Goal: Task Accomplishment & Management: Complete application form

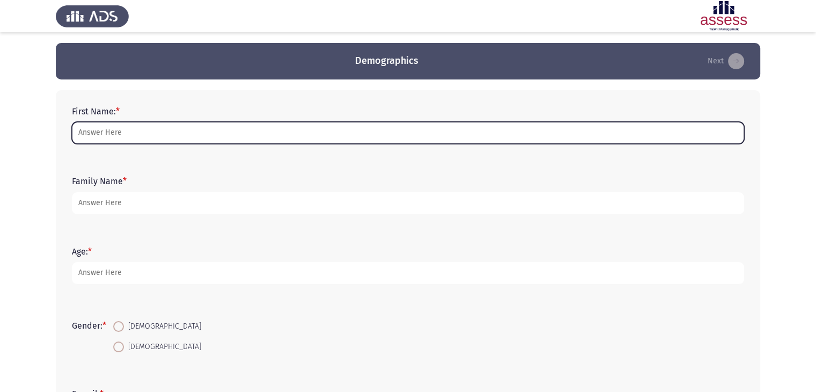
click at [132, 123] on input "First Name: *" at bounding box center [408, 133] width 672 height 22
click at [147, 125] on input "First Name: *" at bounding box center [408, 133] width 672 height 22
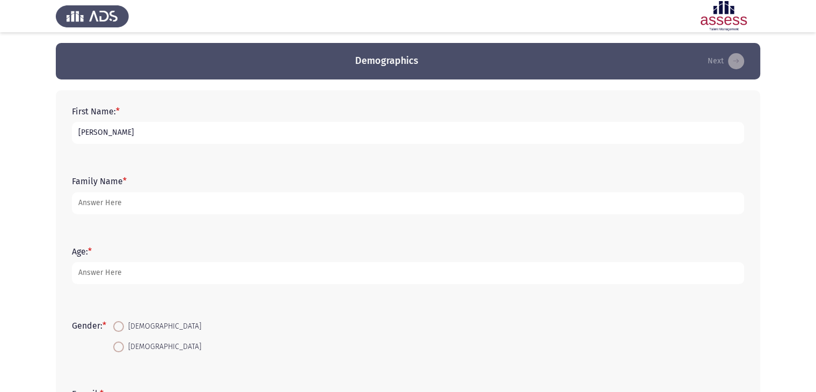
type input "[PERSON_NAME]"
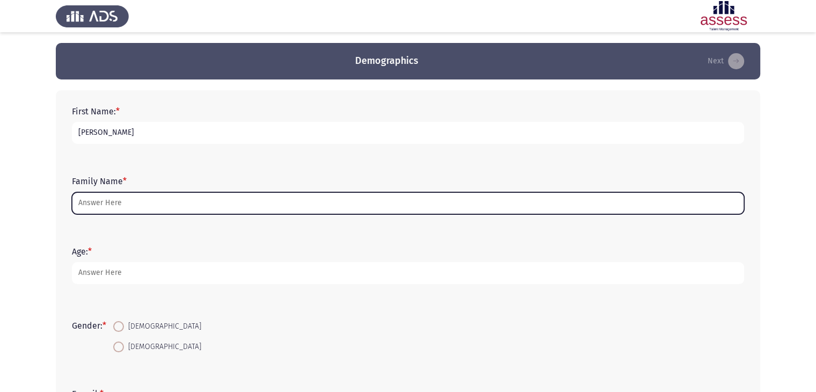
click at [150, 196] on input "Family Name *" at bounding box center [408, 203] width 672 height 22
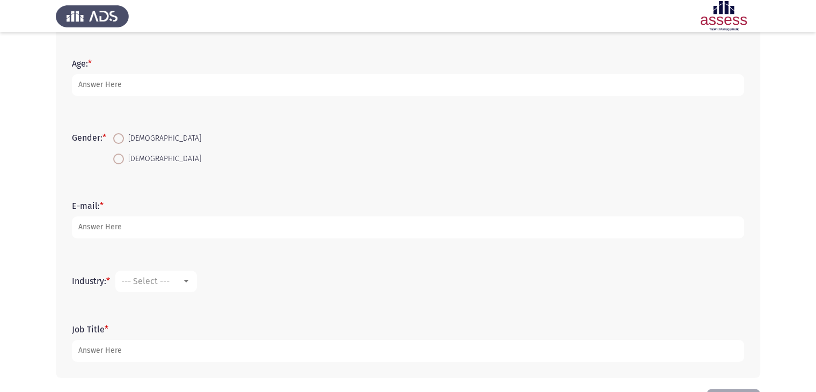
scroll to position [190, 0]
type input "Elshemerly"
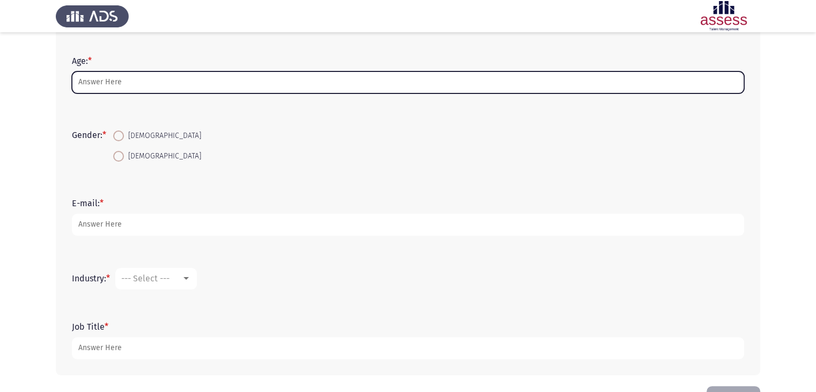
click at [223, 74] on input "Age: *" at bounding box center [408, 82] width 672 height 22
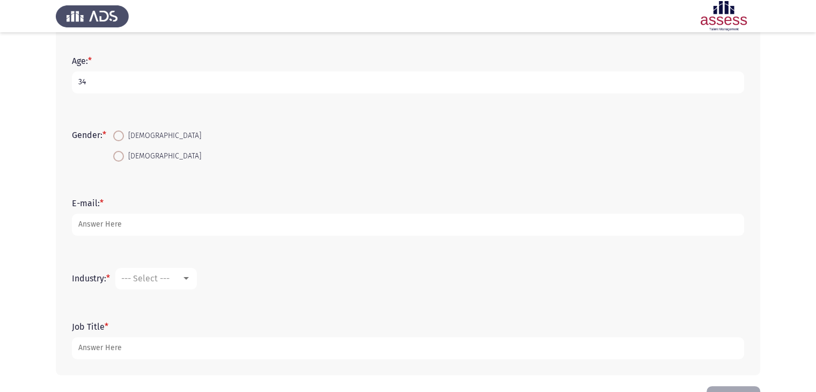
type input "34"
click at [153, 155] on span "[DEMOGRAPHIC_DATA]" at bounding box center [162, 156] width 77 height 13
click at [124, 155] on input "[DEMOGRAPHIC_DATA]" at bounding box center [118, 156] width 11 height 11
radio input "true"
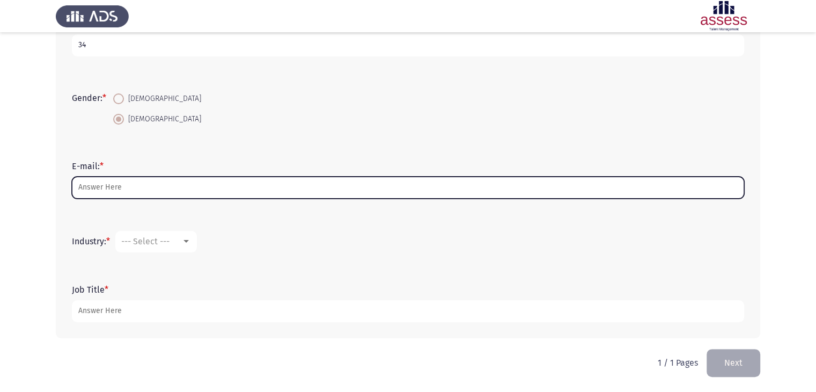
click at [182, 181] on input "E-mail: *" at bounding box center [408, 187] width 672 height 22
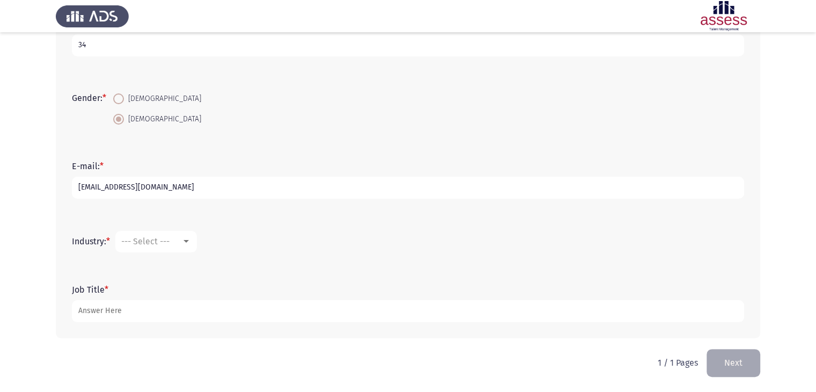
type input "[EMAIL_ADDRESS][DOMAIN_NAME]"
click at [169, 246] on span "--- Select ---" at bounding box center [145, 241] width 48 height 10
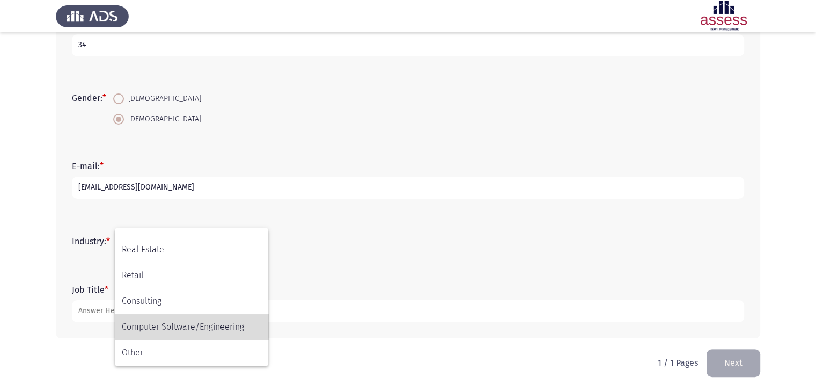
click at [183, 327] on span "Computer Software/Engineering" at bounding box center [191, 327] width 139 height 26
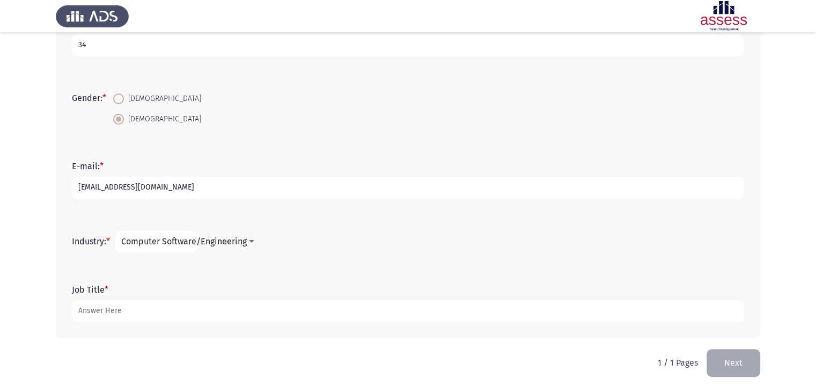
click at [183, 299] on form "Job Title *" at bounding box center [408, 303] width 672 height 38
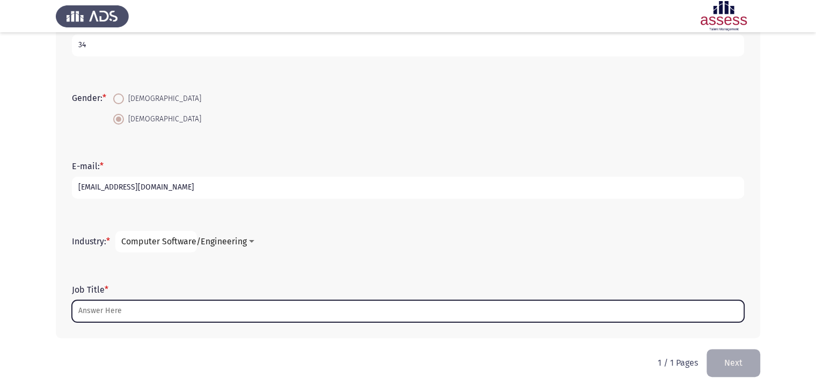
click at [196, 310] on input "Job Title *" at bounding box center [408, 311] width 672 height 22
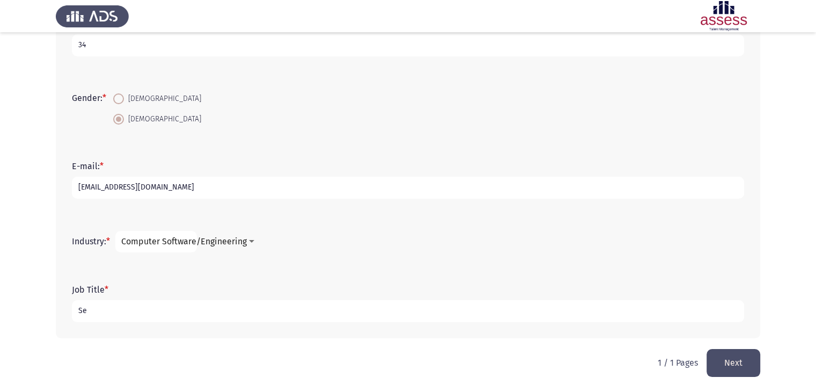
click at [343, 320] on input "Se" at bounding box center [408, 311] width 672 height 22
type input "Senior Software Engineer"
click at [743, 362] on button "Next" at bounding box center [733, 362] width 54 height 27
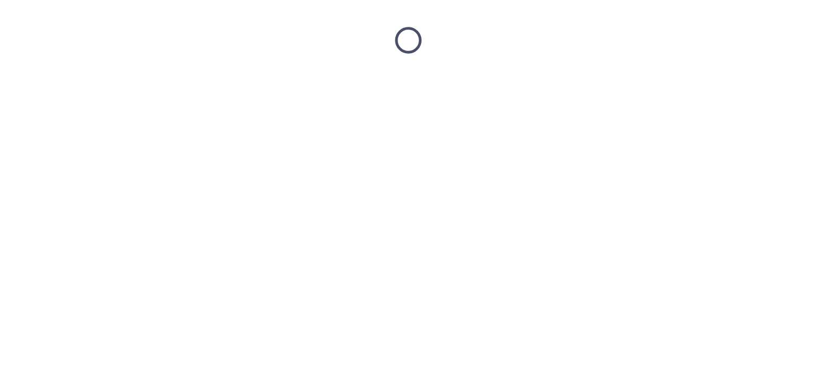
scroll to position [0, 0]
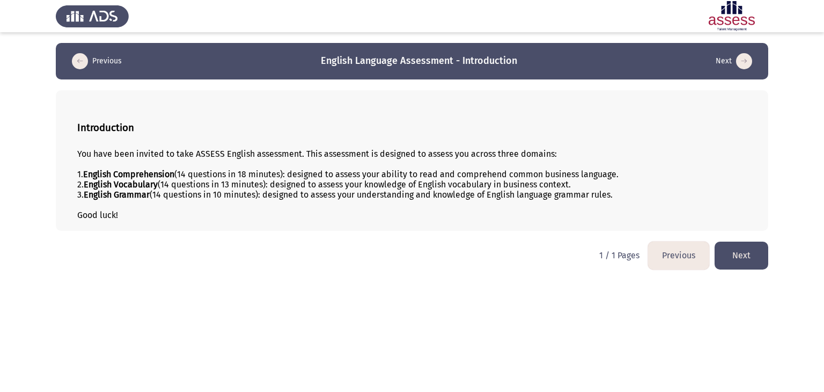
click at [427, 225] on div "Introduction You have been invited to take ASSESS English assessment. This asse…" at bounding box center [412, 160] width 712 height 141
click at [759, 265] on button "Next" at bounding box center [741, 254] width 54 height 27
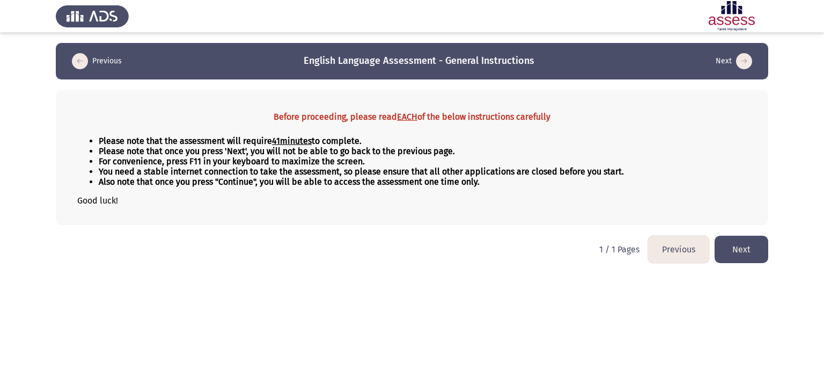
click at [742, 243] on button "Next" at bounding box center [741, 248] width 54 height 27
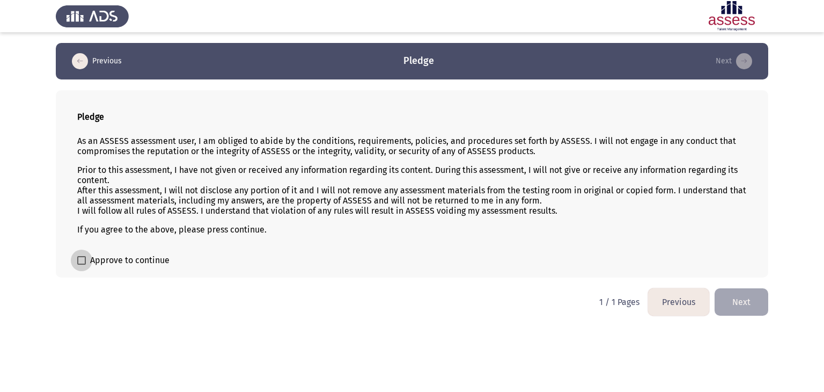
click at [131, 264] on span "Approve to continue" at bounding box center [129, 260] width 79 height 13
click at [82, 264] on input "Approve to continue" at bounding box center [81, 264] width 1 height 1
checkbox input "true"
click at [738, 291] on button "Next" at bounding box center [741, 301] width 54 height 27
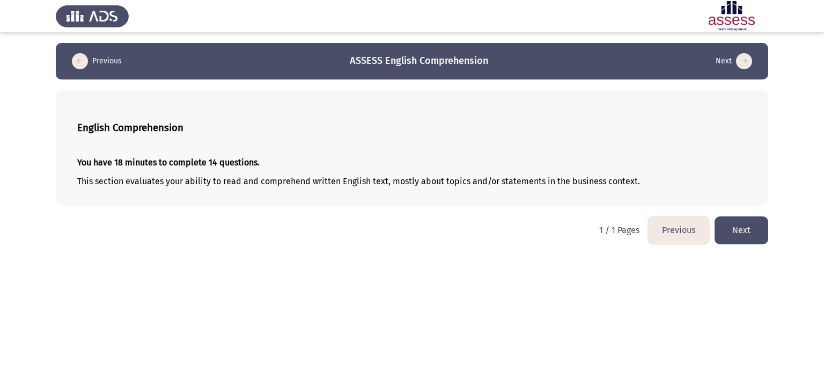
click at [751, 230] on button "Next" at bounding box center [741, 229] width 54 height 27
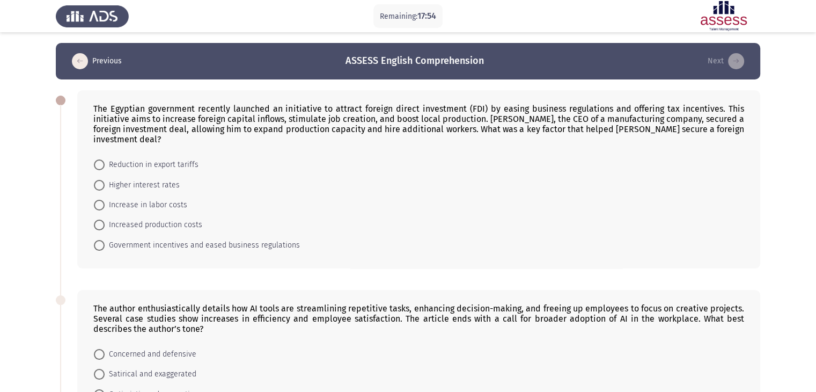
click at [390, 104] on div "The Egyptian government recently launched an initiative to attract foreign dire…" at bounding box center [418, 124] width 651 height 41
drag, startPoint x: 307, startPoint y: 241, endPoint x: 221, endPoint y: 225, distance: 87.8
click at [221, 225] on form "Reduction in export tariffs Higher interest rates Increase in labor costs Incre…" at bounding box center [418, 204] width 651 height 100
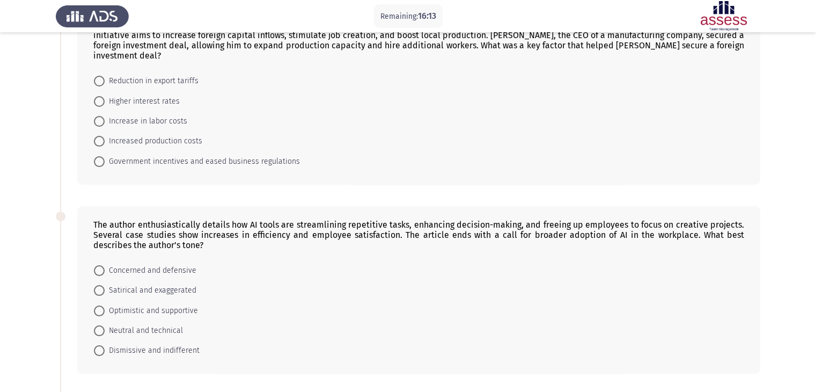
scroll to position [85, 0]
click at [165, 154] on span "Government incentives and eased business regulations" at bounding box center [202, 160] width 195 height 13
click at [105, 155] on input "Government incentives and eased business regulations" at bounding box center [99, 160] width 11 height 11
radio input "true"
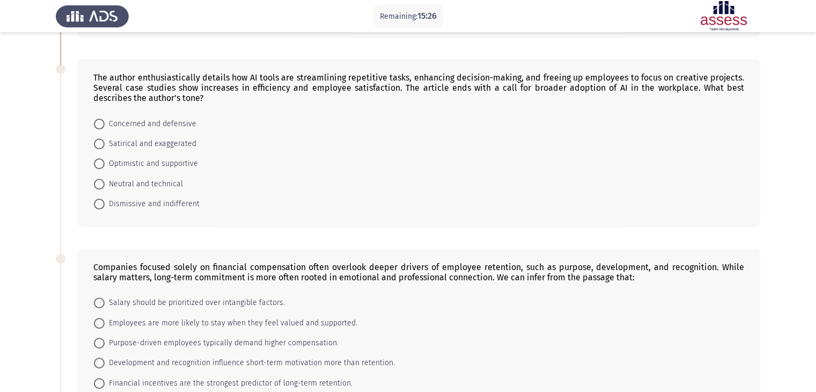
scroll to position [227, 0]
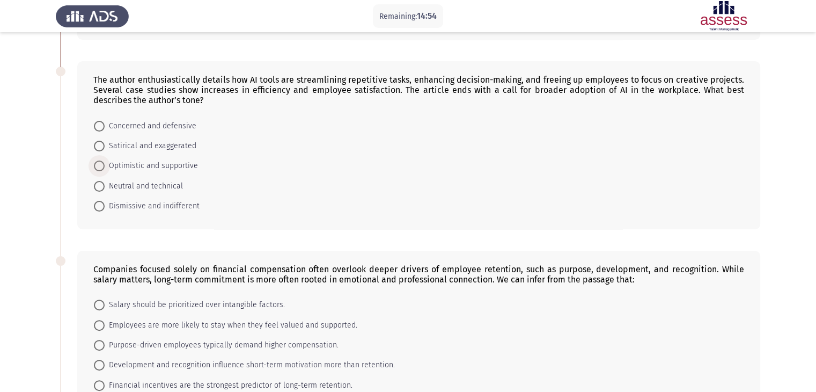
click at [150, 159] on span "Optimistic and supportive" at bounding box center [151, 165] width 93 height 13
click at [105, 160] on input "Optimistic and supportive" at bounding box center [99, 165] width 11 height 11
radio input "true"
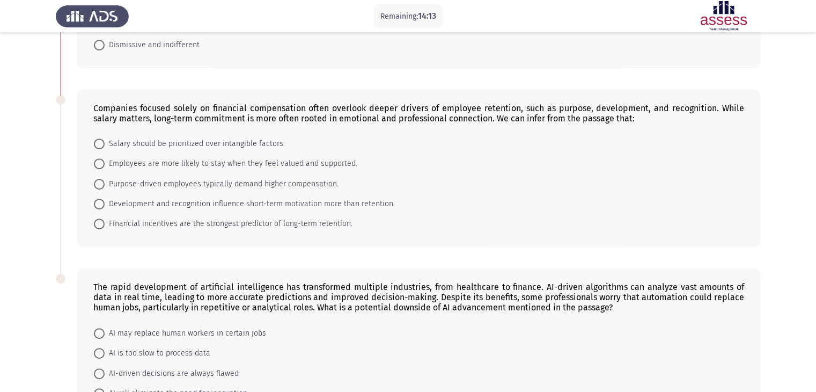
scroll to position [426, 0]
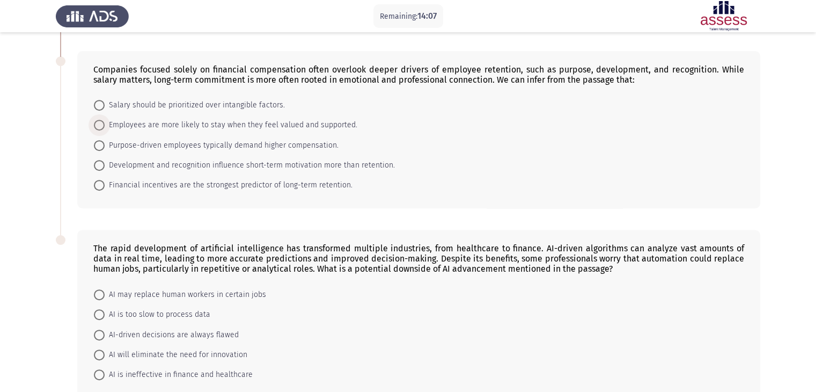
click at [154, 119] on span "Employees are more likely to stay when they feel valued and supported." at bounding box center [231, 125] width 253 height 13
click at [105, 120] on input "Employees are more likely to stay when they feel valued and supported." at bounding box center [99, 125] width 11 height 11
radio input "true"
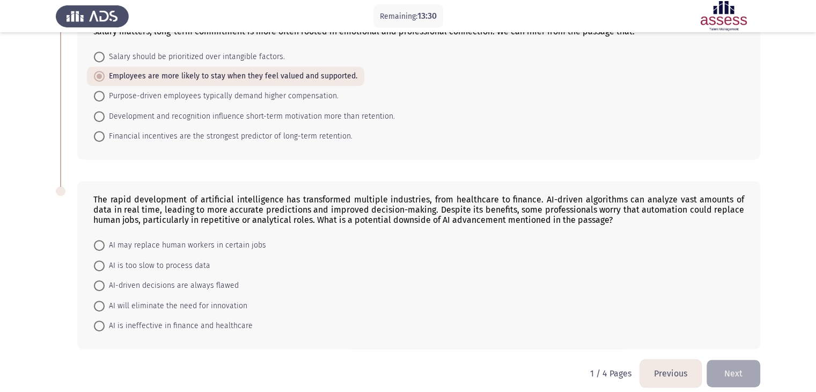
scroll to position [474, 0]
click at [136, 239] on span "AI may replace human workers in certain jobs" at bounding box center [185, 245] width 161 height 13
click at [105, 240] on input "AI may replace human workers in certain jobs" at bounding box center [99, 245] width 11 height 11
radio input "true"
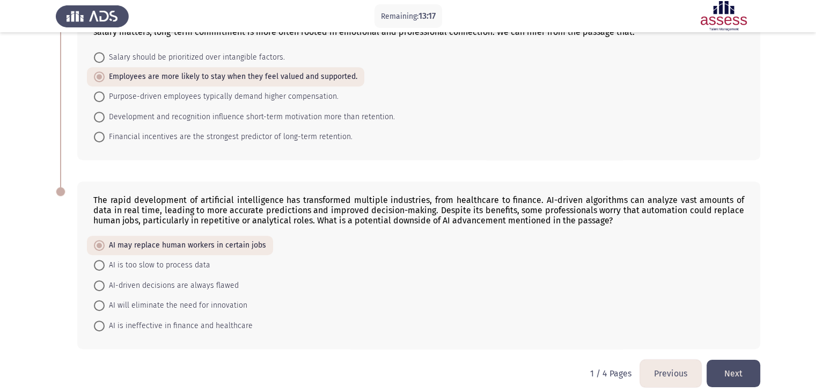
click at [734, 359] on button "Next" at bounding box center [733, 372] width 54 height 27
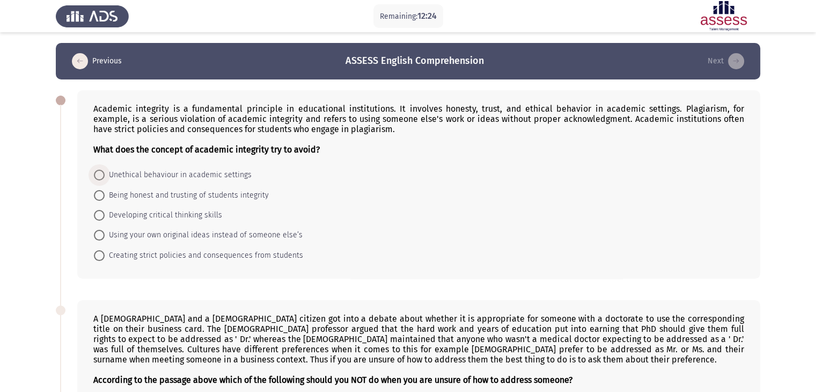
click at [184, 172] on span "Unethical behaviour in academic settings" at bounding box center [178, 174] width 147 height 13
click at [105, 172] on input "Unethical behaviour in academic settings" at bounding box center [99, 174] width 11 height 11
radio input "true"
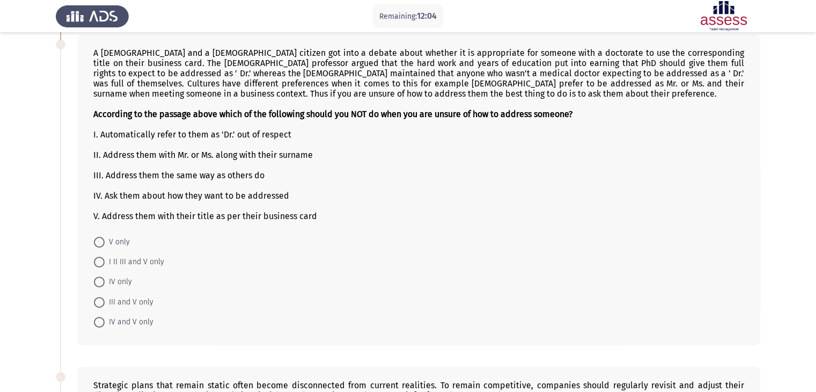
scroll to position [265, 0]
click at [127, 259] on span "I II III and V only" at bounding box center [135, 260] width 60 height 13
click at [105, 259] on input "I II III and V only" at bounding box center [99, 260] width 11 height 11
radio input "true"
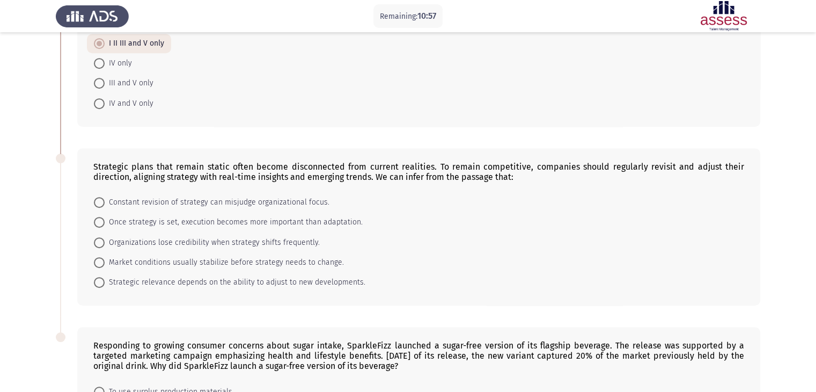
scroll to position [482, 0]
click at [159, 280] on span "Strategic relevance depends on the ability to adjust to new developments." at bounding box center [235, 282] width 261 height 13
click at [105, 280] on input "Strategic relevance depends on the ability to adjust to new developments." at bounding box center [99, 282] width 11 height 11
radio input "true"
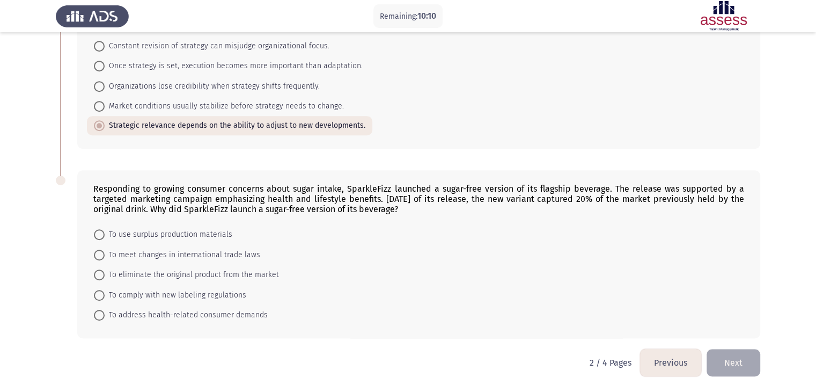
scroll to position [639, 0]
click at [174, 319] on span "To address health-related consumer demands" at bounding box center [186, 314] width 163 height 13
click at [105, 319] on input "To address health-related consumer demands" at bounding box center [99, 314] width 11 height 11
radio input "true"
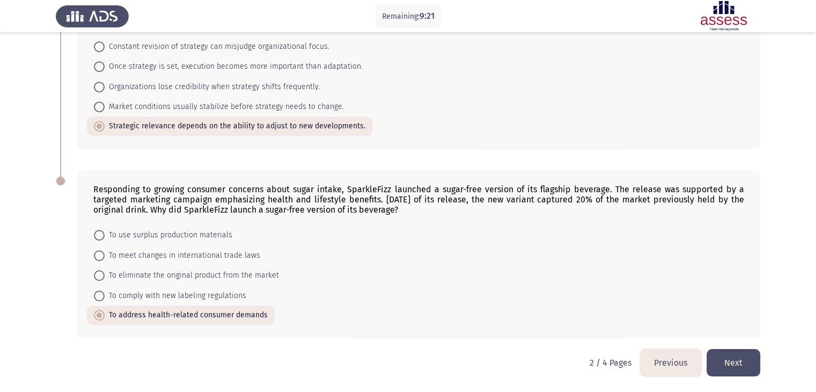
click at [726, 362] on button "Next" at bounding box center [733, 362] width 54 height 27
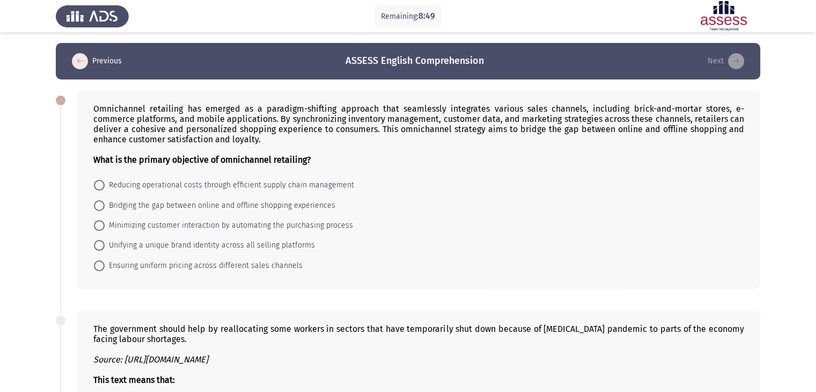
scroll to position [29, 0]
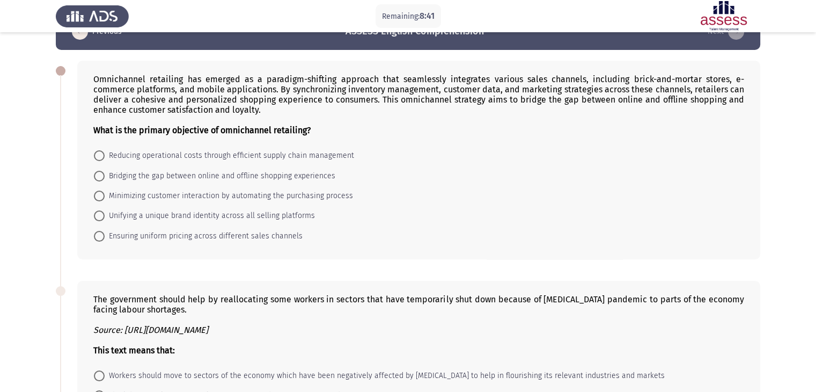
click at [131, 170] on span "Bridging the gap between online and offline shopping experiences" at bounding box center [220, 175] width 231 height 13
click at [105, 171] on input "Bridging the gap between online and offline shopping experiences" at bounding box center [99, 176] width 11 height 11
radio input "true"
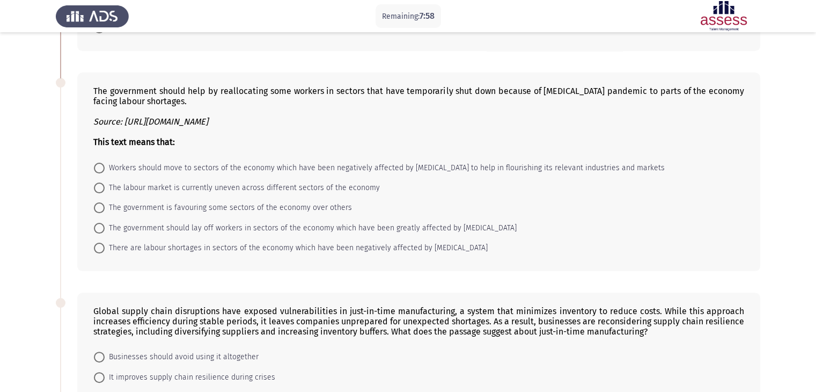
scroll to position [237, 0]
click at [161, 189] on span "The labour market is currently uneven across different sectors of the economy" at bounding box center [242, 187] width 275 height 13
click at [105, 189] on input "The labour market is currently uneven across different sectors of the economy" at bounding box center [99, 187] width 11 height 11
radio input "true"
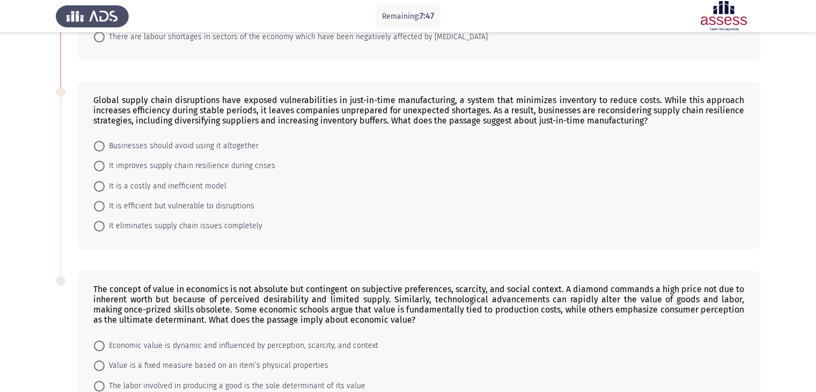
scroll to position [446, 0]
click at [148, 206] on span "It is efficient but vulnerable to disruptions" at bounding box center [180, 206] width 150 height 13
click at [105, 206] on input "It is efficient but vulnerable to disruptions" at bounding box center [99, 206] width 11 height 11
radio input "true"
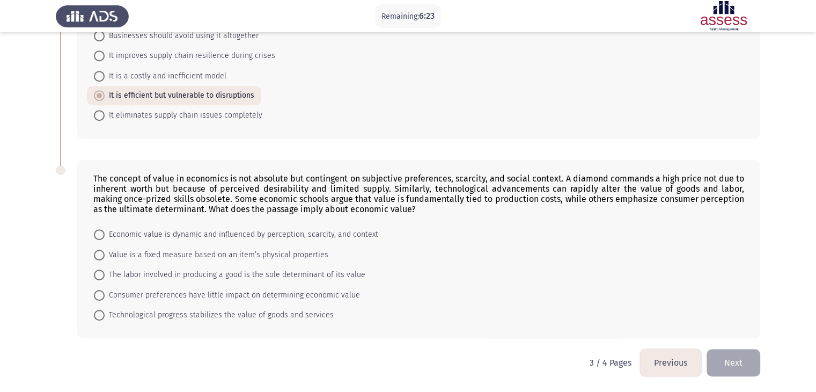
click at [188, 226] on mat-radio-button "Economic value is dynamic and influenced by perception, scarcity, and context" at bounding box center [236, 234] width 298 height 20
click at [214, 238] on span "Economic value is dynamic and influenced by perception, scarcity, and context" at bounding box center [242, 234] width 274 height 13
click at [105, 238] on input "Economic value is dynamic and influenced by perception, scarcity, and context" at bounding box center [99, 234] width 11 height 11
radio input "true"
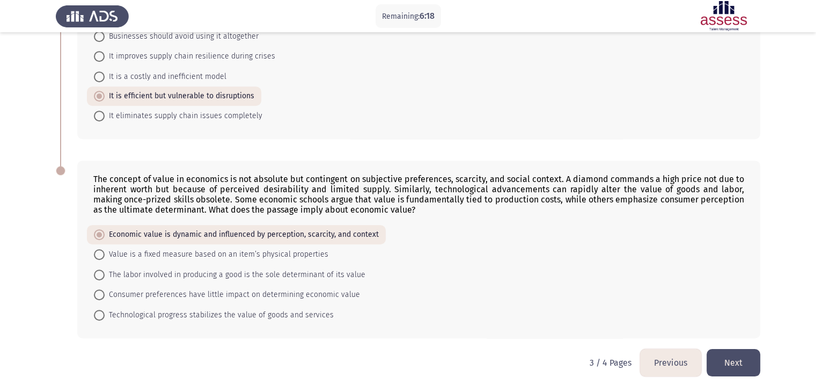
click at [737, 361] on button "Next" at bounding box center [733, 362] width 54 height 27
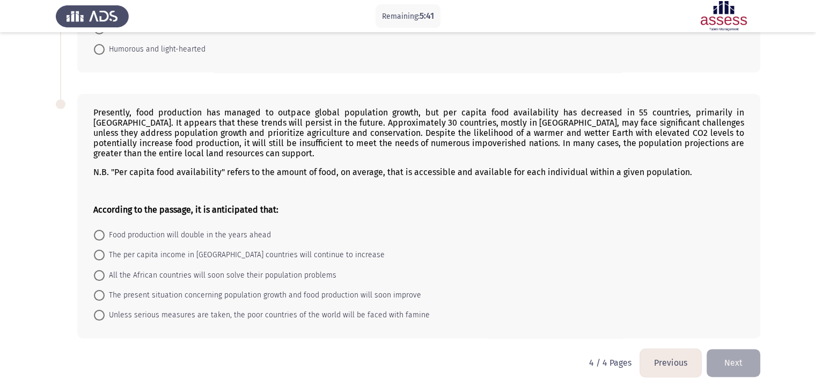
scroll to position [0, 0]
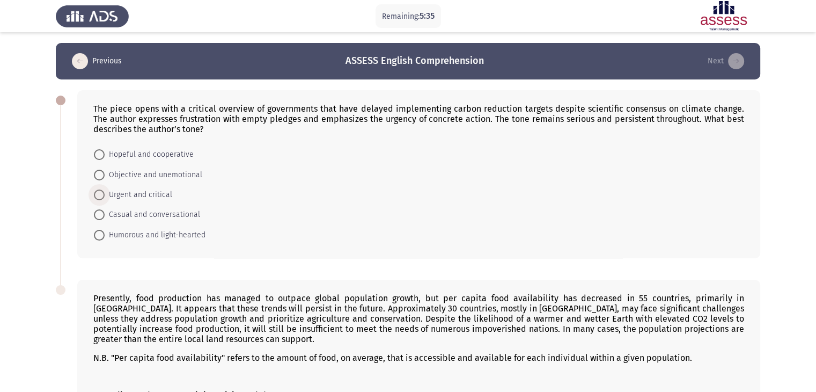
click at [139, 198] on span "Urgent and critical" at bounding box center [139, 194] width 68 height 13
click at [105, 198] on input "Urgent and critical" at bounding box center [99, 194] width 11 height 11
radio input "true"
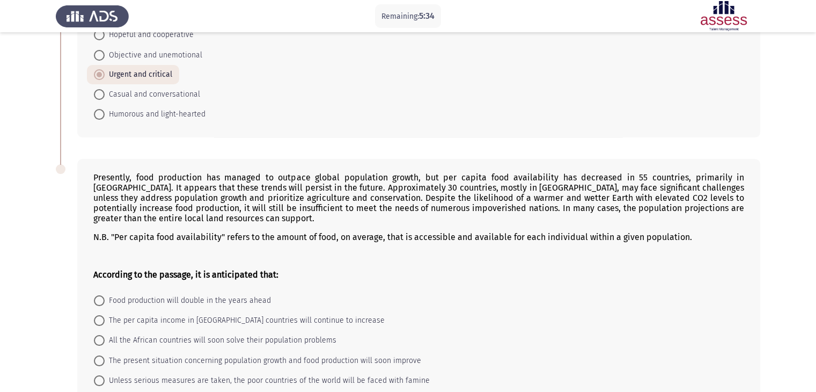
scroll to position [186, 0]
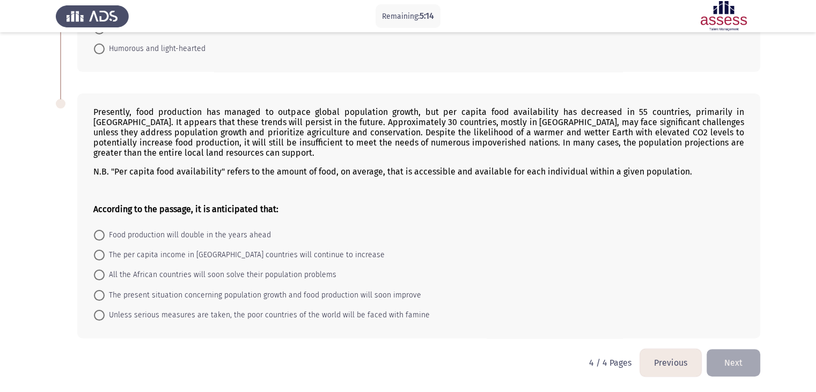
drag, startPoint x: 575, startPoint y: 361, endPoint x: 276, endPoint y: 144, distance: 369.8
click at [276, 144] on div "Presently, food production has managed to outpace global population growth, but…" at bounding box center [418, 160] width 651 height 107
click at [131, 308] on span "Unless serious measures are taken, the poor countries of the world will be face…" at bounding box center [267, 314] width 325 height 13
click at [105, 309] on input "Unless serious measures are taken, the poor countries of the world will be face…" at bounding box center [99, 314] width 11 height 11
radio input "true"
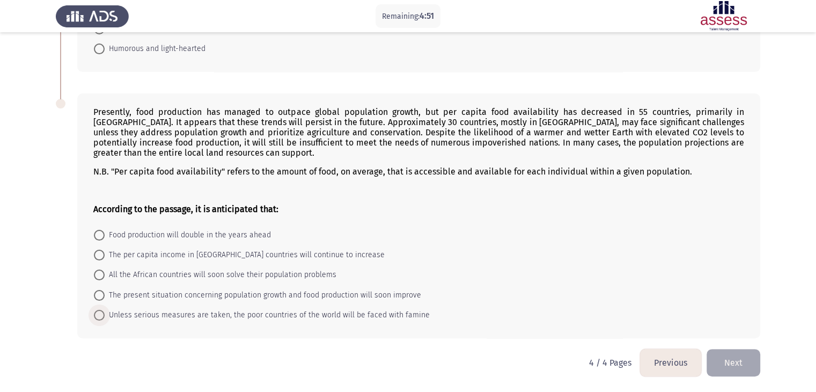
scroll to position [184, 0]
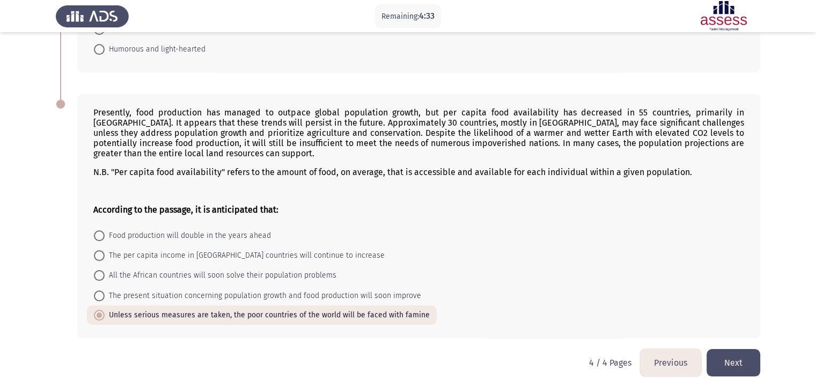
click at [745, 360] on button "Next" at bounding box center [733, 362] width 54 height 27
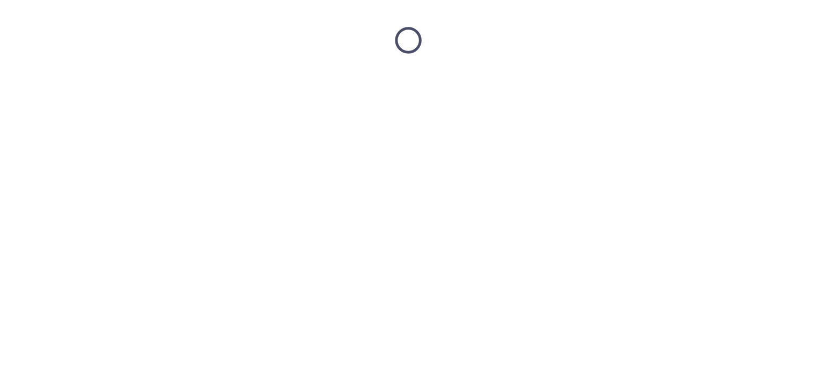
scroll to position [0, 0]
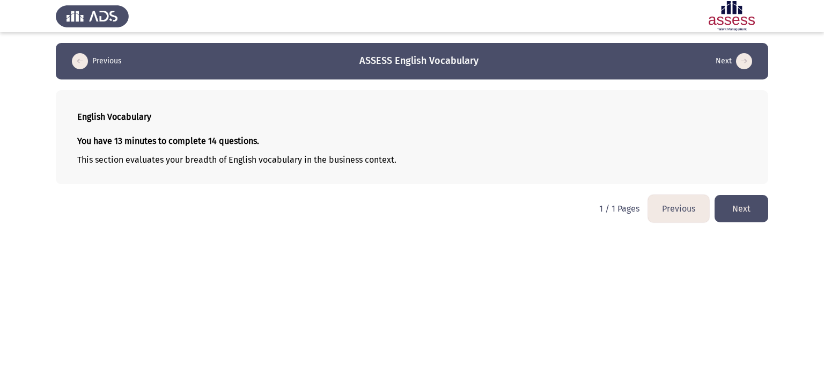
click at [737, 209] on button "Next" at bounding box center [741, 208] width 54 height 27
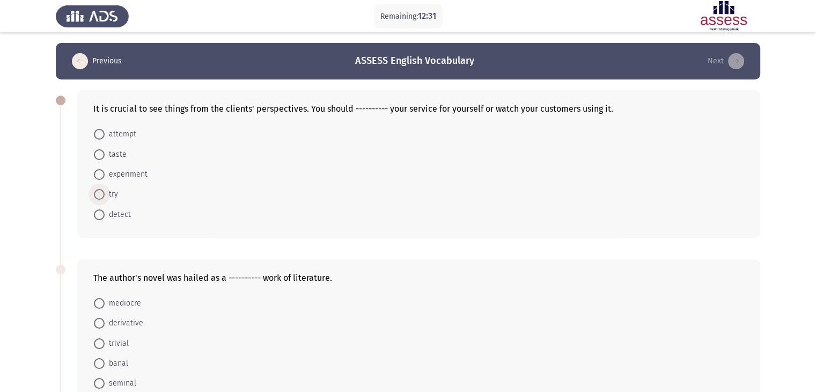
click at [103, 195] on span at bounding box center [99, 194] width 11 height 11
click at [103, 195] on input "try" at bounding box center [99, 194] width 11 height 11
radio input "true"
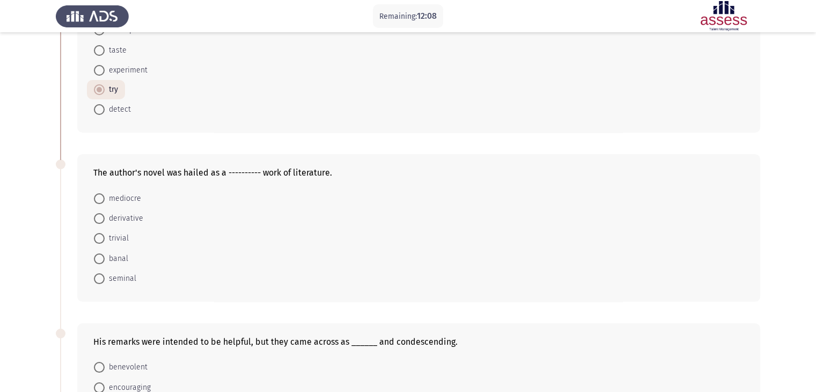
scroll to position [105, 0]
click at [118, 274] on span "seminal" at bounding box center [121, 277] width 32 height 13
click at [105, 274] on input "seminal" at bounding box center [99, 277] width 11 height 11
radio input "true"
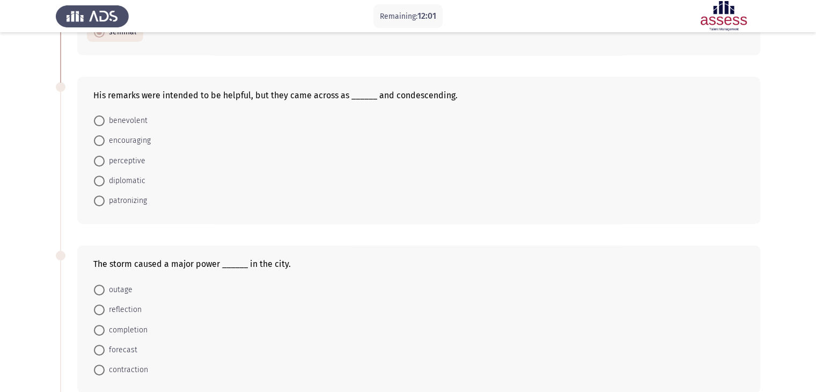
scroll to position [289, 0]
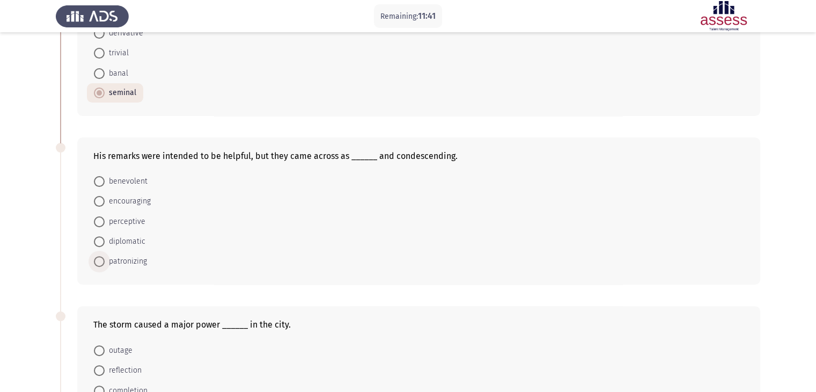
click at [124, 264] on span "patronizing" at bounding box center [126, 261] width 42 height 13
click at [105, 264] on input "patronizing" at bounding box center [99, 261] width 11 height 11
radio input "true"
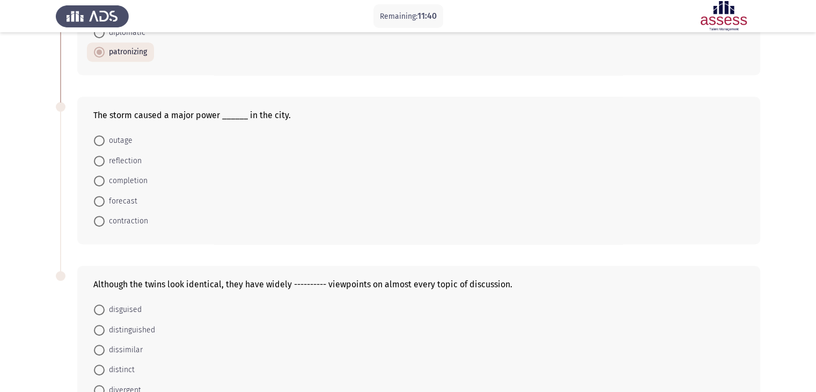
scroll to position [497, 0]
click at [121, 141] on span "outage" at bounding box center [119, 141] width 28 height 13
click at [105, 141] on input "outage" at bounding box center [99, 141] width 11 height 11
radio input "true"
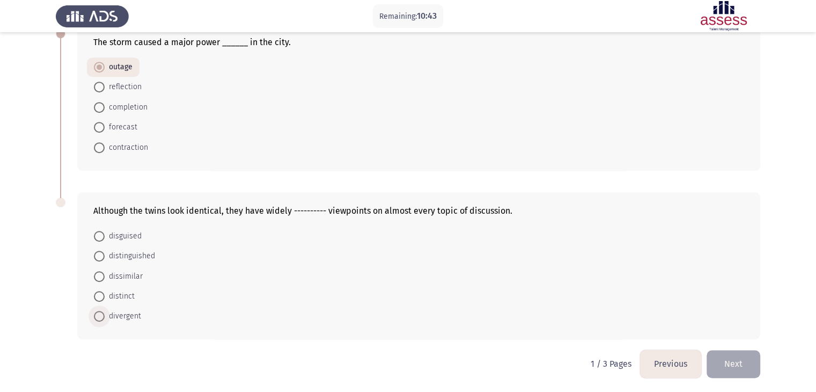
click at [123, 312] on span "divergent" at bounding box center [123, 315] width 36 height 13
click at [105, 312] on input "divergent" at bounding box center [99, 316] width 11 height 11
radio input "true"
click at [737, 362] on button "Next" at bounding box center [733, 363] width 54 height 27
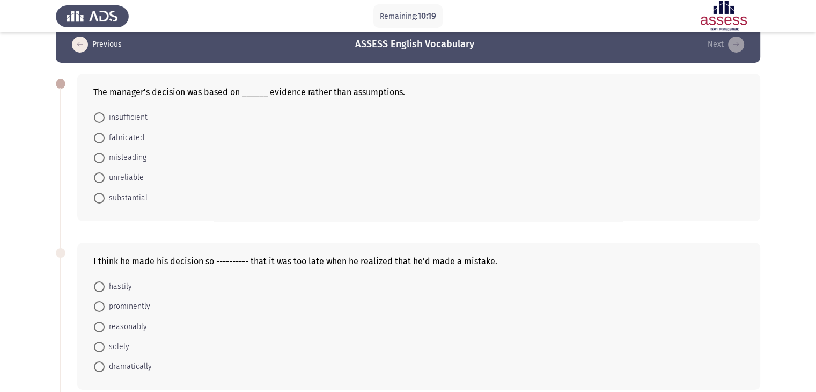
scroll to position [0, 0]
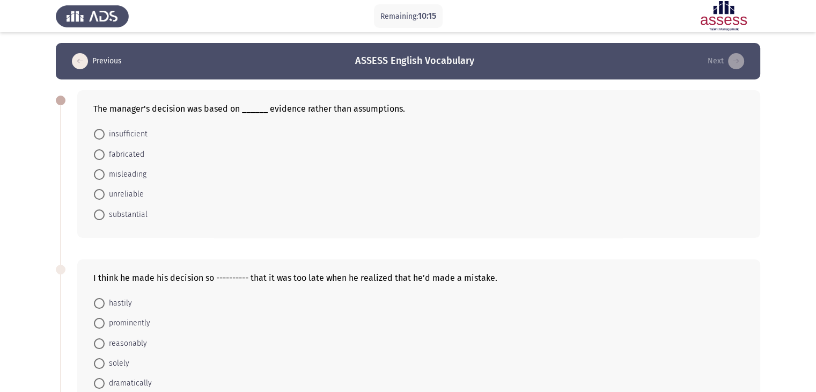
click at [125, 215] on span "substantial" at bounding box center [126, 214] width 43 height 13
click at [105, 215] on input "substantial" at bounding box center [99, 214] width 11 height 11
radio input "true"
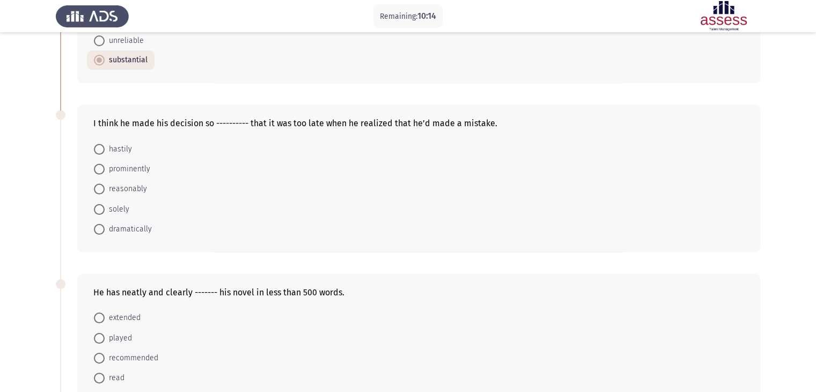
scroll to position [176, 0]
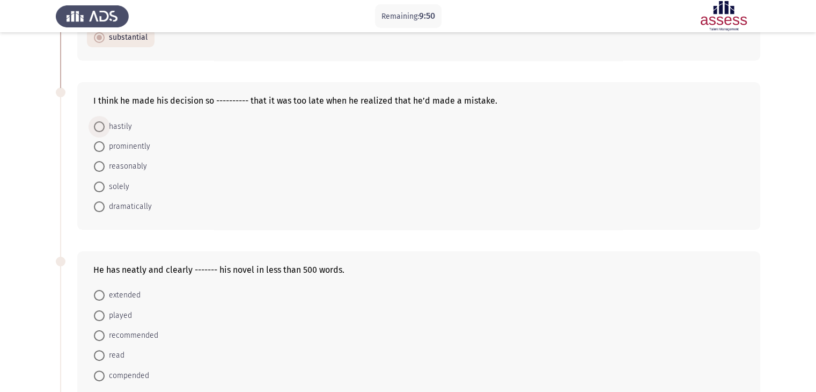
click at [122, 127] on span "hastily" at bounding box center [118, 126] width 27 height 13
click at [105, 127] on input "hastily" at bounding box center [99, 126] width 11 height 11
radio input "true"
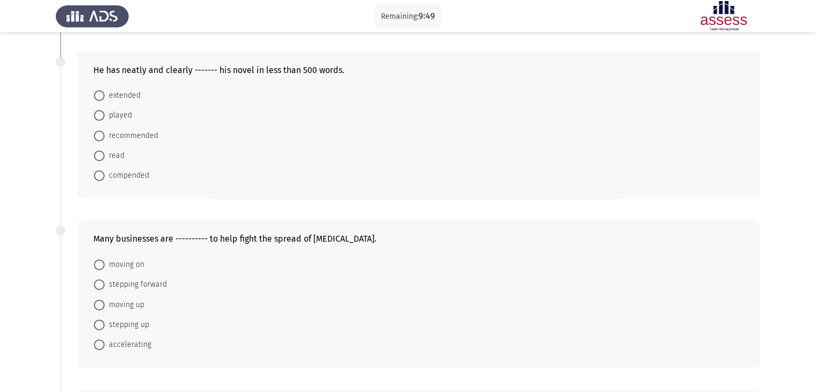
scroll to position [375, 0]
click at [118, 176] on span "compended" at bounding box center [127, 174] width 45 height 13
click at [105, 176] on input "compended" at bounding box center [99, 174] width 11 height 11
radio input "true"
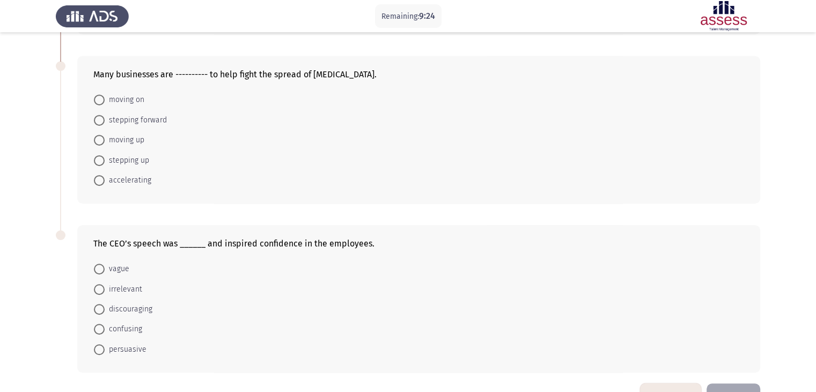
scroll to position [531, 0]
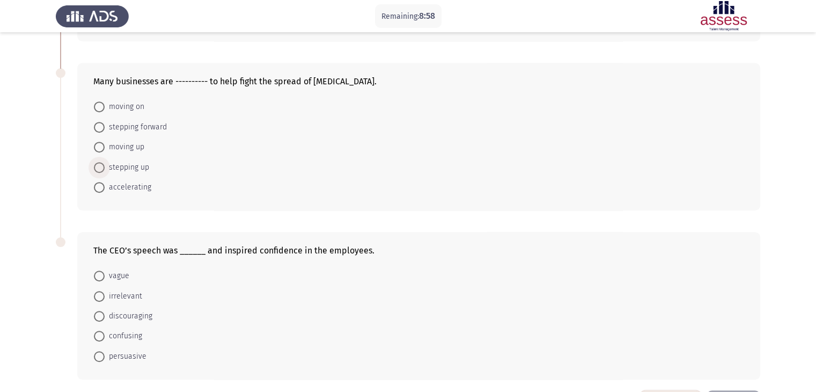
click at [135, 170] on span "stepping up" at bounding box center [127, 167] width 45 height 13
click at [105, 170] on input "stepping up" at bounding box center [99, 167] width 11 height 11
radio input "true"
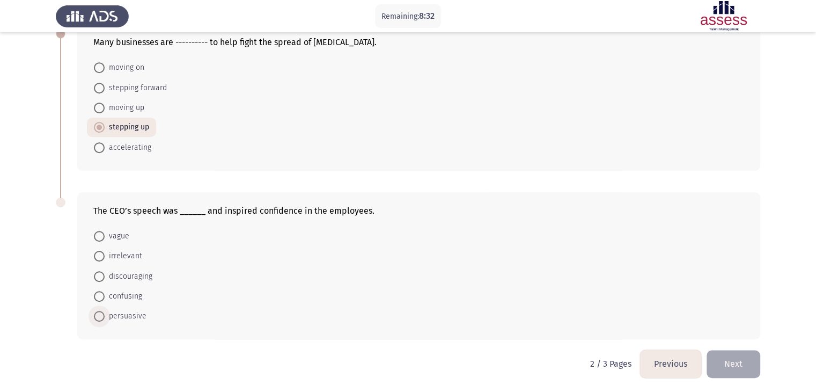
click at [130, 314] on span "persuasive" at bounding box center [126, 315] width 42 height 13
click at [105, 314] on input "persuasive" at bounding box center [99, 316] width 11 height 11
radio input "true"
click at [747, 361] on button "Next" at bounding box center [733, 363] width 54 height 27
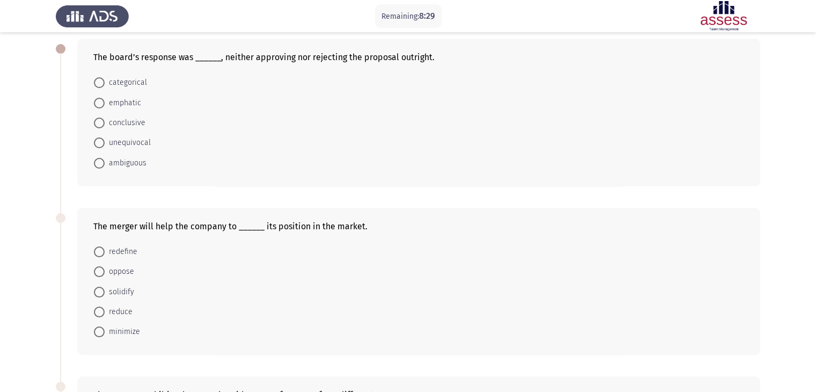
scroll to position [0, 0]
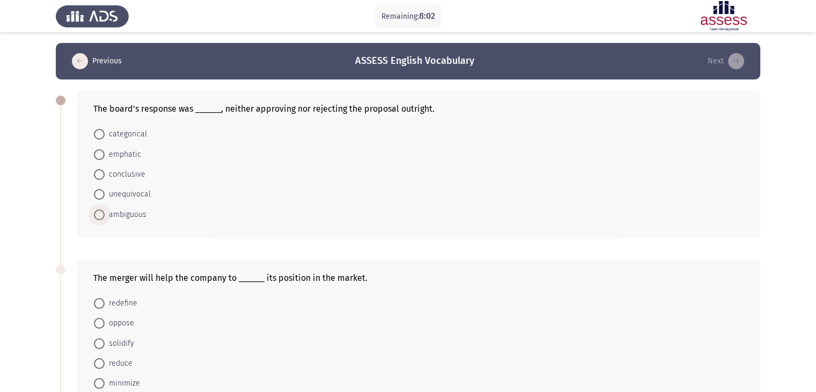
click at [130, 209] on span "ambiguous" at bounding box center [126, 214] width 42 height 13
click at [105, 209] on input "ambiguous" at bounding box center [99, 214] width 11 height 11
radio input "true"
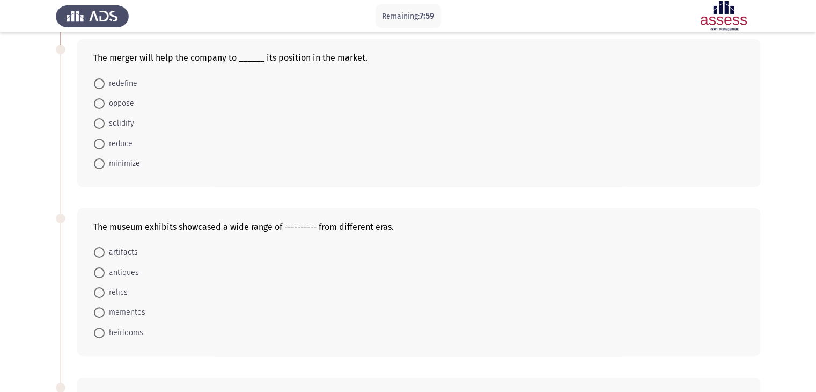
scroll to position [129, 0]
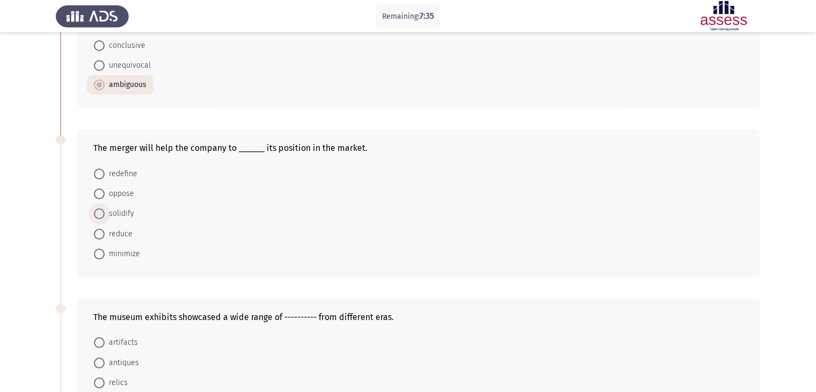
click at [119, 215] on span "solidify" at bounding box center [119, 213] width 29 height 13
click at [105, 215] on input "solidify" at bounding box center [99, 213] width 11 height 11
radio input "true"
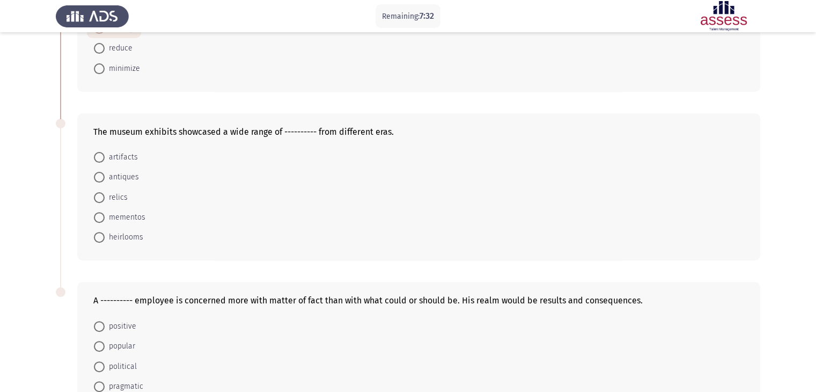
scroll to position [313, 0]
click at [130, 155] on span "artifacts" at bounding box center [121, 157] width 33 height 13
click at [105, 155] on input "artifacts" at bounding box center [99, 157] width 11 height 11
radio input "true"
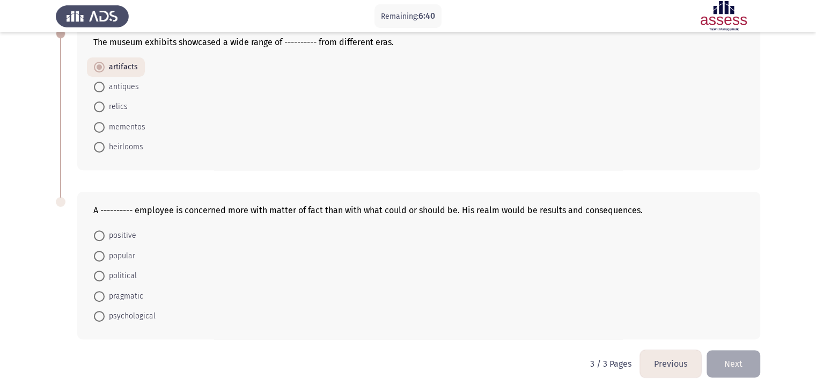
click at [132, 298] on span "pragmatic" at bounding box center [124, 296] width 39 height 13
click at [105, 298] on input "pragmatic" at bounding box center [99, 296] width 11 height 11
radio input "true"
click at [730, 361] on button "Next" at bounding box center [733, 363] width 54 height 27
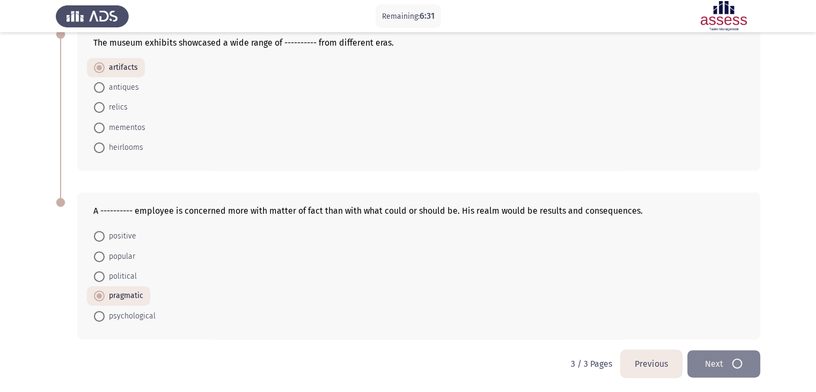
scroll to position [0, 0]
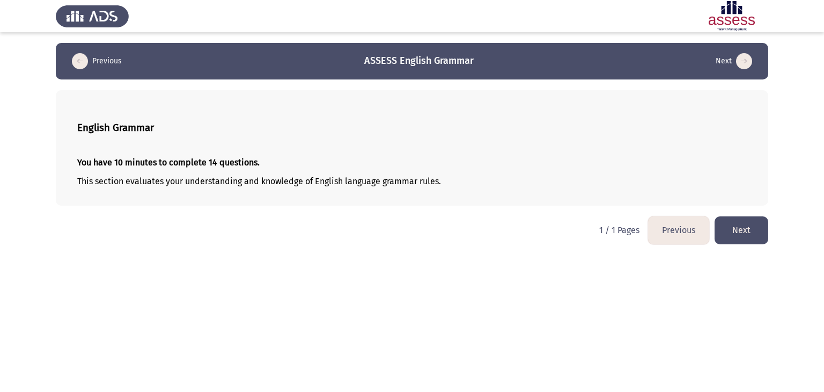
click at [765, 220] on button "Next" at bounding box center [741, 229] width 54 height 27
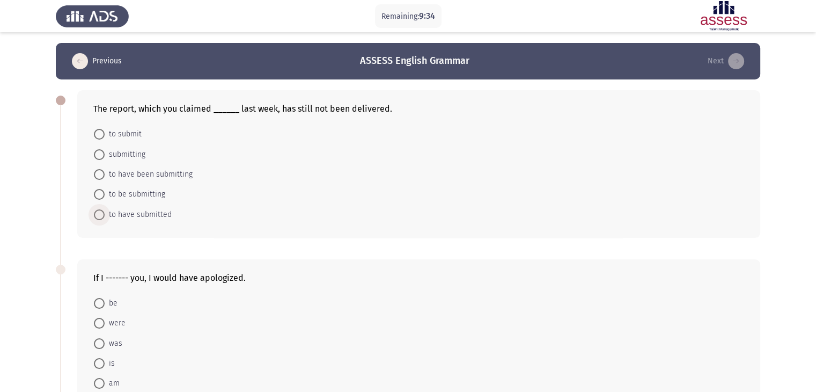
click at [124, 211] on span "to have submitted" at bounding box center [138, 214] width 67 height 13
click at [105, 211] on input "to have submitted" at bounding box center [99, 214] width 11 height 11
radio input "true"
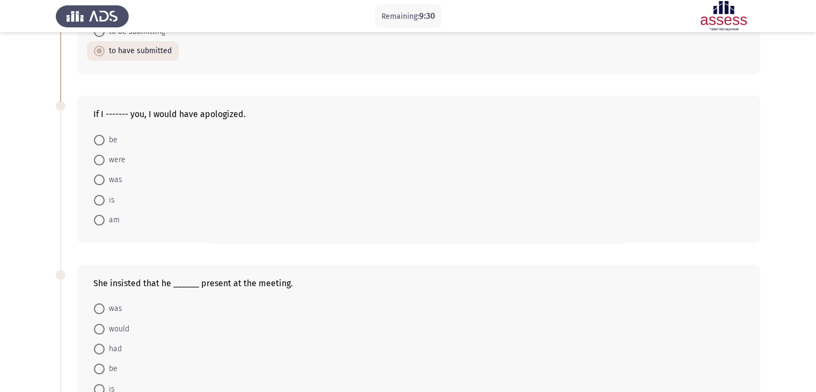
scroll to position [161, 0]
click at [112, 165] on span "were" at bounding box center [115, 161] width 21 height 13
click at [105, 165] on input "were" at bounding box center [99, 161] width 11 height 11
radio input "true"
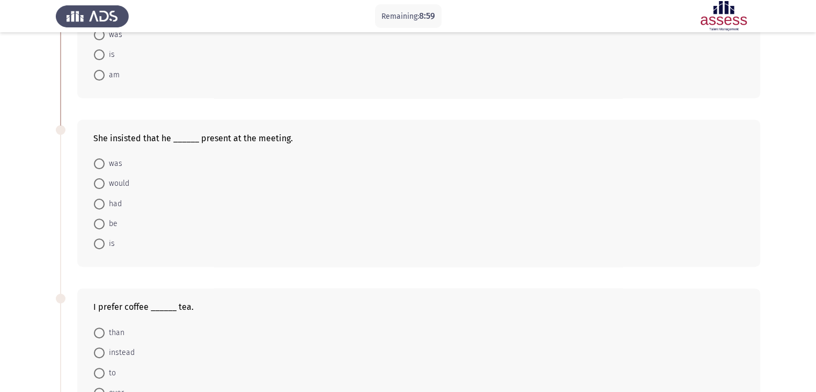
scroll to position [296, 0]
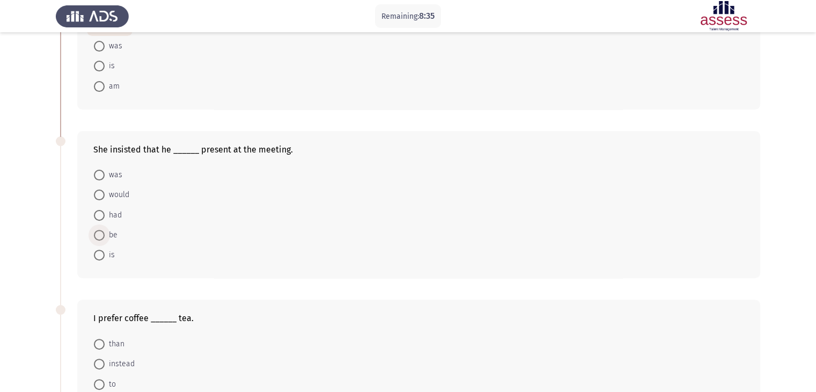
click at [114, 238] on span "be" at bounding box center [111, 234] width 13 height 13
click at [105, 238] on input "be" at bounding box center [99, 235] width 11 height 11
radio input "true"
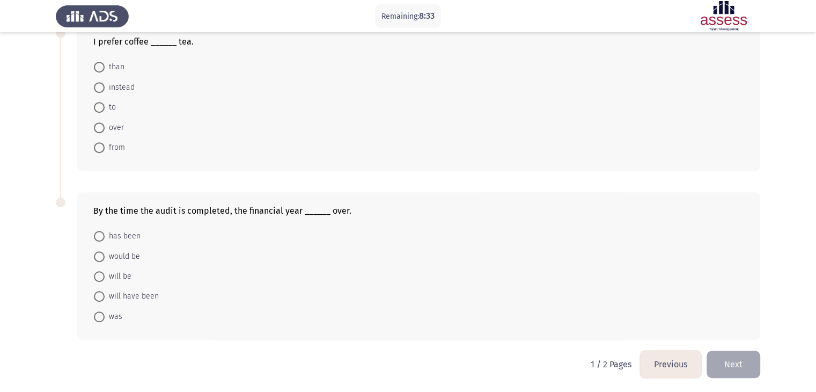
scroll to position [526, 0]
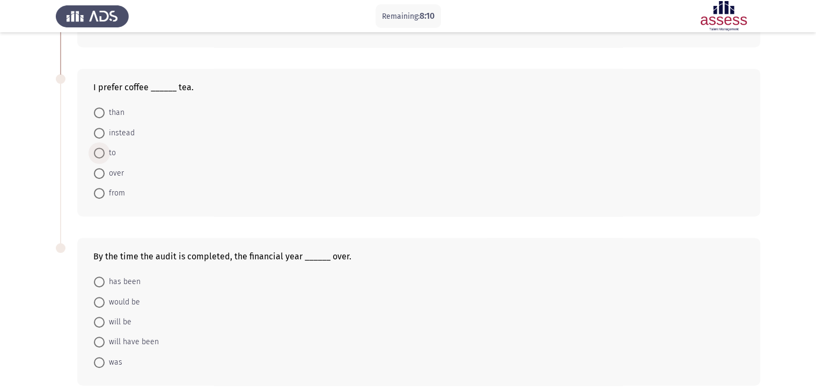
click at [104, 150] on span at bounding box center [99, 152] width 11 height 11
click at [104, 150] on input "to" at bounding box center [99, 152] width 11 height 11
radio input "true"
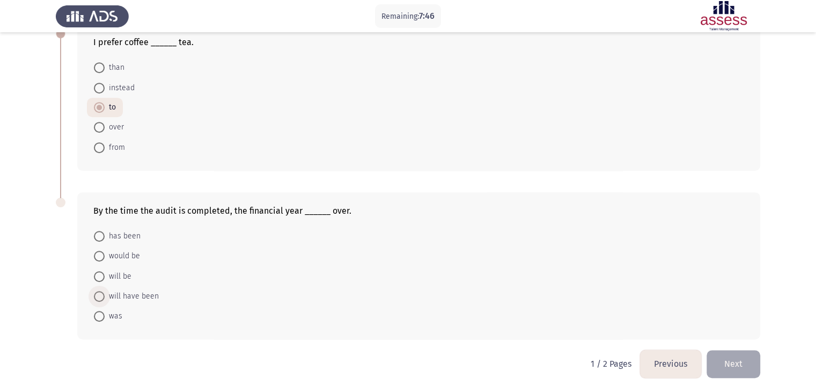
click at [132, 293] on span "will have been" at bounding box center [132, 296] width 54 height 13
click at [105, 293] on input "will have been" at bounding box center [99, 296] width 11 height 11
radio input "true"
click at [747, 360] on button "Next" at bounding box center [733, 363] width 54 height 27
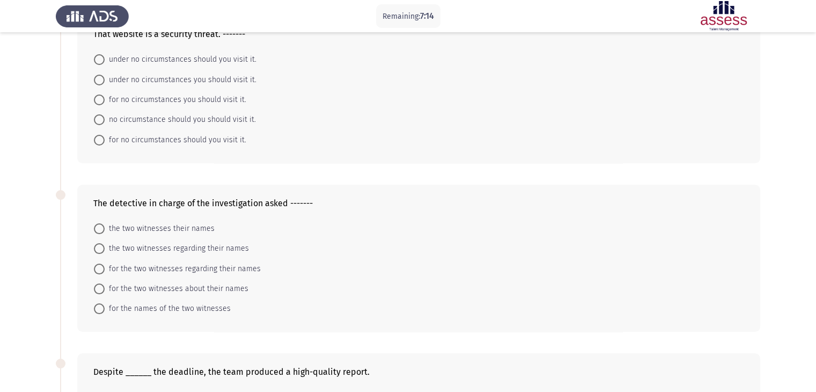
scroll to position [0, 0]
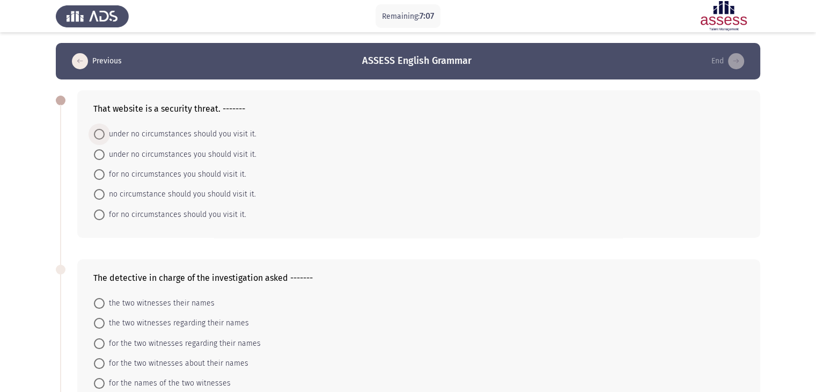
click at [161, 135] on span "under no circumstances should you visit it." at bounding box center [181, 134] width 152 height 13
click at [105, 135] on input "under no circumstances should you visit it." at bounding box center [99, 134] width 11 height 11
radio input "true"
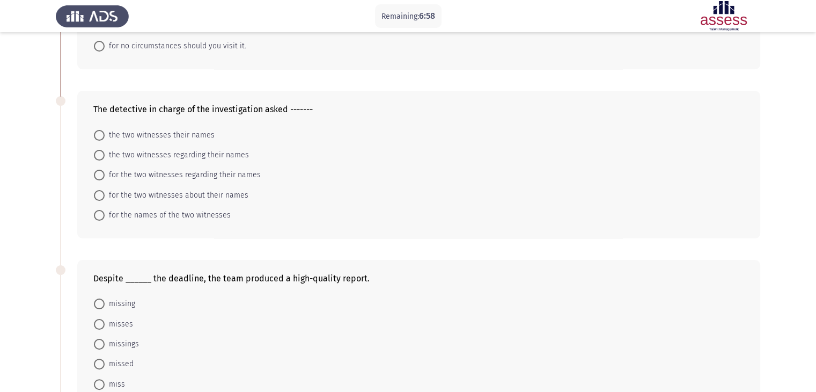
scroll to position [173, 0]
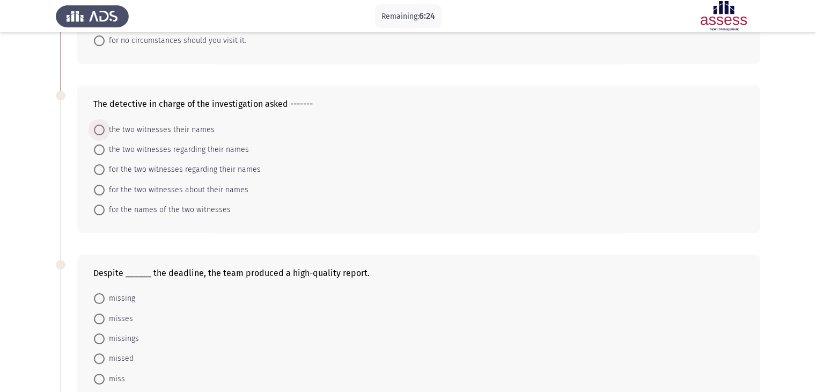
click at [146, 130] on span "the two witnesses their names" at bounding box center [160, 129] width 110 height 13
click at [105, 130] on input "the two witnesses their names" at bounding box center [99, 129] width 11 height 11
radio input "true"
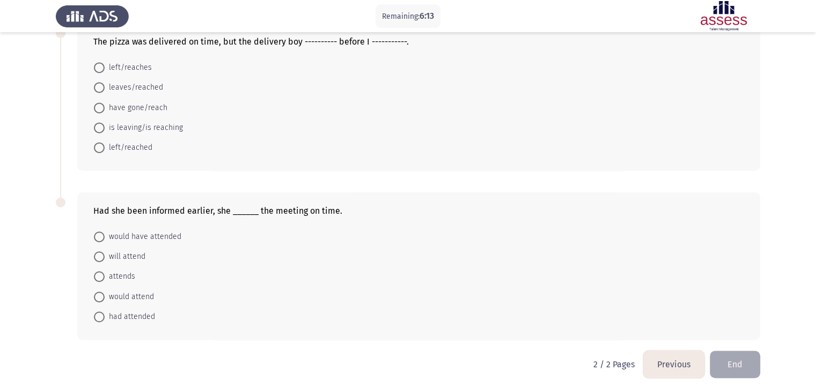
scroll to position [398, 0]
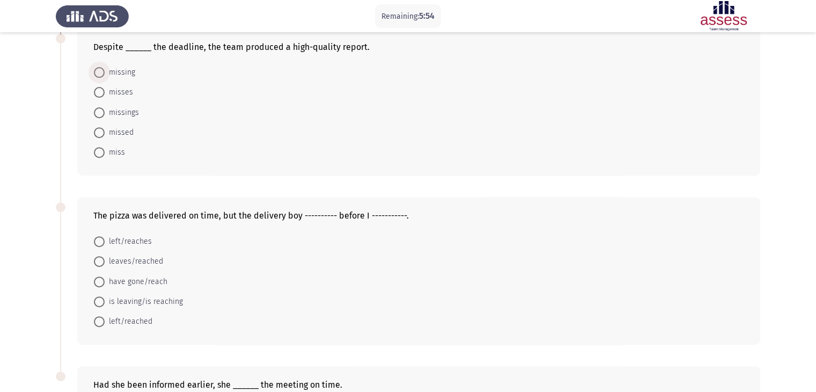
click at [124, 70] on span "missing" at bounding box center [120, 72] width 31 height 13
click at [105, 70] on input "missing" at bounding box center [99, 72] width 11 height 11
radio input "true"
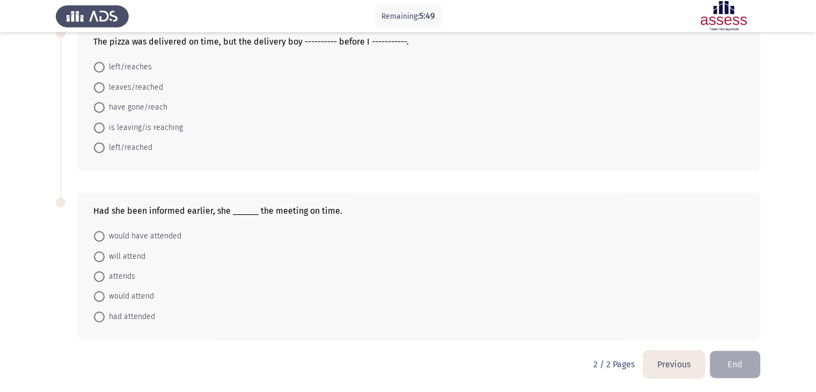
scroll to position [503, 0]
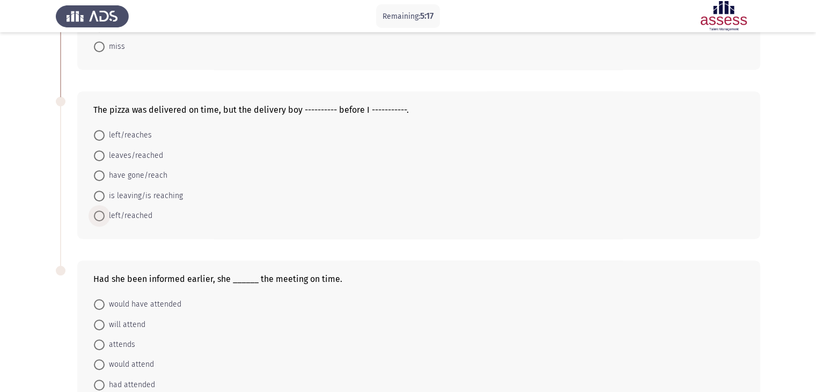
click at [115, 216] on span "left/reached" at bounding box center [129, 215] width 48 height 13
click at [105, 216] on input "left/reached" at bounding box center [99, 215] width 11 height 11
radio input "true"
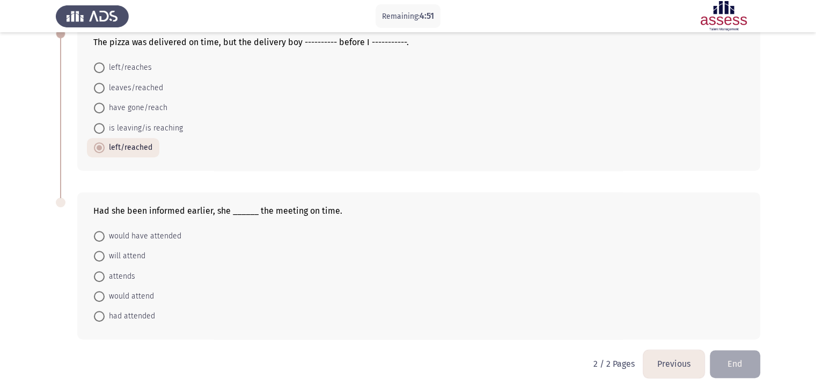
click at [132, 240] on span "would have attended" at bounding box center [143, 236] width 77 height 13
click at [105, 240] on input "would have attended" at bounding box center [99, 236] width 11 height 11
radio input "true"
click at [752, 364] on button "End" at bounding box center [735, 363] width 50 height 27
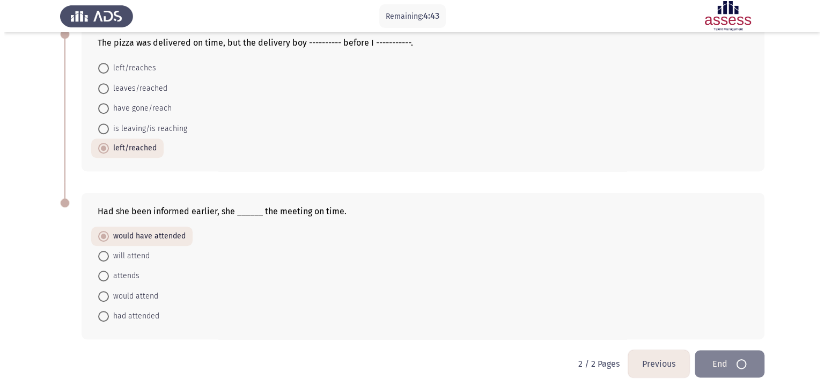
scroll to position [0, 0]
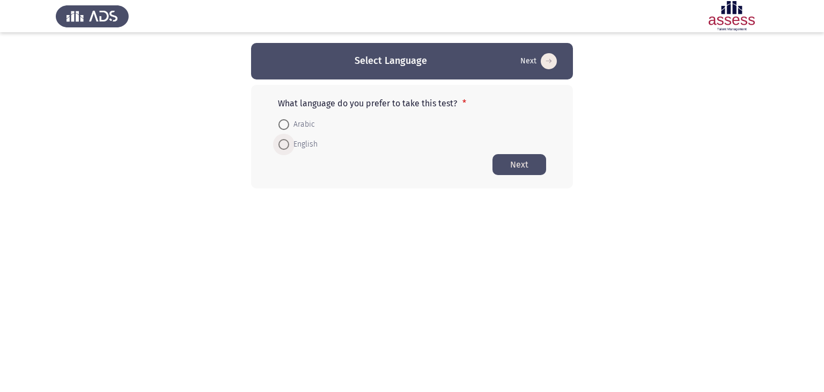
click at [307, 149] on span "English" at bounding box center [303, 144] width 28 height 13
click at [289, 149] on input "English" at bounding box center [283, 144] width 11 height 11
radio input "true"
click at [516, 166] on button "Next" at bounding box center [519, 163] width 54 height 21
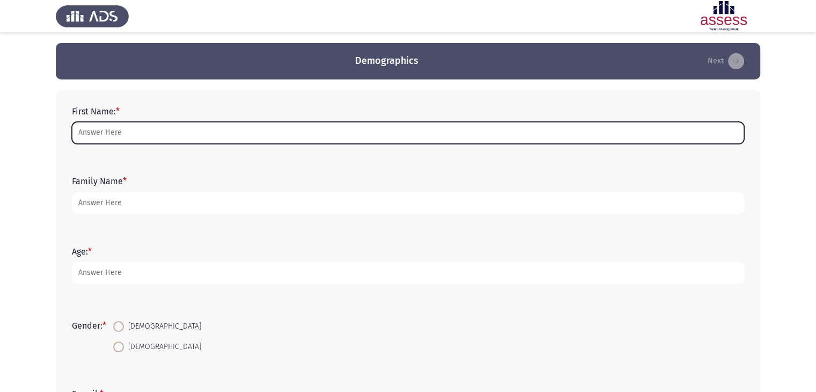
click at [292, 135] on input "First Name: *" at bounding box center [408, 133] width 672 height 22
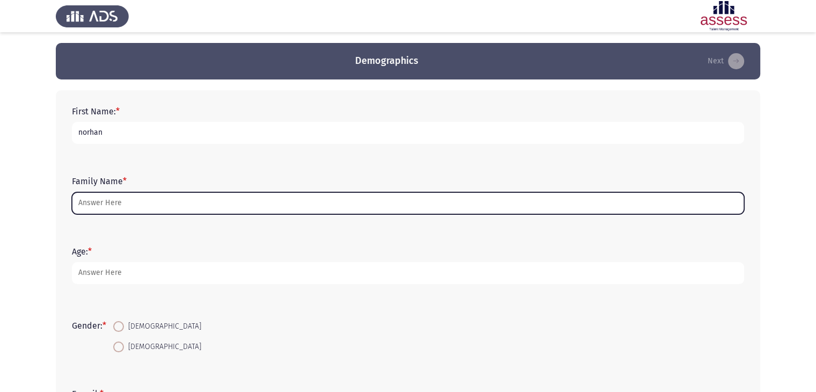
click at [176, 209] on input "Family Name *" at bounding box center [408, 203] width 672 height 22
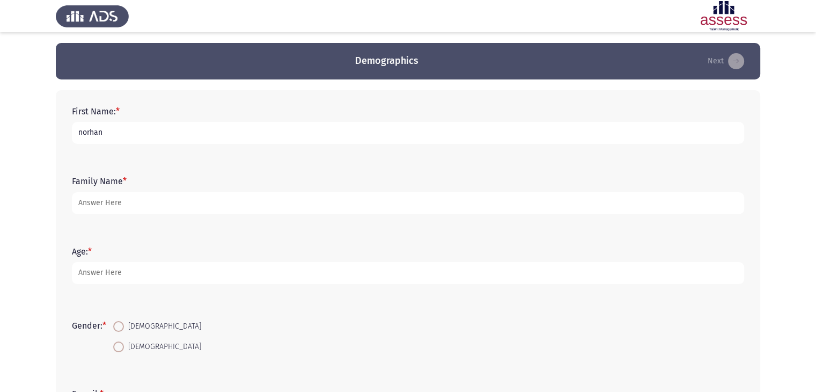
click at [219, 134] on input "norhan" at bounding box center [408, 133] width 672 height 22
type input "[PERSON_NAME]"
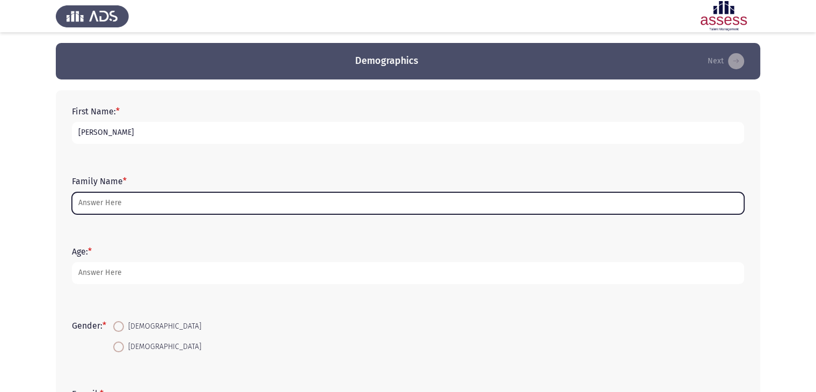
click at [154, 200] on input "Family Name *" at bounding box center [408, 203] width 672 height 22
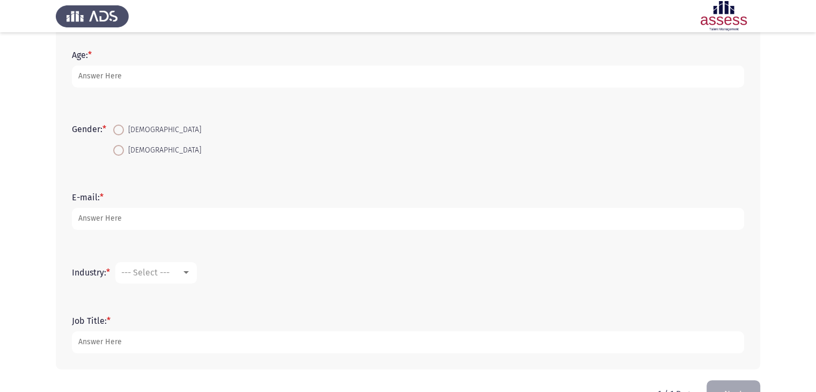
scroll to position [201, 0]
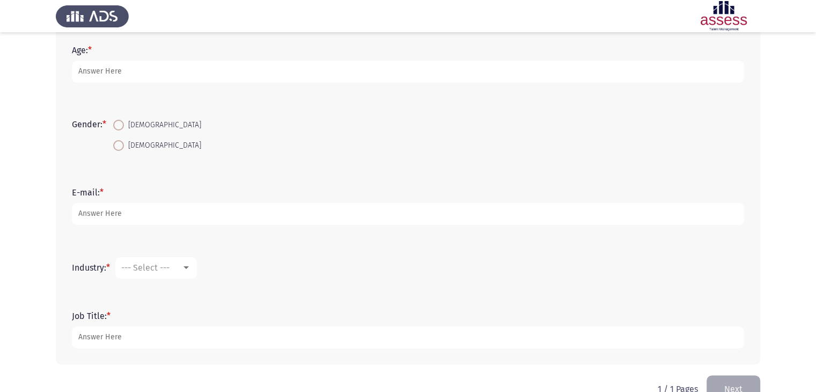
type input "Elshemerly"
click at [129, 144] on span "[DEMOGRAPHIC_DATA]" at bounding box center [162, 145] width 77 height 13
click at [124, 144] on input "[DEMOGRAPHIC_DATA]" at bounding box center [118, 145] width 11 height 11
radio input "true"
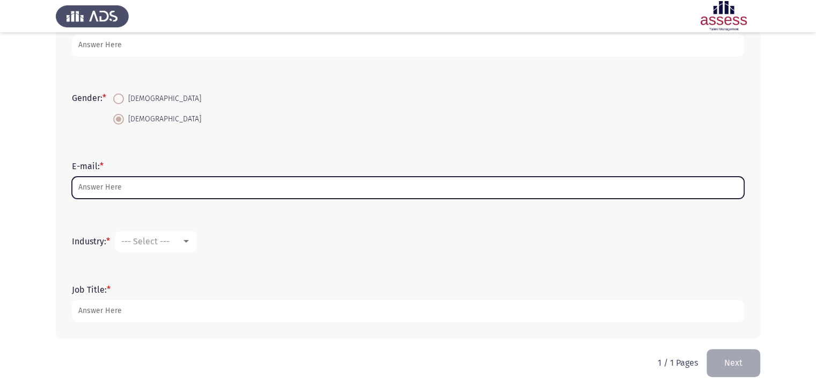
click at [152, 183] on input "E-mail: *" at bounding box center [408, 187] width 672 height 22
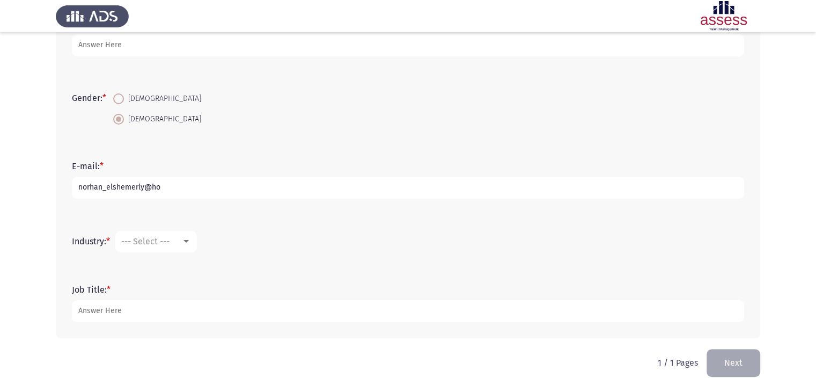
click at [300, 190] on input "norhan_elshemerly@ho" at bounding box center [408, 187] width 672 height 22
click at [309, 187] on input "norhan_elshemerly@ho" at bounding box center [408, 187] width 672 height 22
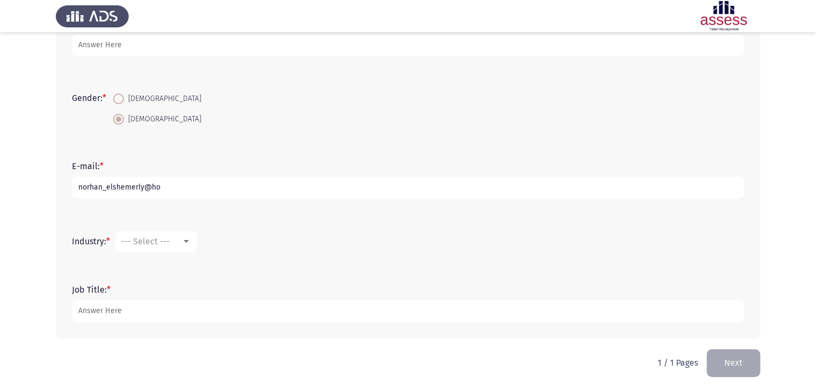
click at [309, 187] on input "norhan_elshemerly@ho" at bounding box center [408, 187] width 672 height 22
click at [272, 194] on input "norhan_elshemerly@ho" at bounding box center [408, 187] width 672 height 22
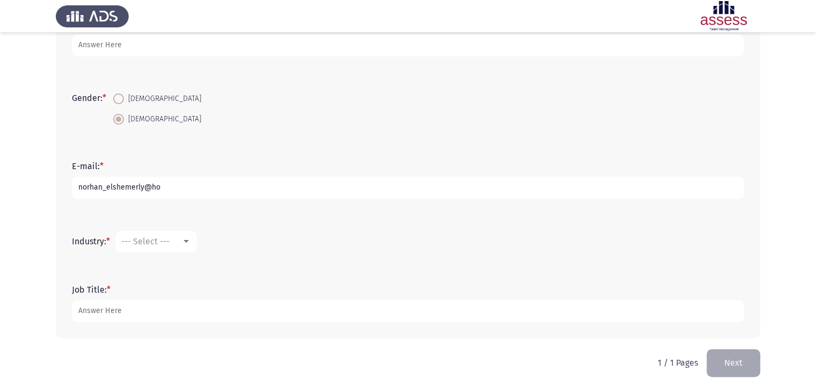
click at [272, 194] on input "norhan_elshemerly@ho" at bounding box center [408, 187] width 672 height 22
type input "[EMAIL_ADDRESS][DOMAIN_NAME]"
click at [123, 252] on mat-select "--- Select ---" at bounding box center [156, 241] width 82 height 21
click at [161, 245] on span "--- Select ---" at bounding box center [145, 241] width 48 height 10
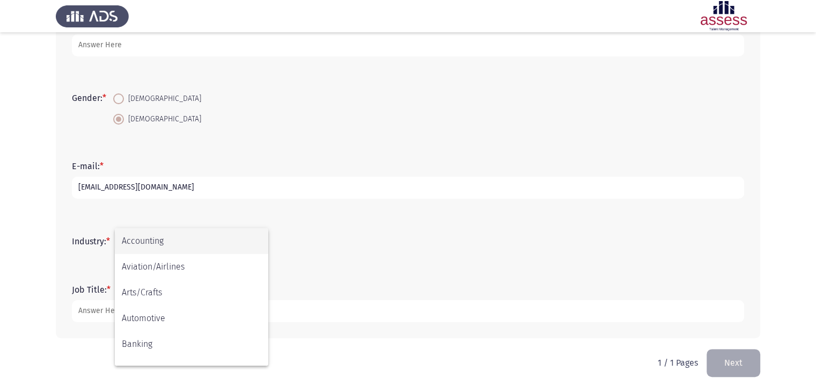
scroll to position [352, 0]
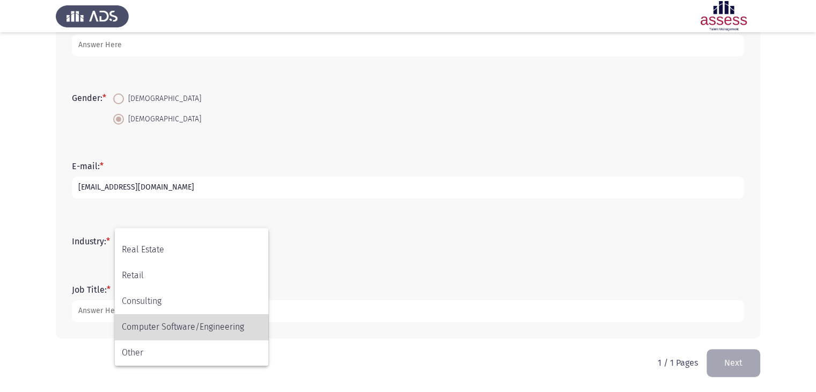
click at [175, 331] on span "Computer Software/Engineering" at bounding box center [191, 327] width 139 height 26
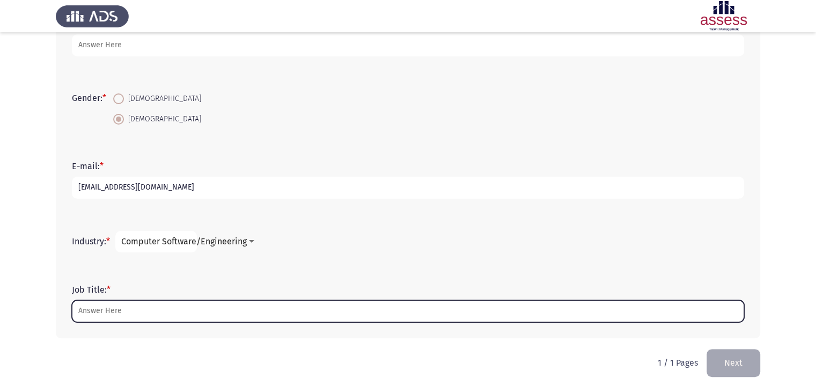
click at [255, 310] on input "Job Title: *" at bounding box center [408, 311] width 672 height 22
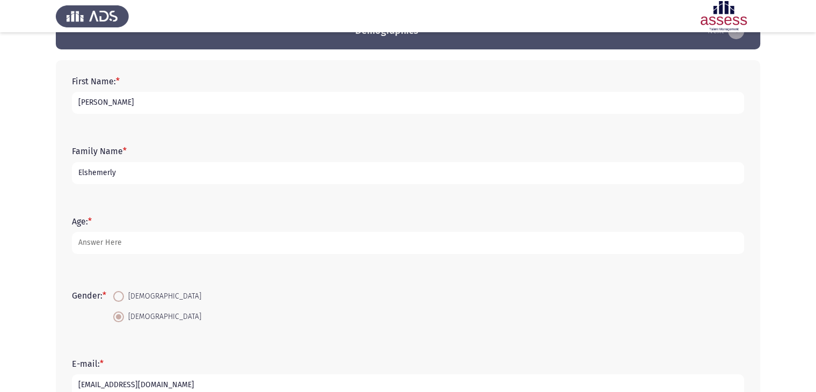
scroll to position [0, 0]
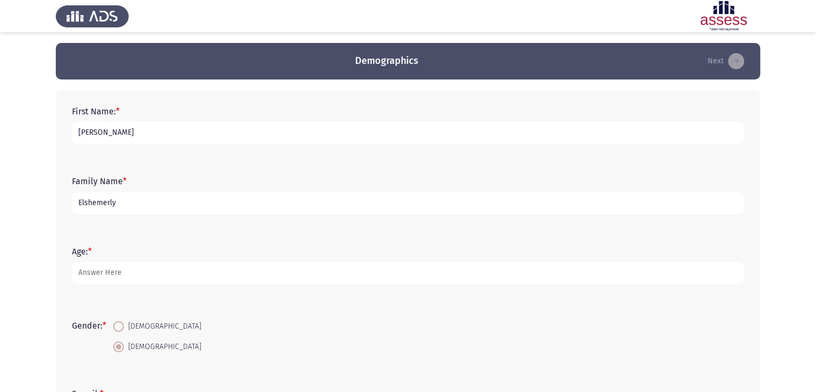
type input "Senior Software Engineer"
click at [625, 333] on form "Gender: * Male Female" at bounding box center [408, 336] width 672 height 40
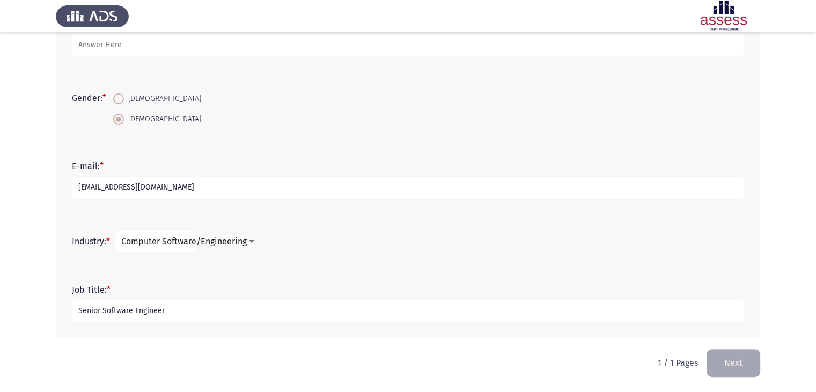
click at [741, 367] on button "Next" at bounding box center [733, 362] width 54 height 27
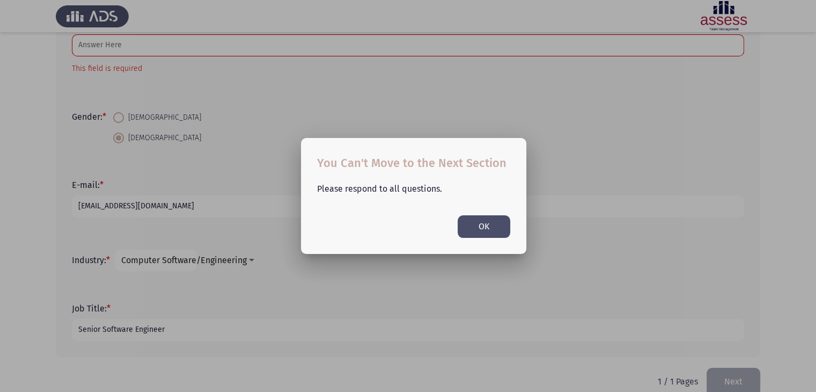
click at [493, 230] on button "OK" at bounding box center [483, 226] width 53 height 22
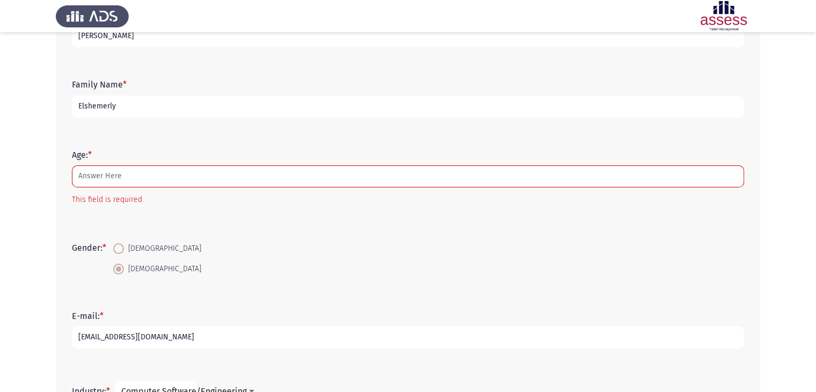
scroll to position [92, 0]
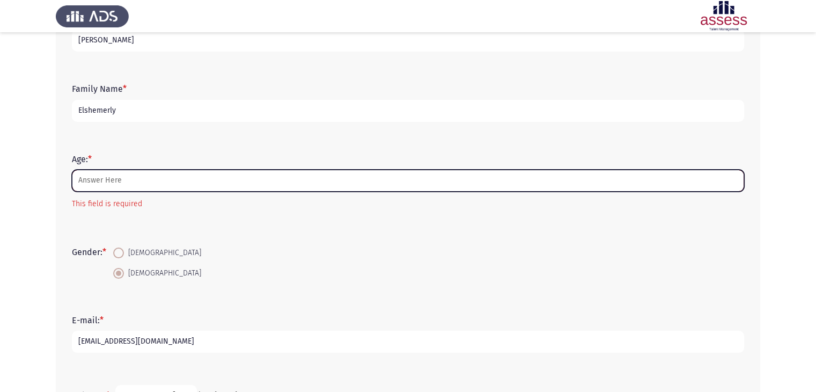
click at [329, 172] on input "Age: *" at bounding box center [408, 180] width 672 height 22
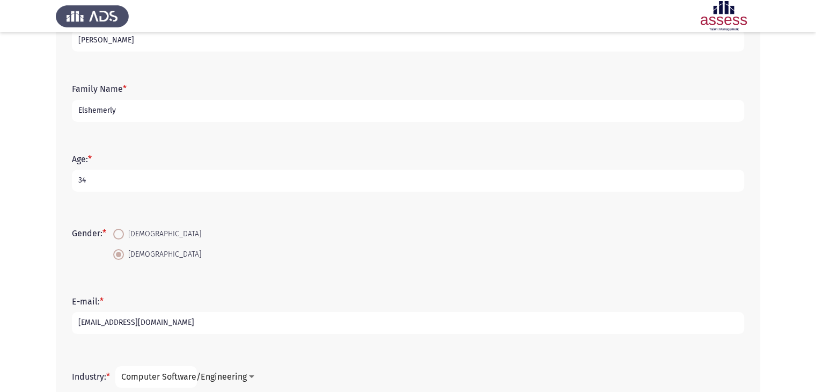
scroll to position [227, 0]
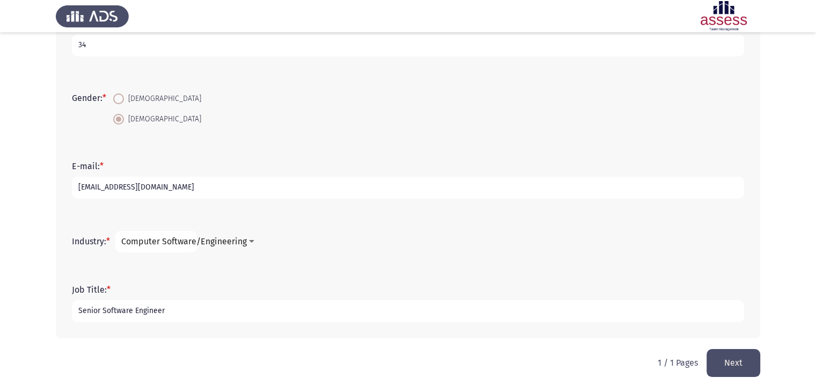
type input "34"
click at [734, 366] on button "Next" at bounding box center [733, 362] width 54 height 27
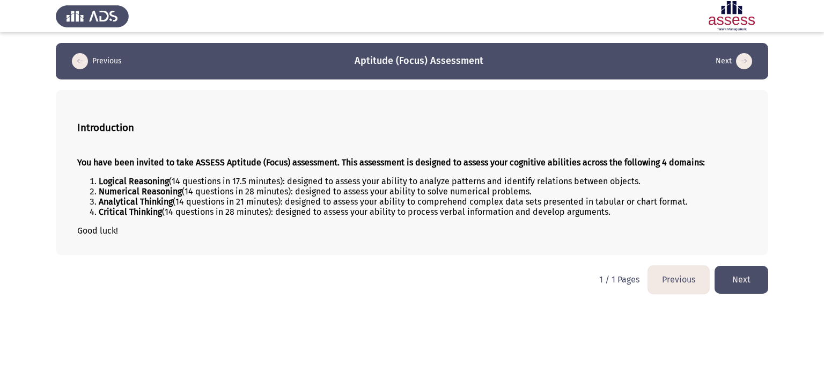
click at [765, 286] on button "Next" at bounding box center [741, 278] width 54 height 27
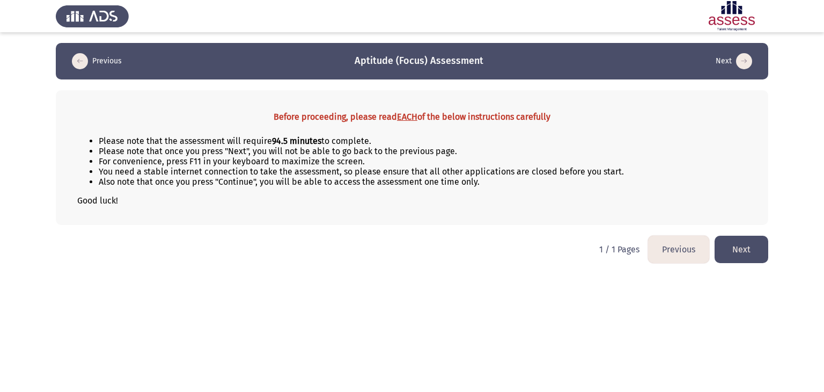
click at [751, 249] on button "Next" at bounding box center [741, 248] width 54 height 27
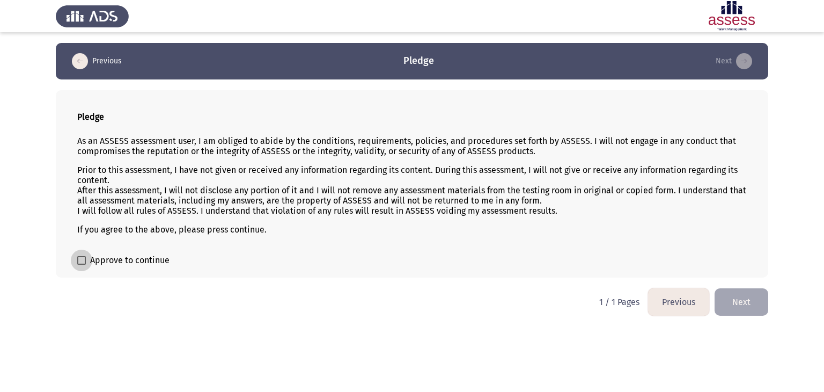
click at [95, 263] on span "Approve to continue" at bounding box center [129, 260] width 79 height 13
click at [82, 264] on input "Approve to continue" at bounding box center [81, 264] width 1 height 1
checkbox input "true"
click at [734, 299] on button "Next" at bounding box center [741, 301] width 54 height 27
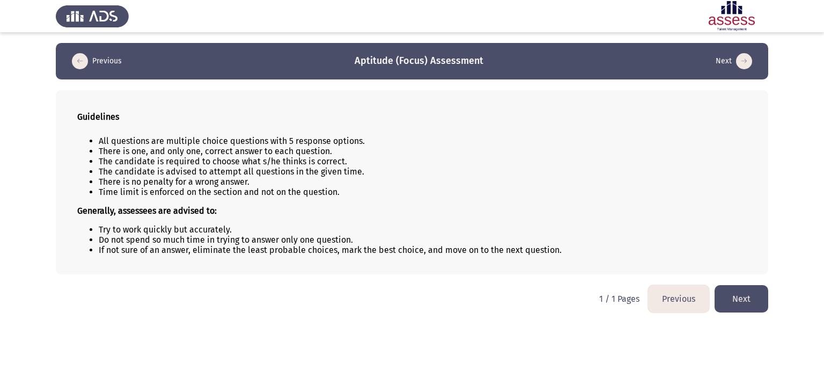
click at [764, 290] on button "Next" at bounding box center [741, 298] width 54 height 27
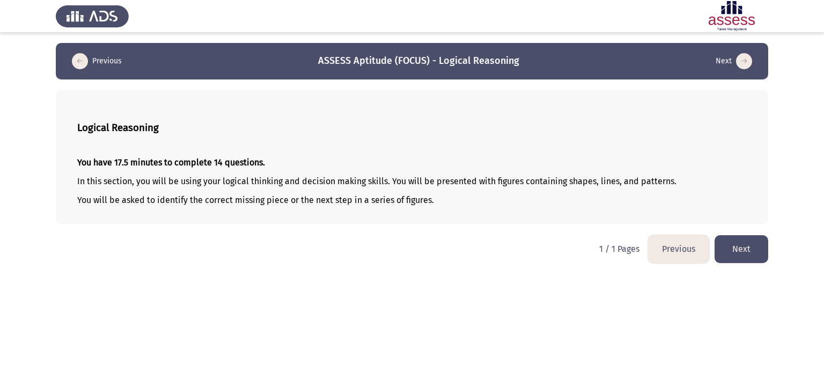
click at [757, 237] on button "Next" at bounding box center [741, 248] width 54 height 27
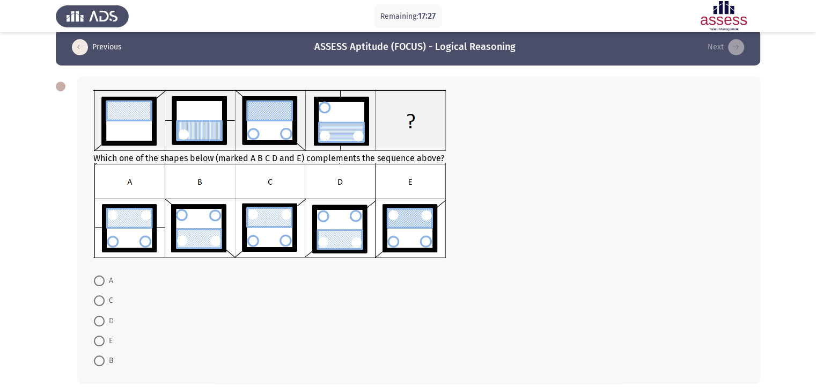
scroll to position [14, 0]
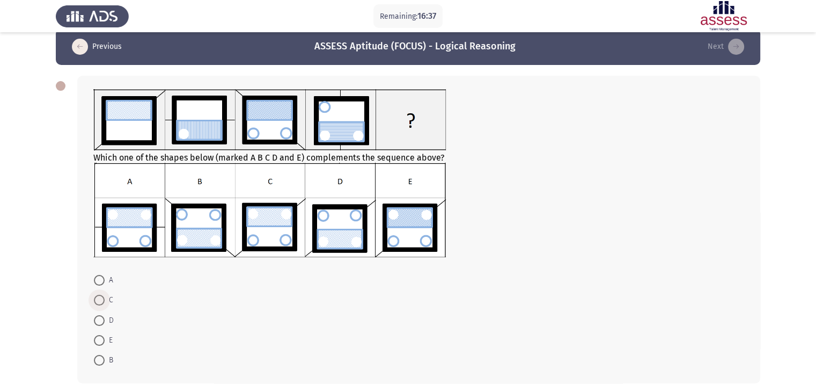
click at [99, 298] on span at bounding box center [99, 299] width 11 height 11
click at [99, 298] on input "C" at bounding box center [99, 299] width 11 height 11
radio input "true"
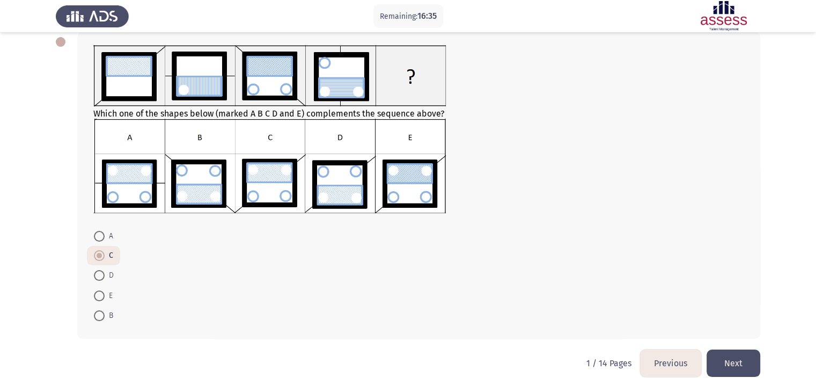
click at [738, 355] on button "Next" at bounding box center [733, 362] width 54 height 27
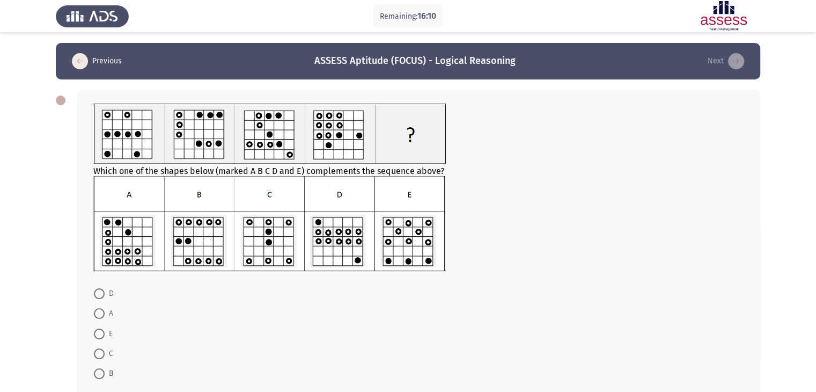
scroll to position [58, 0]
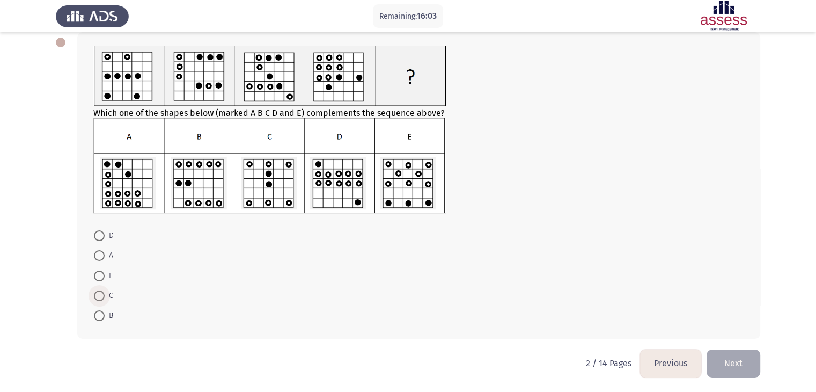
click at [105, 297] on span "C" at bounding box center [109, 295] width 9 height 13
click at [105, 297] on input "C" at bounding box center [99, 295] width 11 height 11
radio input "true"
click at [740, 361] on button "Next" at bounding box center [733, 362] width 54 height 27
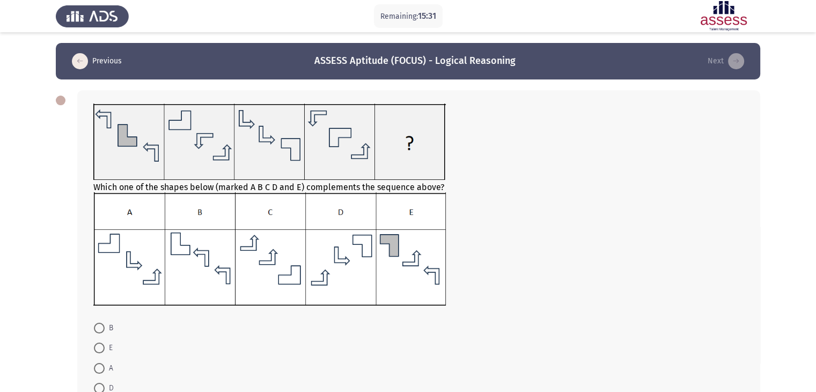
scroll to position [92, 0]
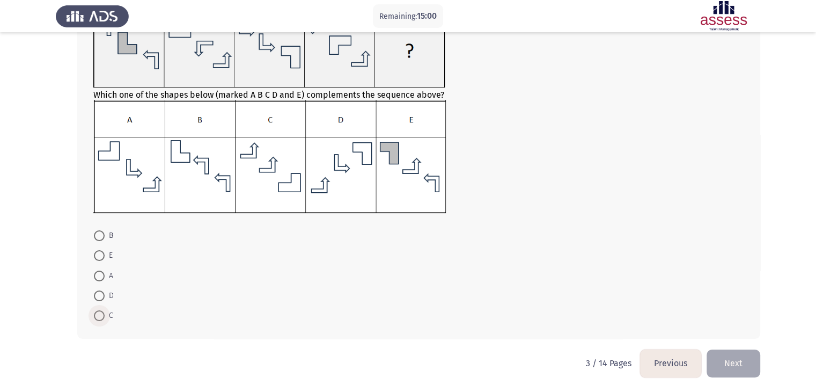
click at [107, 309] on span "C" at bounding box center [109, 315] width 9 height 13
click at [105, 310] on input "C" at bounding box center [99, 315] width 11 height 11
radio input "true"
click at [739, 359] on button "Next" at bounding box center [733, 362] width 54 height 27
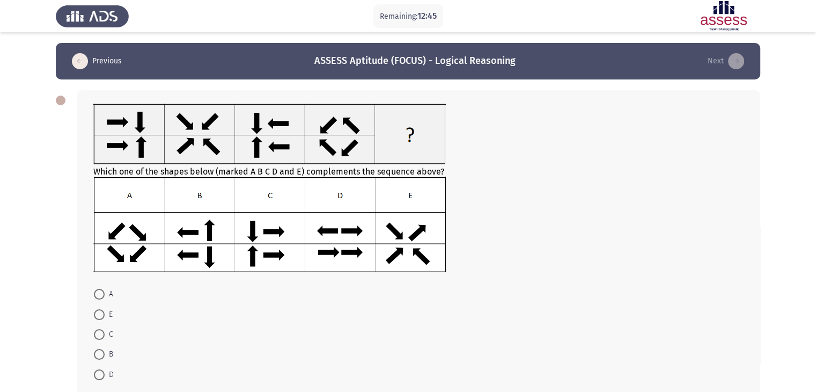
scroll to position [59, 0]
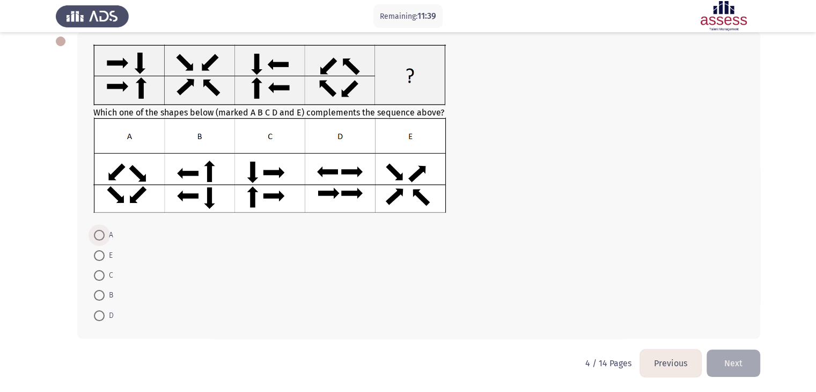
click at [101, 233] on span at bounding box center [99, 235] width 11 height 11
click at [101, 233] on input "A" at bounding box center [99, 235] width 11 height 11
radio input "true"
click at [738, 361] on button "Next" at bounding box center [733, 362] width 54 height 27
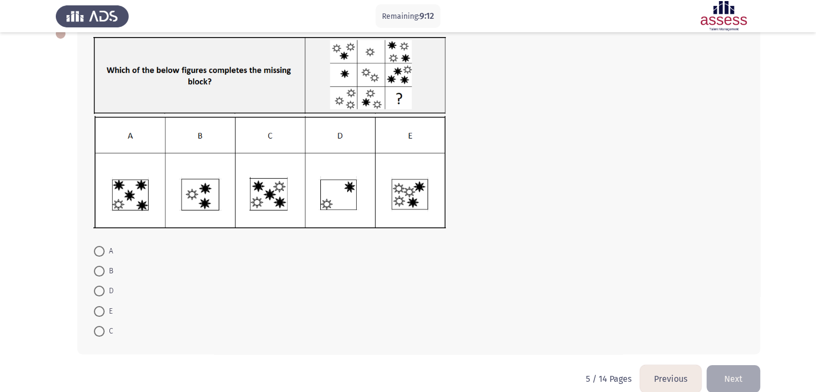
scroll to position [68, 0]
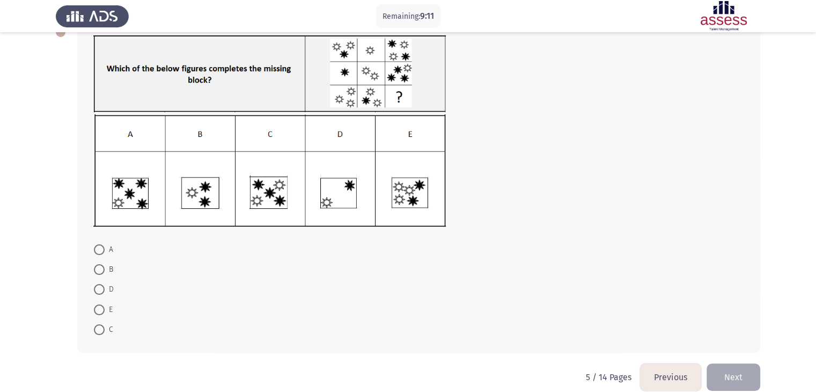
click at [104, 304] on span at bounding box center [99, 309] width 11 height 11
click at [104, 304] on input "E" at bounding box center [99, 309] width 11 height 11
radio input "true"
click at [727, 371] on button "Next" at bounding box center [733, 376] width 54 height 27
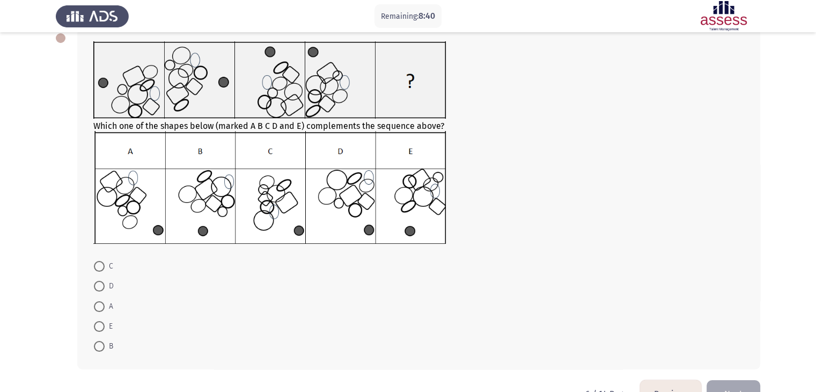
scroll to position [63, 0]
click at [112, 262] on span "C" at bounding box center [109, 265] width 9 height 13
click at [105, 262] on input "C" at bounding box center [99, 265] width 11 height 11
radio input "true"
click at [747, 382] on button "Next" at bounding box center [733, 392] width 54 height 27
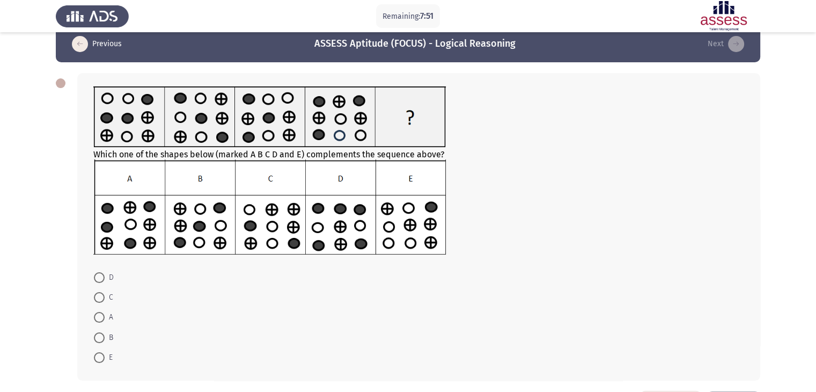
scroll to position [18, 0]
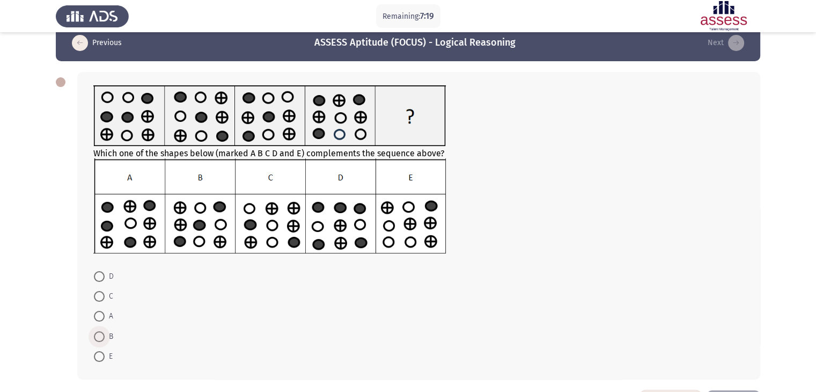
click at [100, 336] on span at bounding box center [99, 336] width 11 height 11
click at [100, 336] on input "B" at bounding box center [99, 336] width 11 height 11
radio input "true"
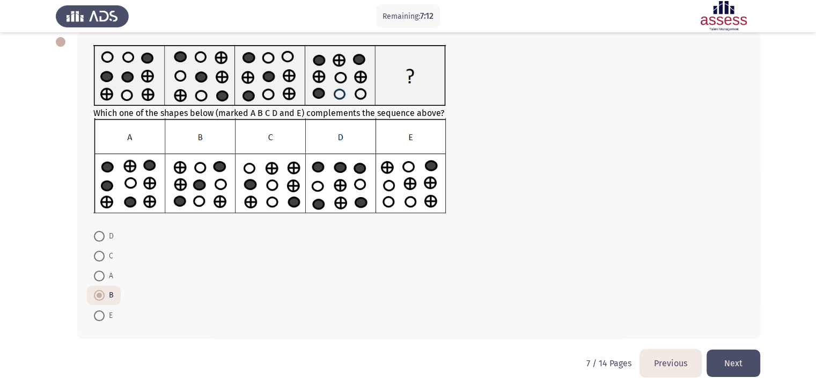
click at [739, 363] on button "Next" at bounding box center [733, 362] width 54 height 27
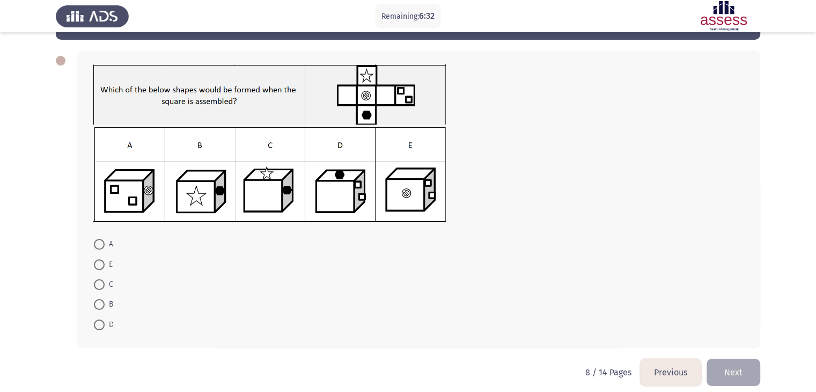
scroll to position [40, 0]
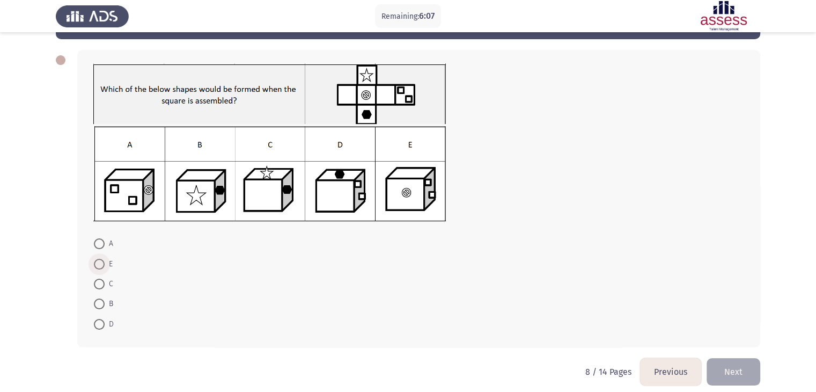
click at [102, 262] on span at bounding box center [99, 264] width 11 height 11
click at [102, 262] on input "E" at bounding box center [99, 264] width 11 height 11
radio input "true"
click at [749, 369] on button "Next" at bounding box center [733, 370] width 54 height 27
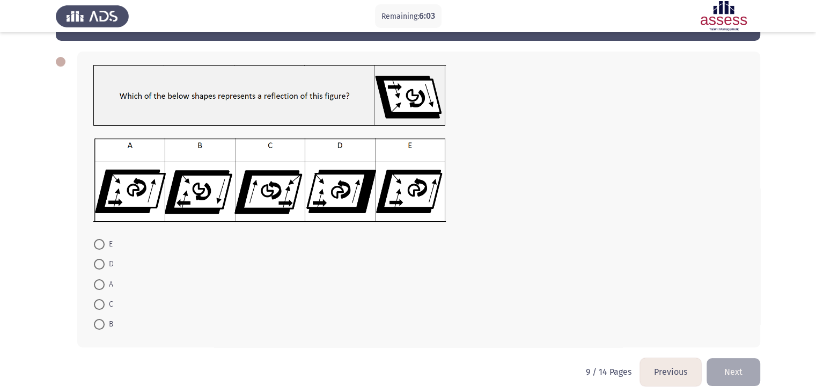
scroll to position [37, 0]
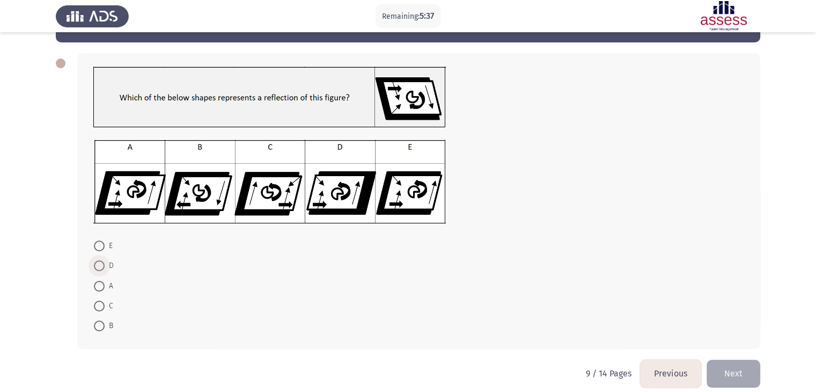
click at [109, 263] on span "D" at bounding box center [109, 265] width 9 height 13
click at [105, 263] on input "D" at bounding box center [99, 265] width 11 height 11
radio input "true"
click at [102, 243] on span at bounding box center [99, 245] width 11 height 11
click at [102, 243] on input "E" at bounding box center [99, 245] width 11 height 11
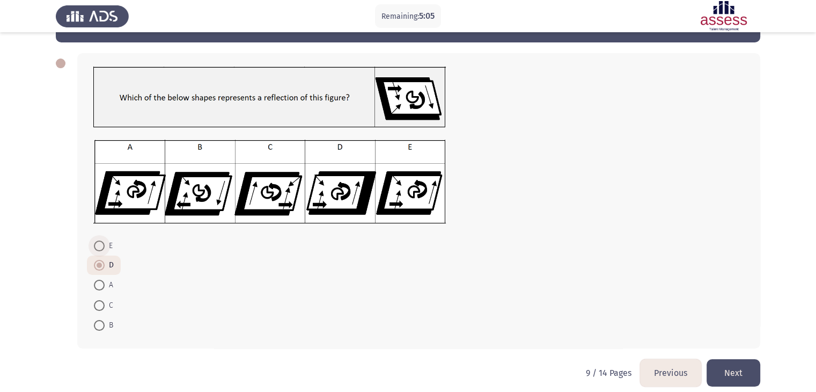
radio input "true"
click at [106, 263] on span "D" at bounding box center [109, 265] width 9 height 13
click at [105, 263] on input "D" at bounding box center [99, 265] width 11 height 11
radio input "true"
click at [108, 247] on span "E" at bounding box center [109, 245] width 8 height 13
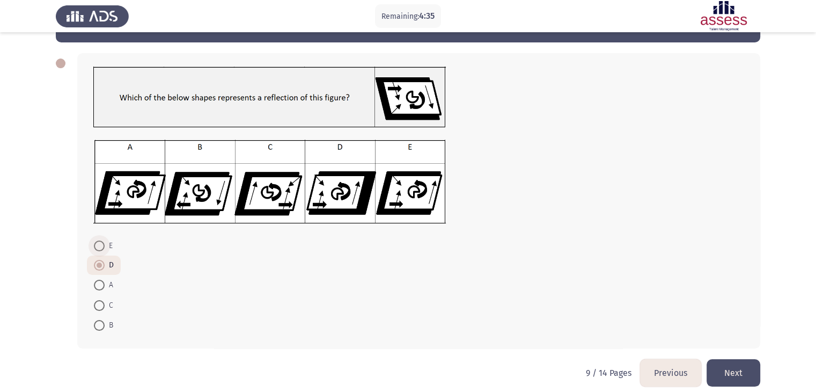
click at [105, 247] on input "E" at bounding box center [99, 245] width 11 height 11
radio input "true"
click at [725, 375] on button "Next" at bounding box center [733, 372] width 54 height 27
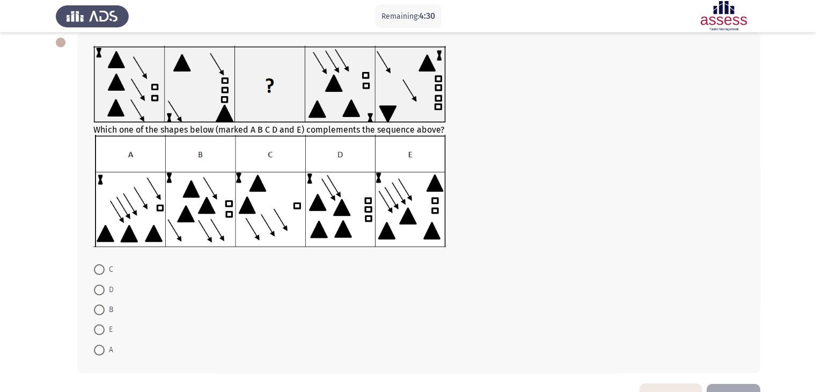
scroll to position [57, 0]
click at [114, 272] on mat-radio-button "C" at bounding box center [103, 270] width 33 height 20
click at [106, 271] on span "C" at bounding box center [109, 269] width 9 height 13
click at [105, 271] on input "C" at bounding box center [99, 269] width 11 height 11
radio input "true"
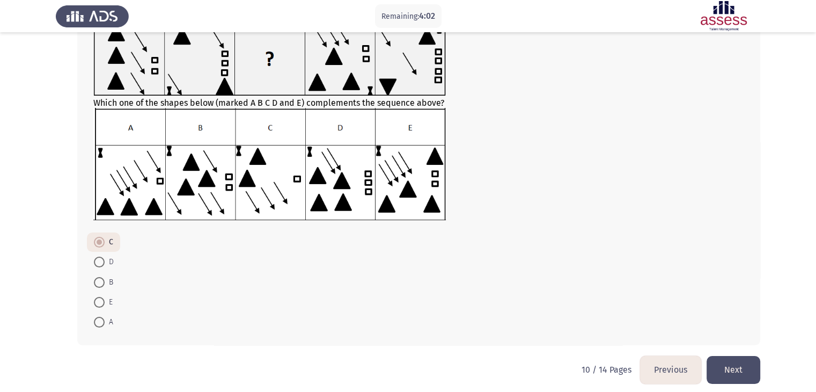
scroll to position [85, 0]
click at [729, 370] on button "Next" at bounding box center [733, 368] width 54 height 27
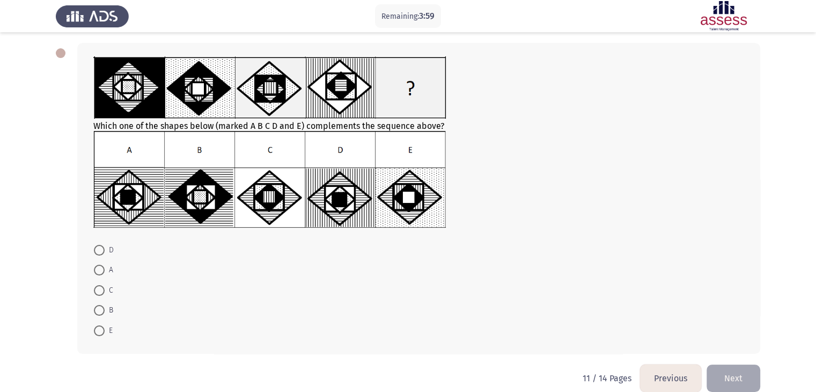
scroll to position [48, 0]
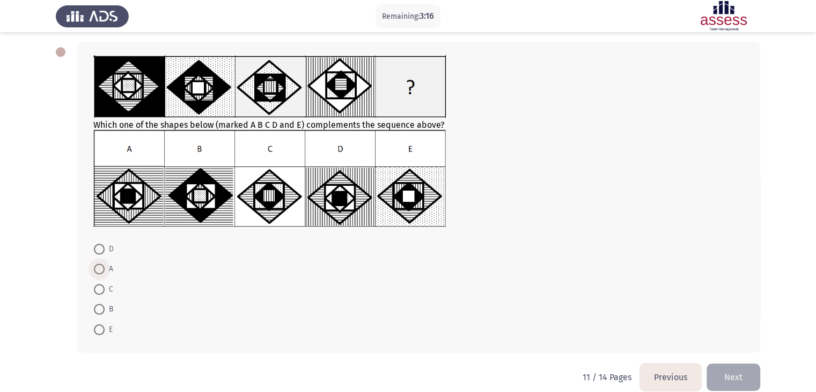
click at [100, 267] on span at bounding box center [99, 268] width 11 height 11
click at [100, 267] on input "A" at bounding box center [99, 268] width 11 height 11
radio input "true"
click at [732, 371] on button "Next" at bounding box center [733, 375] width 54 height 27
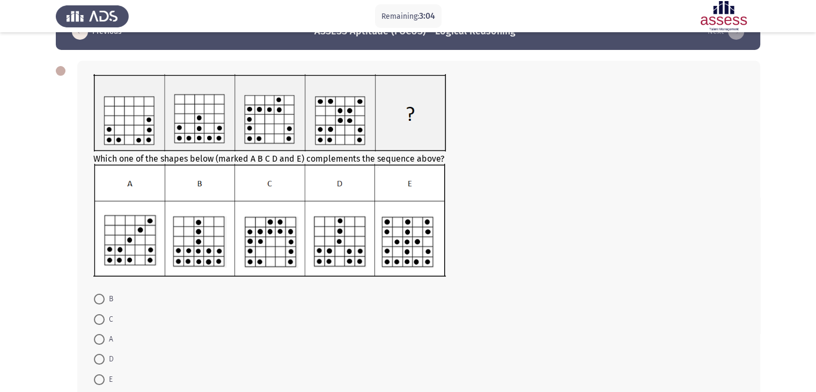
scroll to position [55, 0]
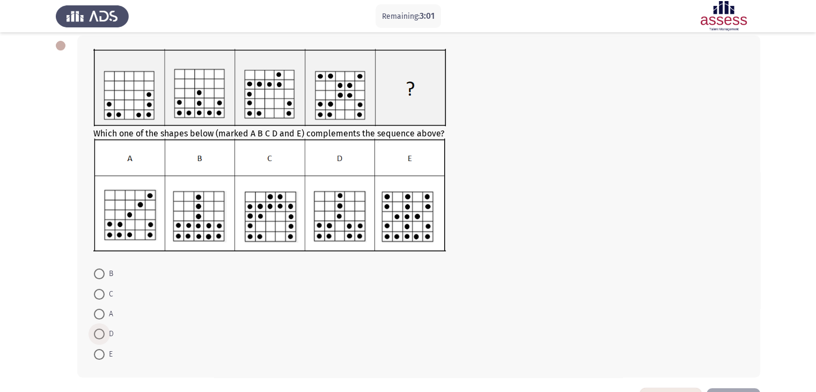
click at [98, 334] on span at bounding box center [99, 333] width 11 height 11
click at [98, 334] on input "D" at bounding box center [99, 333] width 11 height 11
radio input "true"
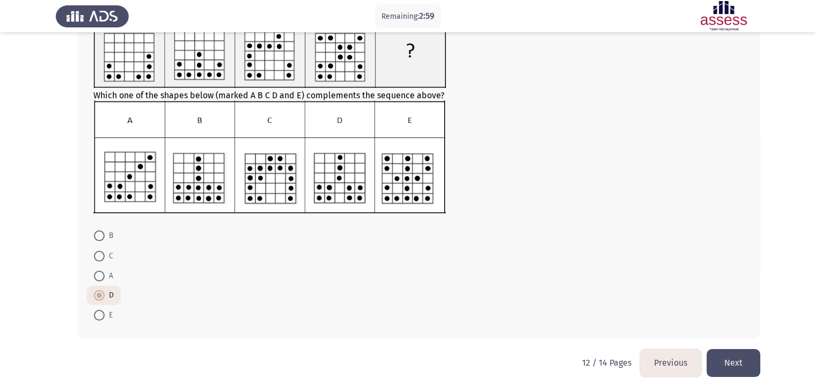
click at [745, 364] on button "Next" at bounding box center [733, 362] width 54 height 27
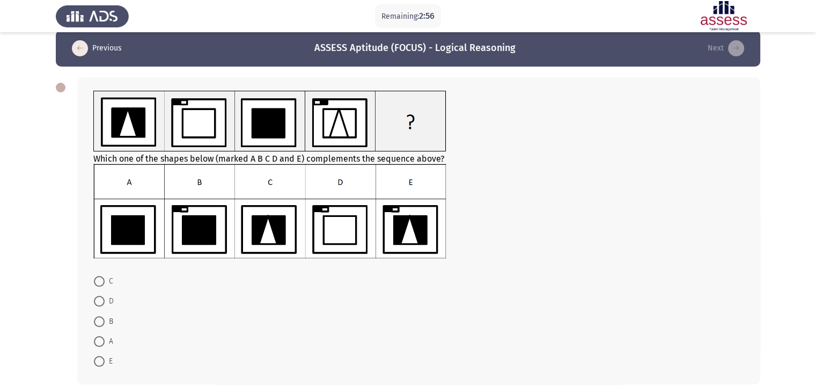
scroll to position [10, 0]
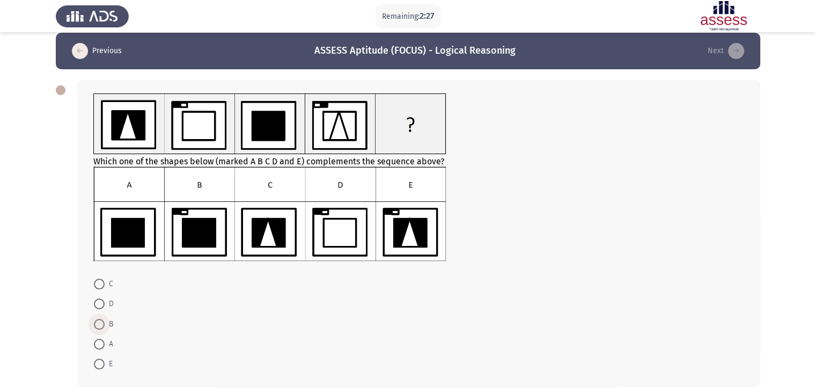
click at [97, 322] on span at bounding box center [99, 324] width 11 height 11
click at [97, 322] on input "B" at bounding box center [99, 324] width 11 height 11
radio input "true"
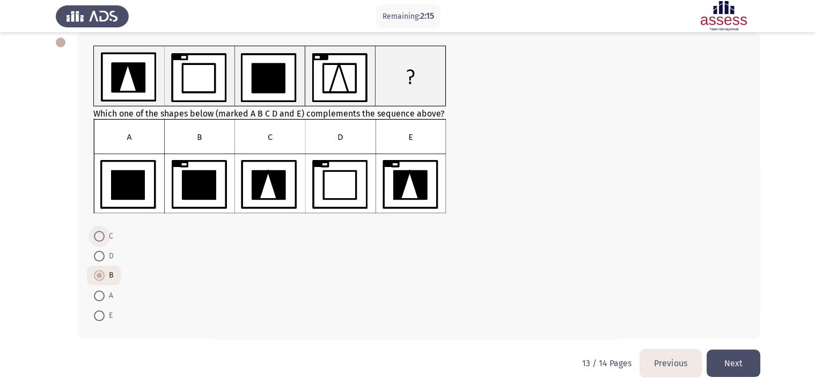
click at [98, 237] on span at bounding box center [99, 236] width 11 height 11
click at [98, 237] on input "C" at bounding box center [99, 236] width 11 height 11
radio input "true"
click at [736, 364] on button "Next" at bounding box center [733, 362] width 54 height 27
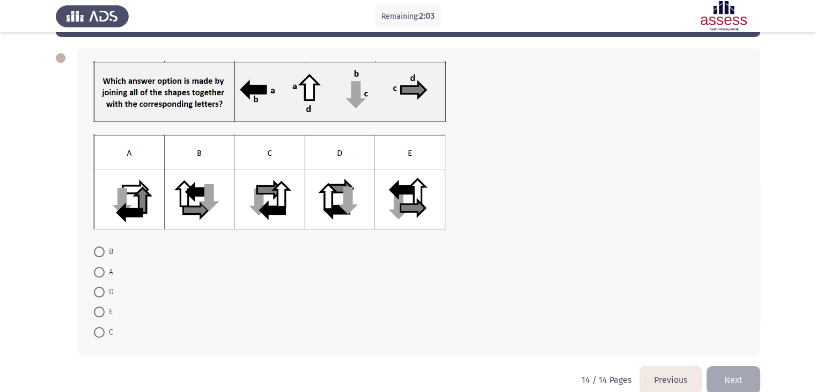
scroll to position [43, 0]
click at [101, 306] on span at bounding box center [99, 311] width 11 height 11
click at [101, 306] on input "E" at bounding box center [99, 311] width 11 height 11
radio input "true"
click at [731, 374] on button "Next" at bounding box center [733, 377] width 54 height 27
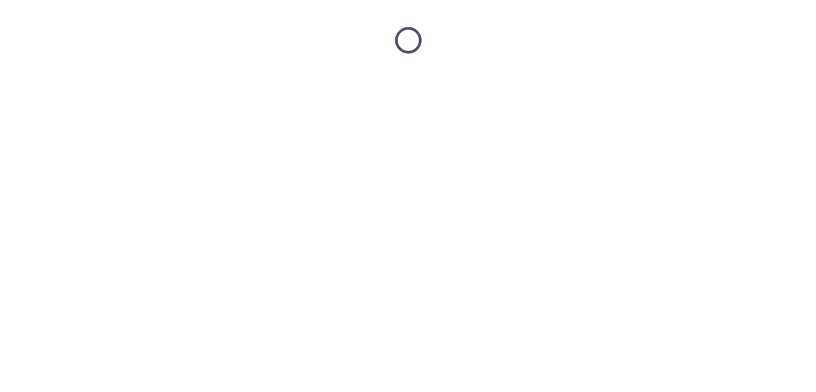
scroll to position [0, 0]
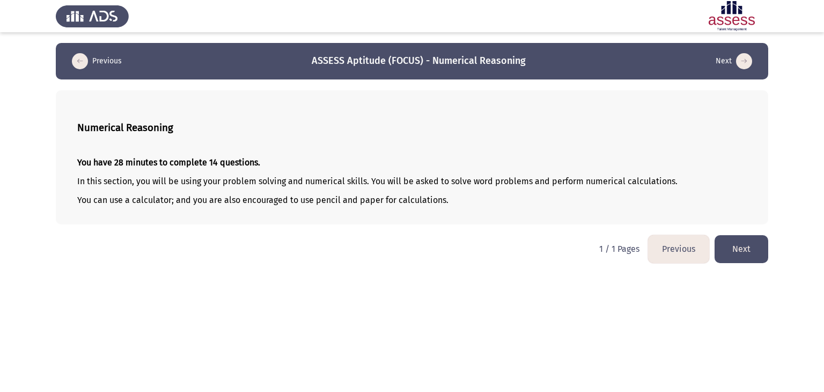
click at [750, 243] on button "Next" at bounding box center [741, 248] width 54 height 27
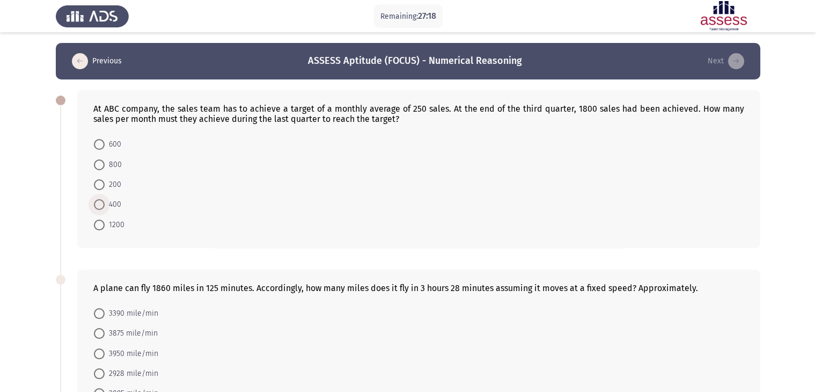
click at [114, 209] on span "400" at bounding box center [113, 204] width 17 height 13
click at [105, 209] on input "400" at bounding box center [99, 204] width 11 height 11
radio input "true"
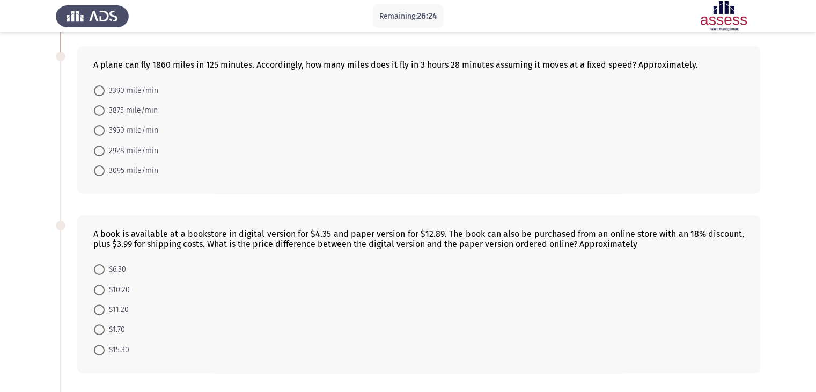
scroll to position [198, 0]
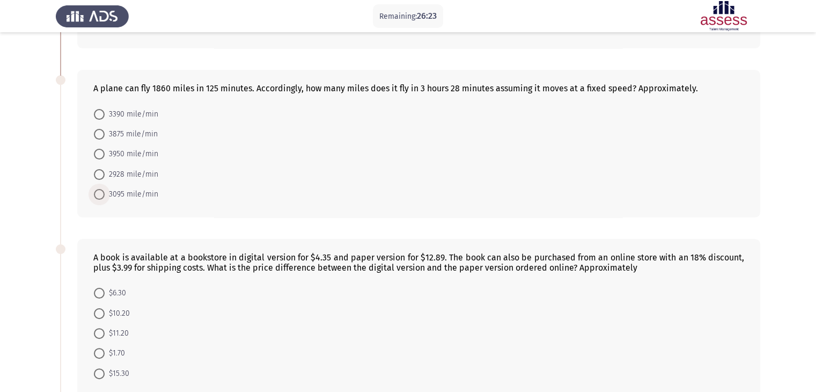
click at [139, 192] on span "3095 mile/min" at bounding box center [132, 194] width 54 height 13
click at [105, 192] on input "3095 mile/min" at bounding box center [99, 194] width 11 height 11
radio input "true"
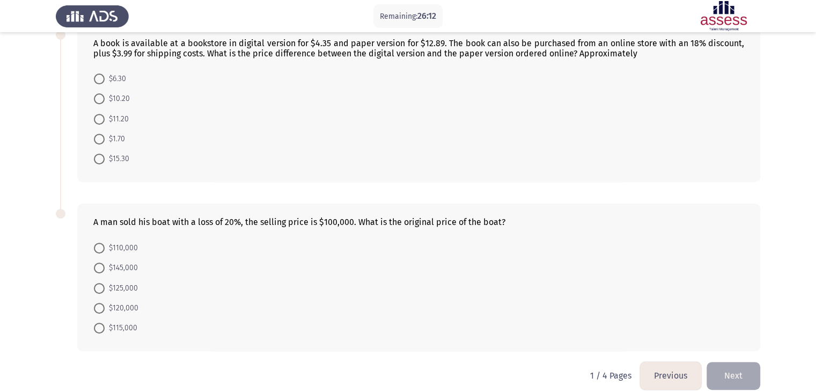
scroll to position [424, 0]
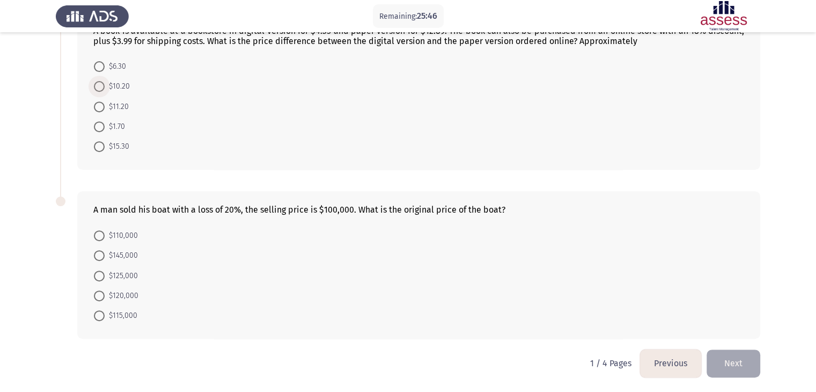
click at [121, 81] on span "$10.20" at bounding box center [117, 86] width 25 height 13
click at [105, 81] on input "$10.20" at bounding box center [99, 86] width 11 height 11
radio input "true"
click at [131, 279] on span "$125,000" at bounding box center [121, 275] width 33 height 13
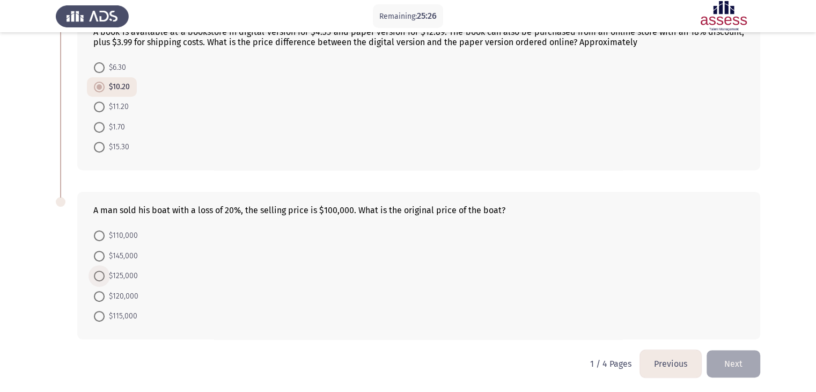
click at [105, 279] on input "$125,000" at bounding box center [99, 275] width 11 height 11
radio input "true"
click at [748, 370] on button "Next" at bounding box center [733, 363] width 54 height 27
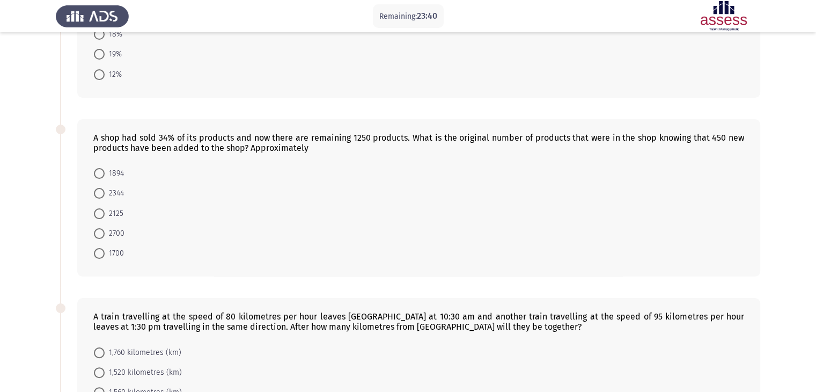
scroll to position [57, 0]
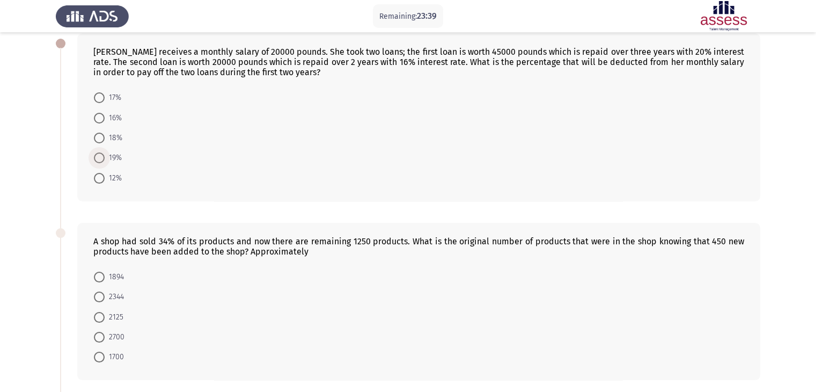
click at [109, 157] on span "19%" at bounding box center [113, 157] width 17 height 13
click at [105, 157] on input "19%" at bounding box center [99, 157] width 11 height 11
radio input "true"
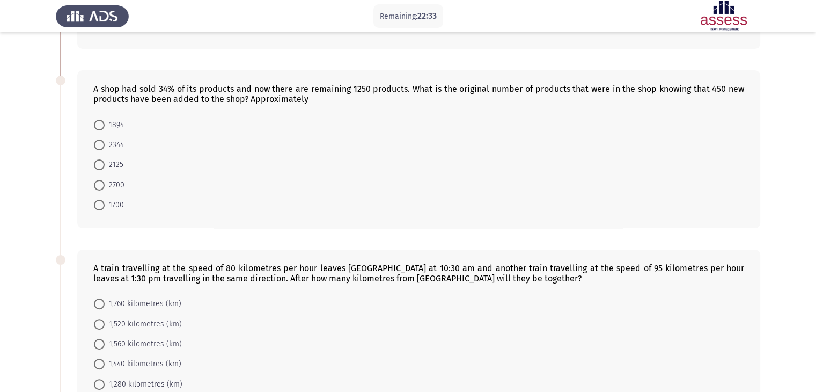
scroll to position [210, 0]
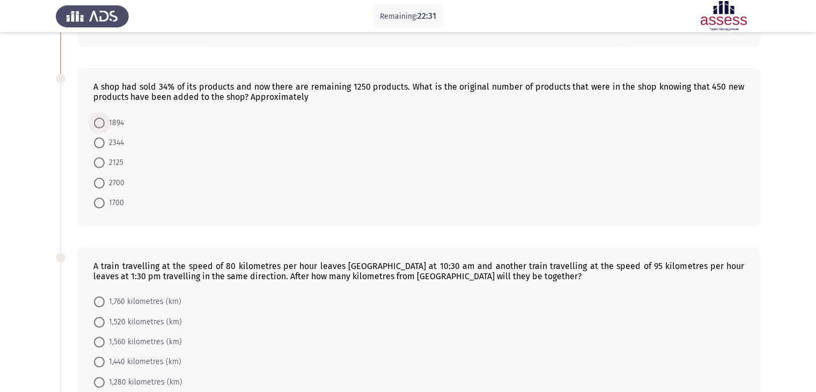
click at [122, 127] on span "1894" at bounding box center [114, 122] width 19 height 13
click at [105, 127] on input "1894" at bounding box center [99, 122] width 11 height 11
radio input "true"
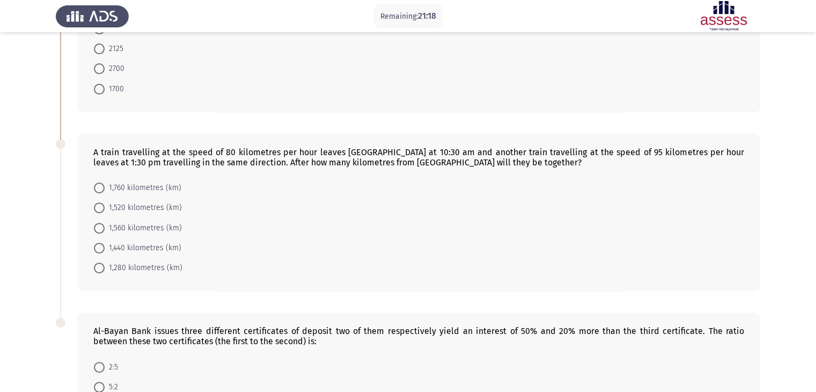
scroll to position [425, 0]
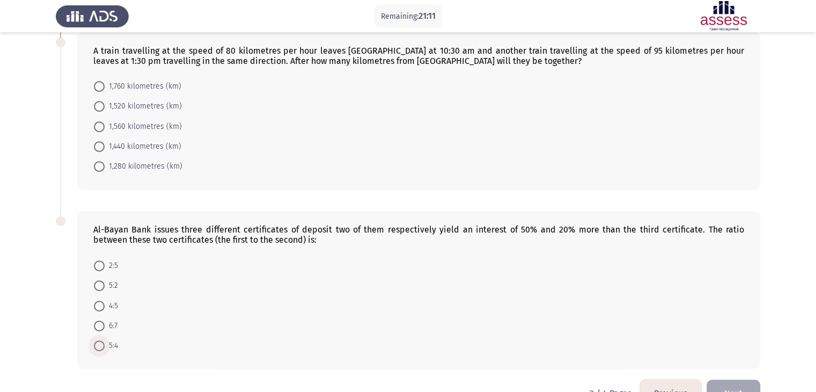
click at [108, 344] on span "5:4" at bounding box center [111, 345] width 13 height 13
click at [105, 344] on input "5:4" at bounding box center [99, 345] width 11 height 11
radio input "true"
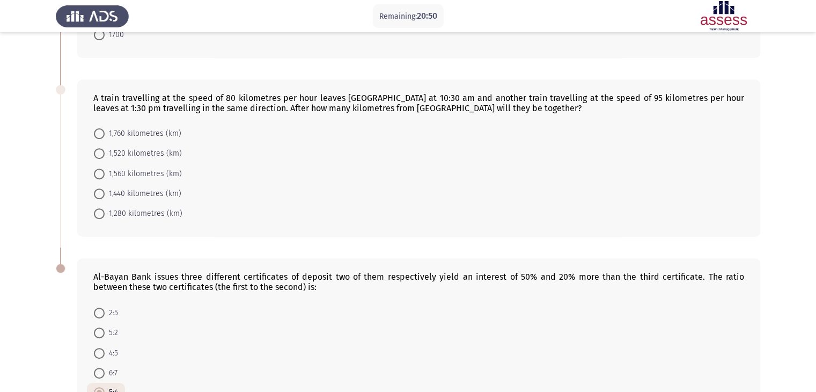
scroll to position [373, 0]
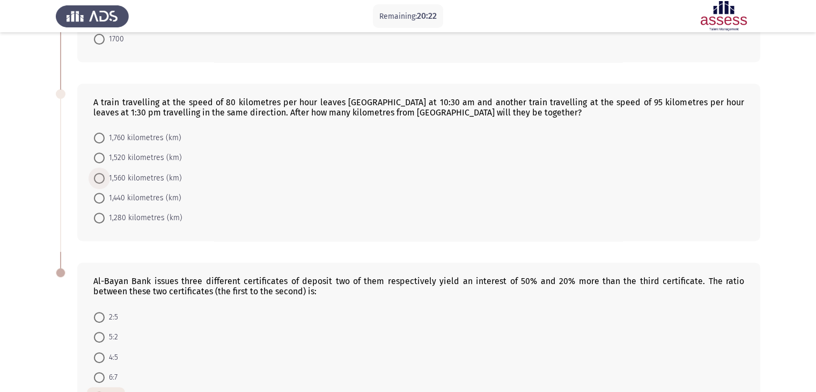
click at [138, 176] on span "1,560 kilometres (km)" at bounding box center [143, 178] width 77 height 13
click at [105, 176] on input "1,560 kilometres (km)" at bounding box center [99, 178] width 11 height 11
radio input "true"
click at [131, 156] on span "1,520 kilometres (km)" at bounding box center [143, 157] width 77 height 13
click at [105, 156] on input "1,520 kilometres (km)" at bounding box center [99, 157] width 11 height 11
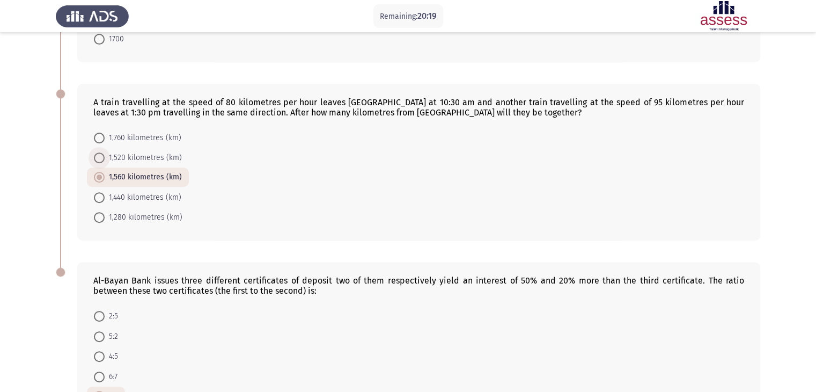
radio input "true"
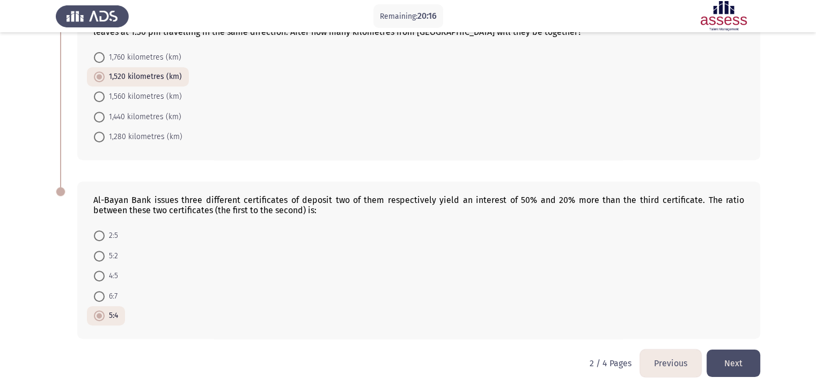
click at [744, 350] on button "Next" at bounding box center [733, 362] width 54 height 27
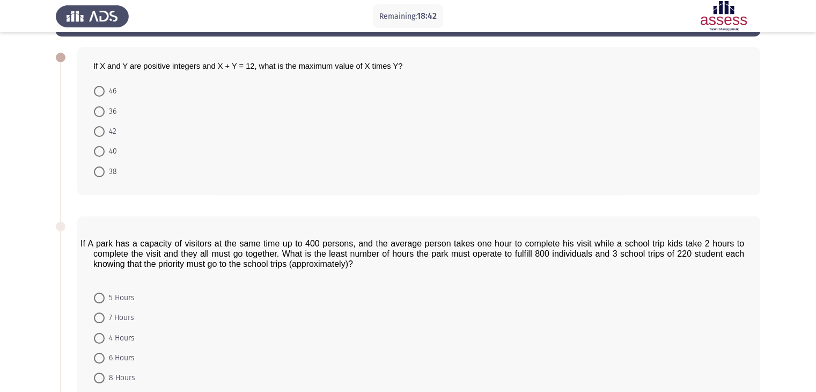
scroll to position [0, 0]
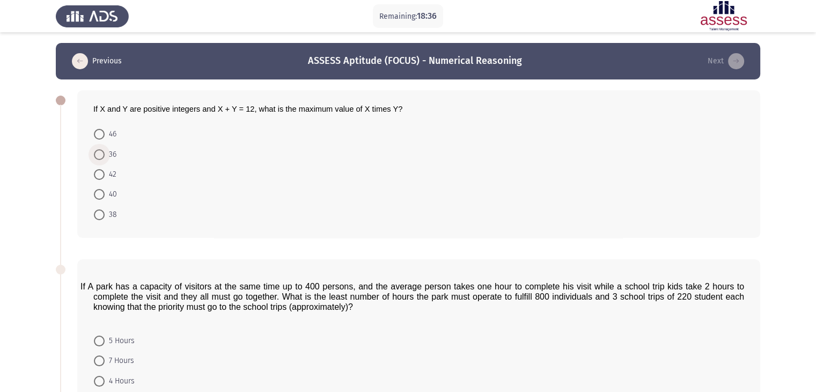
click at [108, 157] on span "36" at bounding box center [111, 154] width 12 height 13
click at [105, 157] on input "36" at bounding box center [99, 154] width 11 height 11
radio input "true"
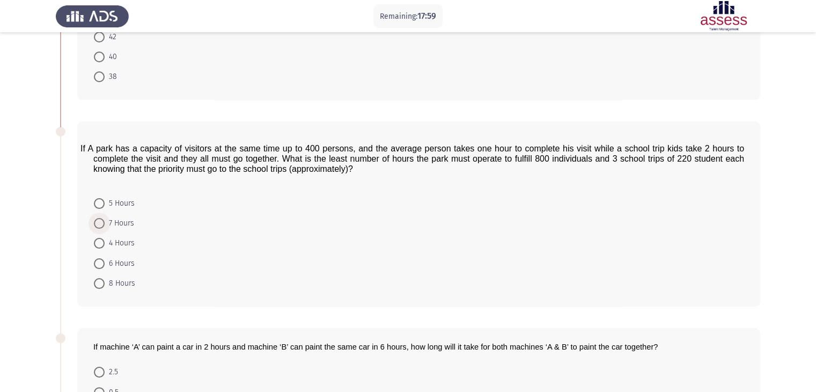
click at [128, 218] on span "7 Hours" at bounding box center [119, 223] width 29 height 13
click at [105, 218] on input "7 Hours" at bounding box center [99, 223] width 11 height 11
radio input "true"
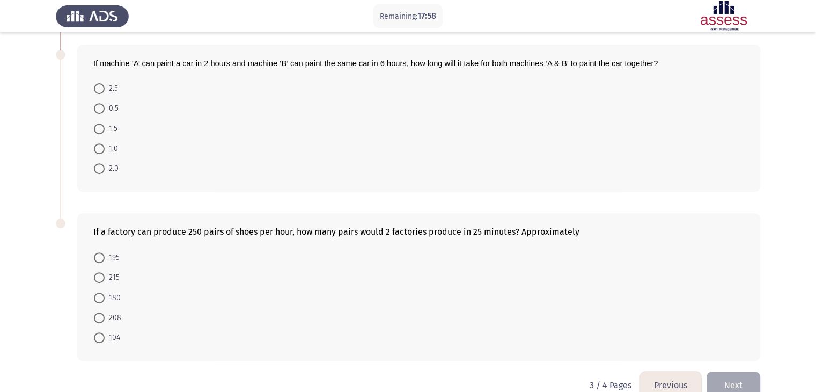
scroll to position [422, 0]
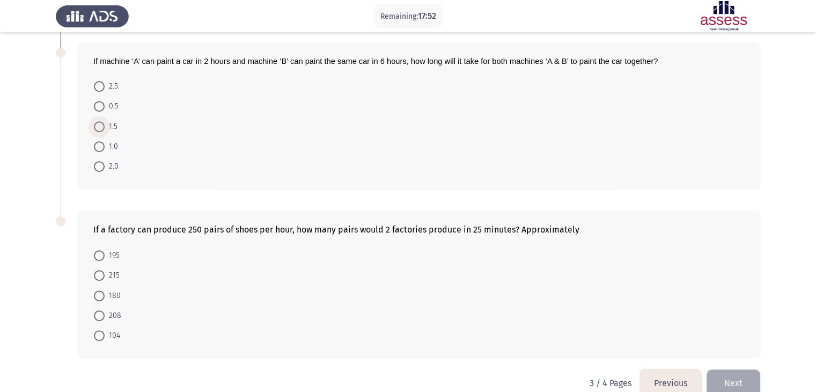
click at [110, 121] on span "1.5" at bounding box center [111, 126] width 13 height 13
click at [105, 121] on input "1.5" at bounding box center [99, 126] width 11 height 11
radio input "true"
click at [104, 318] on span at bounding box center [99, 314] width 11 height 11
click at [104, 318] on input "208" at bounding box center [99, 314] width 11 height 11
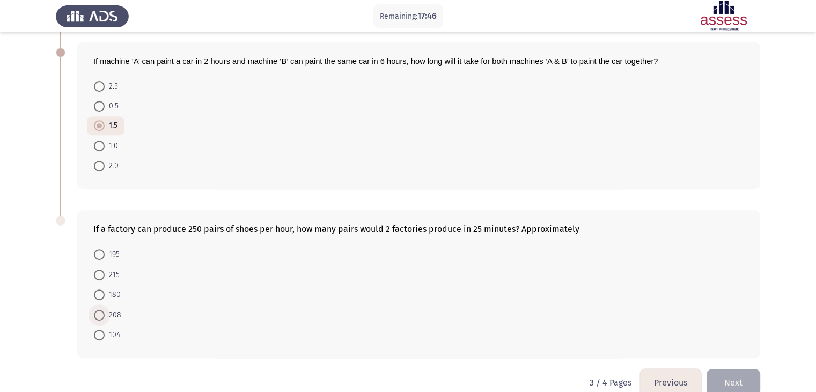
radio input "true"
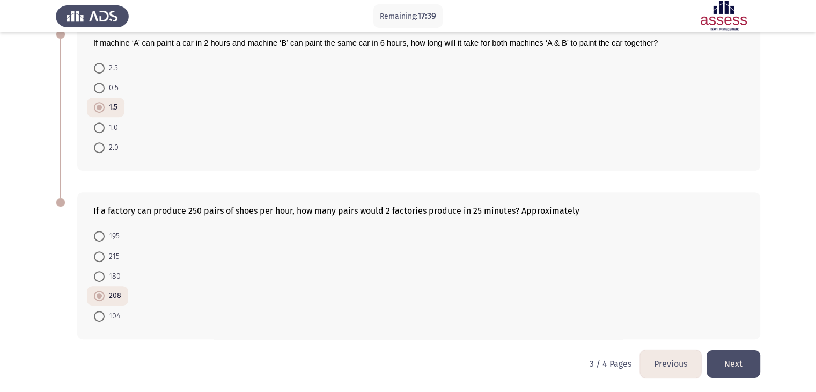
click at [735, 352] on button "Next" at bounding box center [733, 363] width 54 height 27
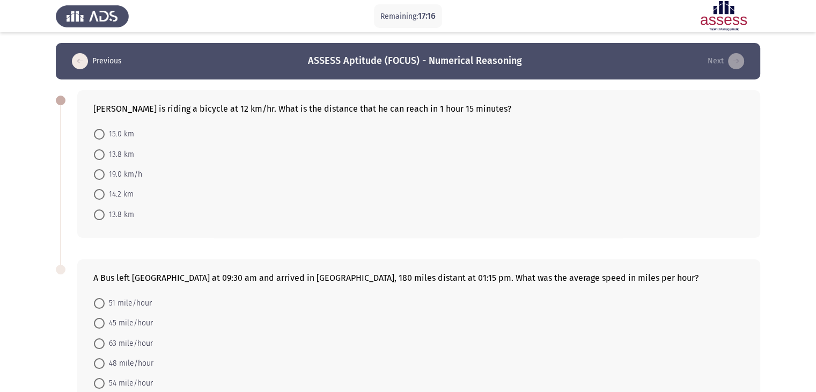
scroll to position [68, 0]
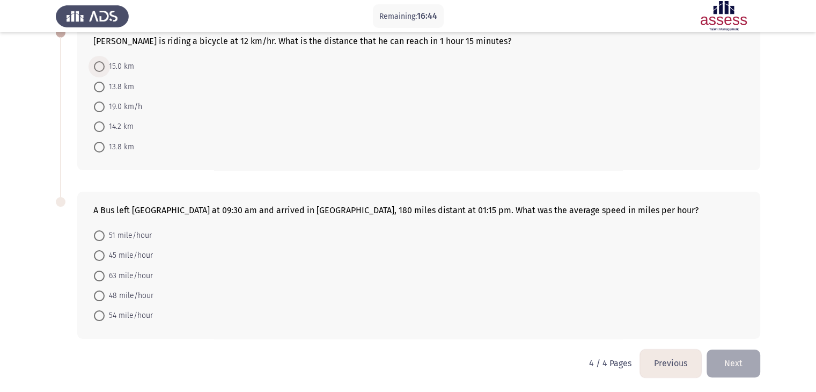
click at [131, 65] on span "15.0 km" at bounding box center [119, 66] width 29 height 13
click at [105, 65] on input "15.0 km" at bounding box center [99, 66] width 11 height 11
radio input "true"
click at [137, 290] on span "48 mile/hour" at bounding box center [129, 295] width 49 height 13
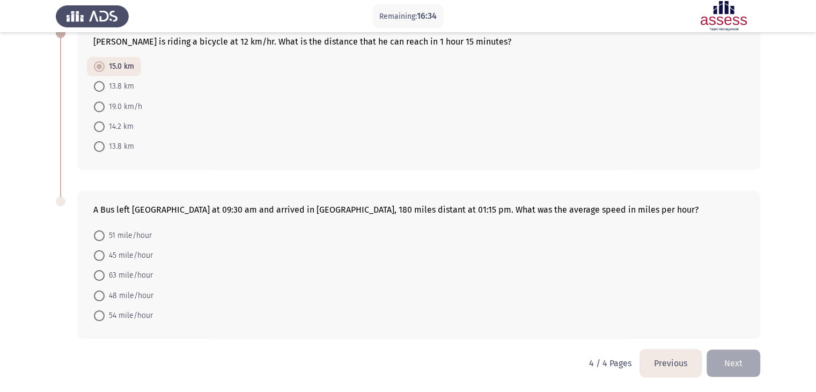
click at [105, 290] on input "48 mile/hour" at bounding box center [99, 295] width 11 height 11
radio input "true"
click at [748, 367] on button "Next" at bounding box center [733, 362] width 54 height 27
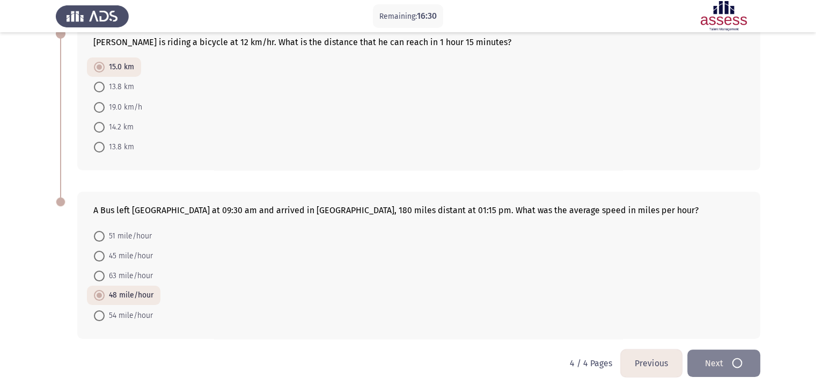
scroll to position [0, 0]
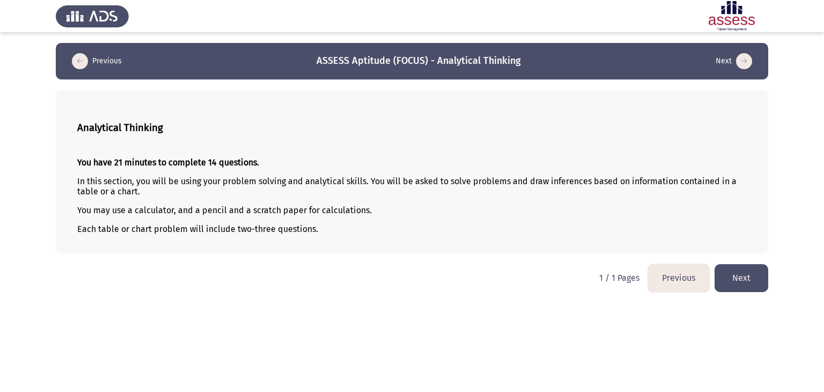
click at [751, 283] on button "Next" at bounding box center [741, 277] width 54 height 27
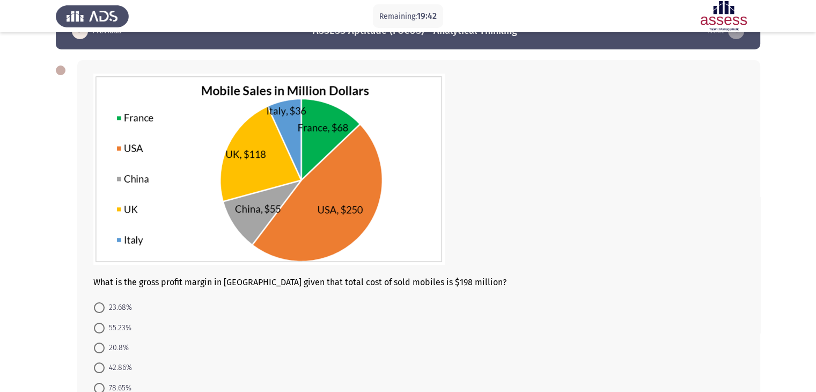
scroll to position [103, 0]
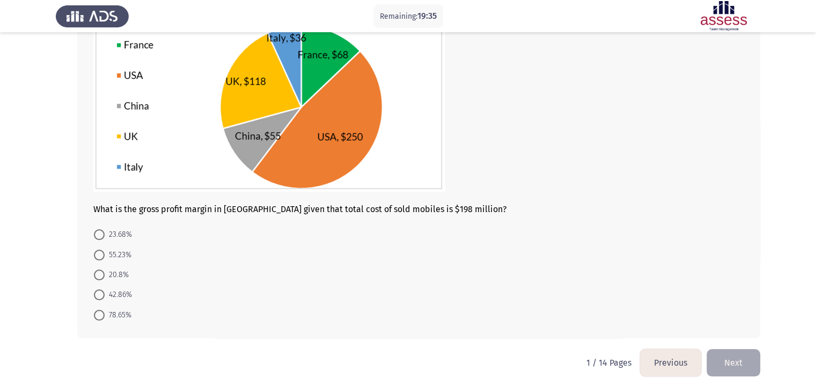
click at [127, 298] on span "42.86%" at bounding box center [118, 294] width 27 height 13
click at [105, 298] on input "42.86%" at bounding box center [99, 294] width 11 height 11
radio input "true"
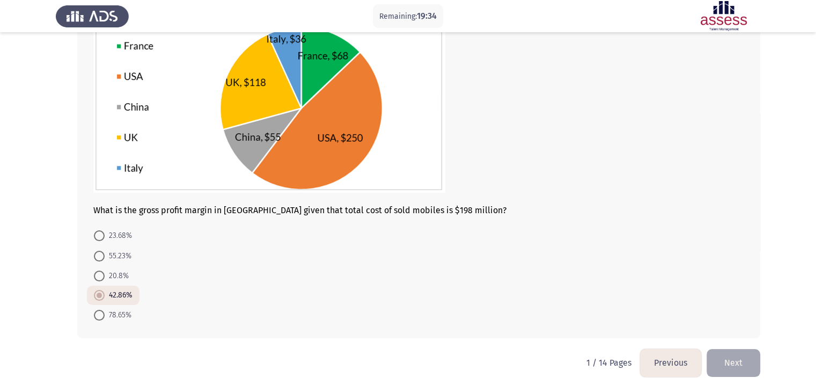
scroll to position [102, 0]
click at [747, 361] on button "Next" at bounding box center [733, 362] width 54 height 27
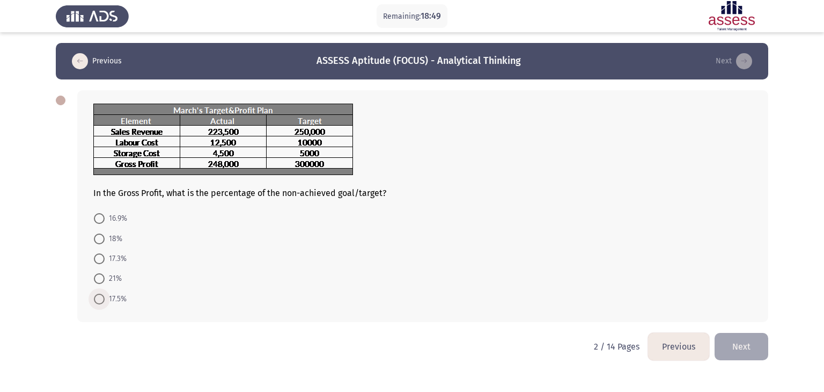
click at [119, 298] on span "17.5%" at bounding box center [116, 298] width 22 height 13
click at [105, 298] on input "17.5%" at bounding box center [99, 298] width 11 height 11
radio input "true"
click at [749, 349] on button "Next" at bounding box center [741, 344] width 54 height 27
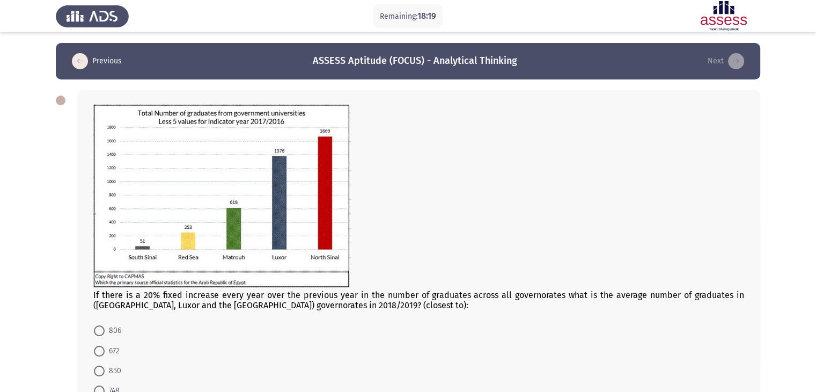
scroll to position [95, 0]
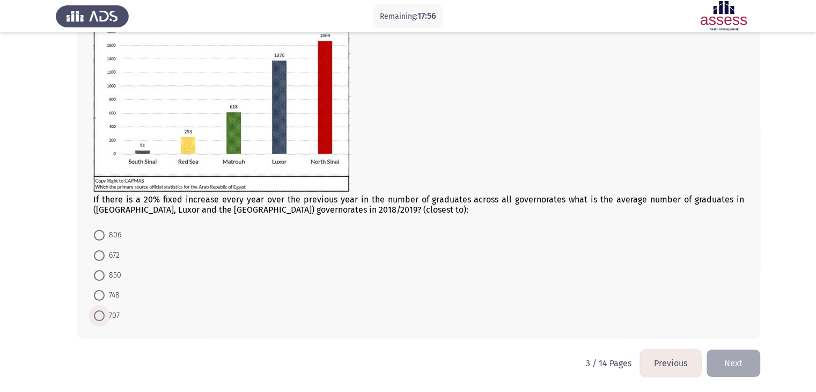
click at [104, 310] on span at bounding box center [99, 315] width 11 height 11
click at [104, 310] on input "707" at bounding box center [99, 315] width 11 height 11
radio input "true"
click at [728, 354] on button "Next" at bounding box center [733, 362] width 54 height 27
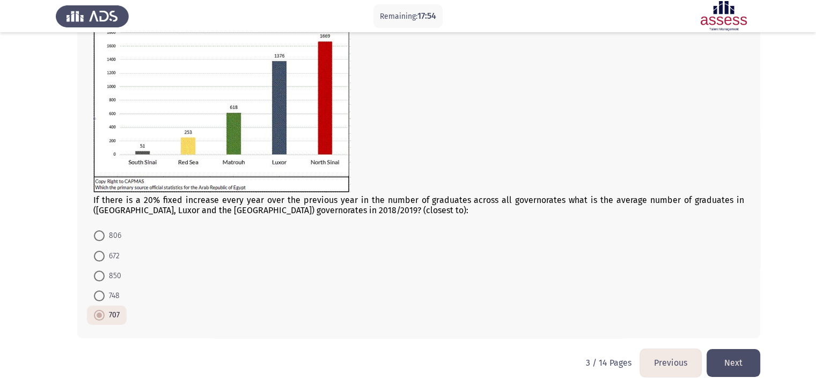
scroll to position [0, 0]
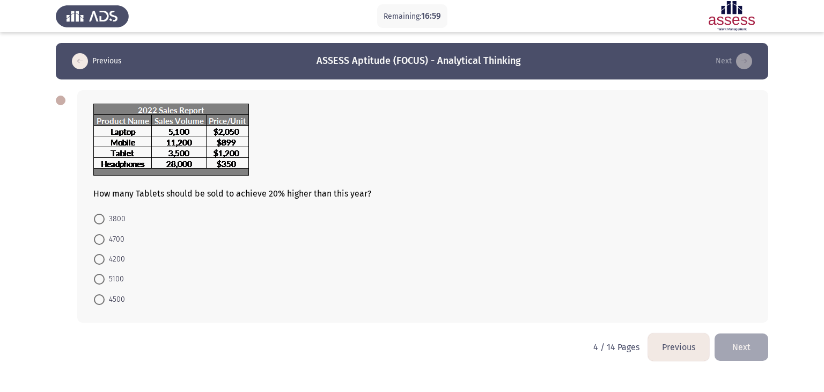
click at [110, 260] on span "4200" at bounding box center [115, 259] width 20 height 13
click at [105, 260] on input "4200" at bounding box center [99, 259] width 11 height 11
radio input "true"
click at [727, 346] on button "Next" at bounding box center [741, 345] width 54 height 27
drag, startPoint x: 137, startPoint y: 219, endPoint x: 116, endPoint y: 217, distance: 21.5
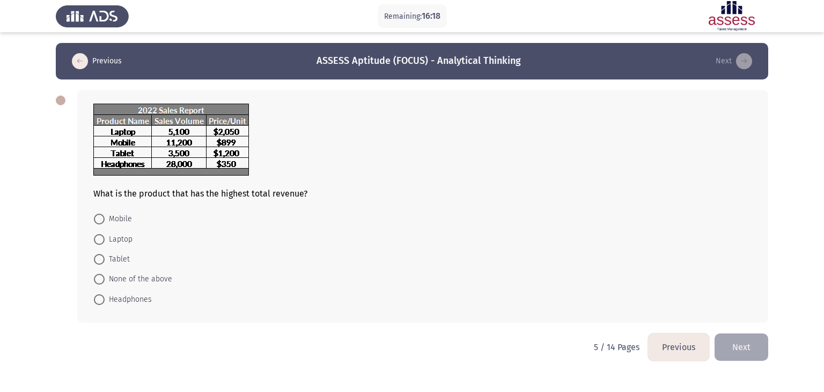
click at [116, 217] on mat-radio-button "Mobile" at bounding box center [113, 219] width 52 height 20
click at [116, 217] on span "Mobile" at bounding box center [118, 218] width 27 height 13
click at [105, 217] on input "Mobile" at bounding box center [99, 218] width 11 height 11
radio input "true"
click at [738, 337] on button "Next" at bounding box center [741, 345] width 54 height 27
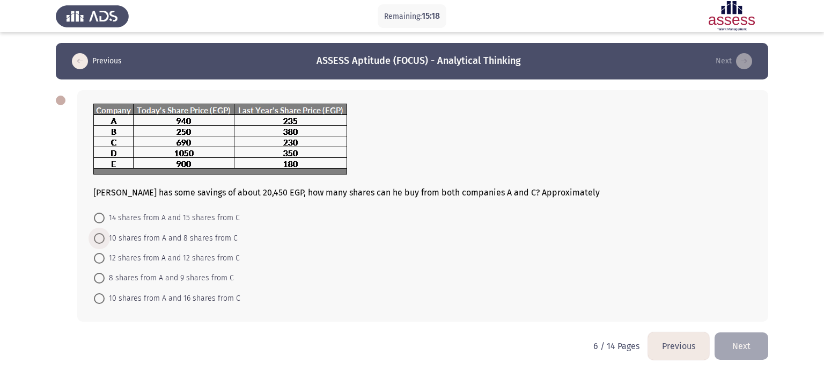
click at [139, 235] on span "10 shares from A and 8 shares from C" at bounding box center [171, 238] width 133 height 13
click at [105, 235] on input "10 shares from A and 8 shares from C" at bounding box center [99, 238] width 11 height 11
radio input "true"
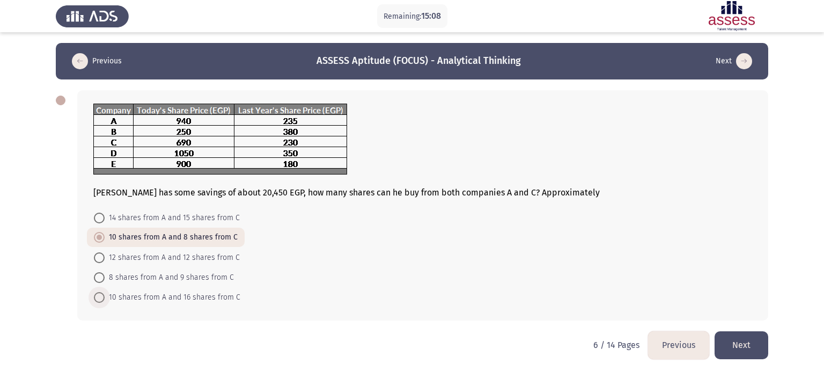
click at [201, 295] on span "10 shares from A and 16 shares from C" at bounding box center [173, 297] width 136 height 13
click at [105, 295] on input "10 shares from A and 16 shares from C" at bounding box center [99, 297] width 11 height 11
radio input "true"
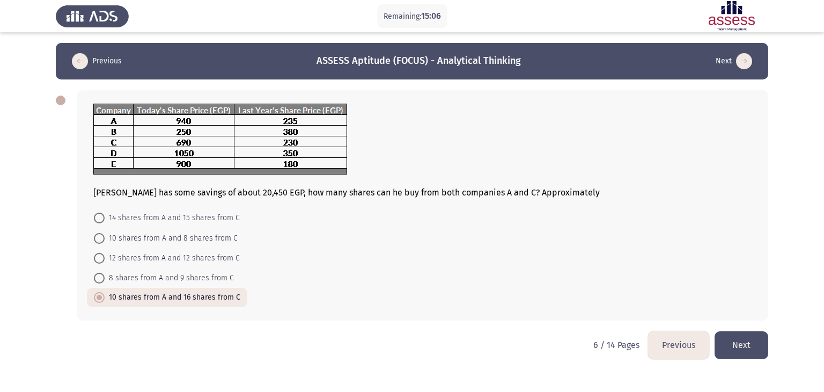
click at [752, 342] on button "Next" at bounding box center [741, 344] width 54 height 27
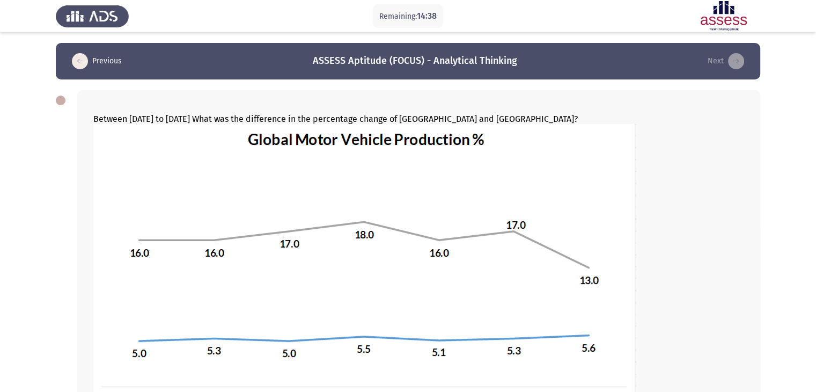
scroll to position [247, 0]
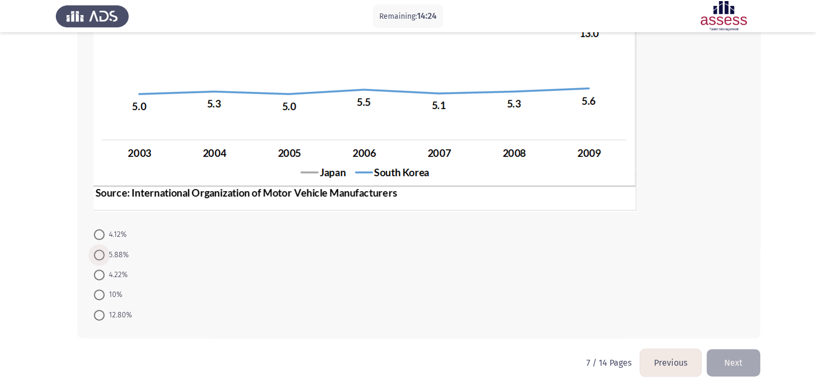
click at [115, 256] on span "5.88%" at bounding box center [117, 254] width 24 height 13
click at [105, 256] on input "5.88%" at bounding box center [99, 254] width 11 height 11
radio input "true"
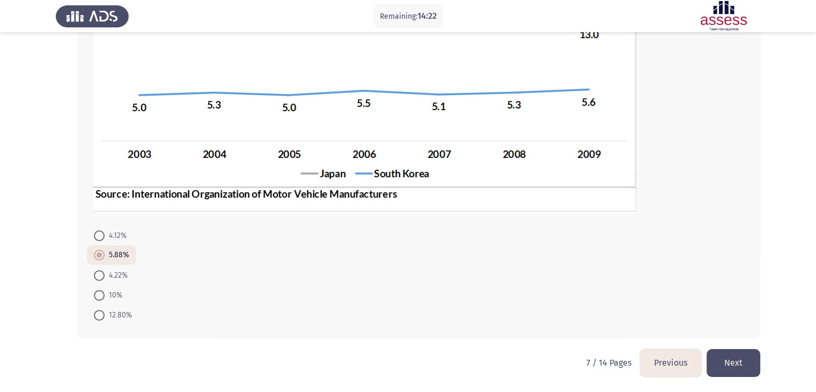
click at [755, 370] on button "Next" at bounding box center [733, 362] width 54 height 27
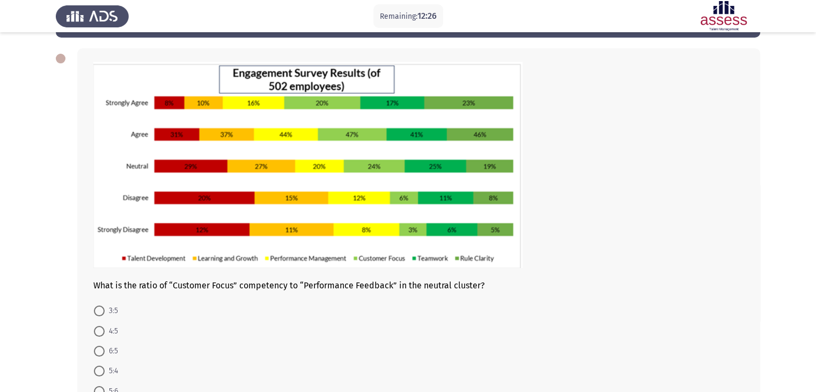
scroll to position [117, 0]
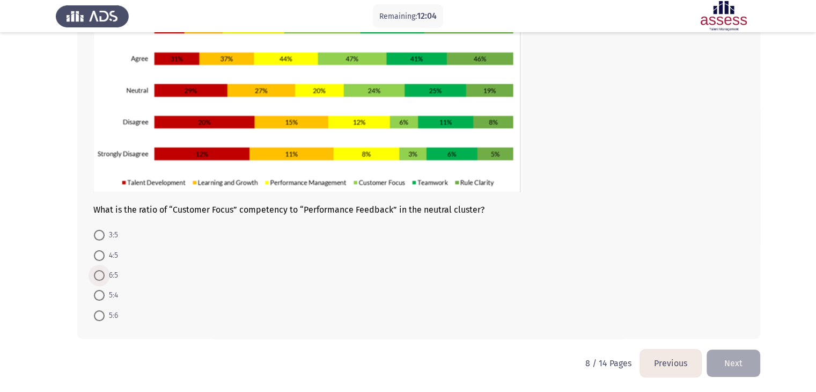
click at [112, 269] on span "6:5" at bounding box center [111, 275] width 13 height 13
click at [105, 270] on input "6:5" at bounding box center [99, 275] width 11 height 11
radio input "true"
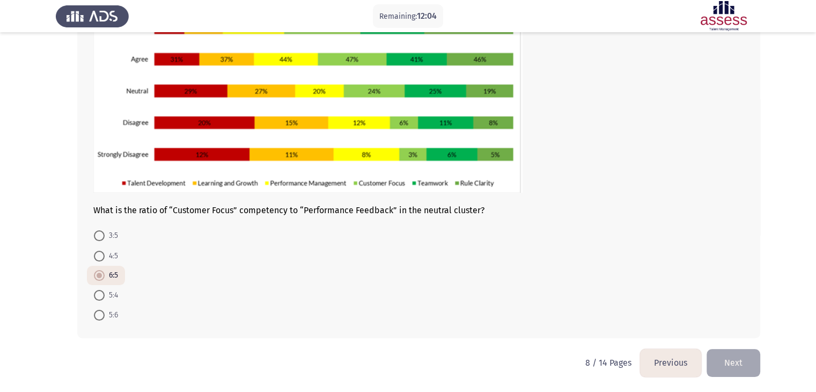
scroll to position [117, 0]
click at [107, 309] on span "5:6" at bounding box center [111, 314] width 13 height 13
click at [105, 309] on input "5:6" at bounding box center [99, 314] width 11 height 11
radio input "true"
click at [736, 374] on button "Next" at bounding box center [733, 362] width 54 height 27
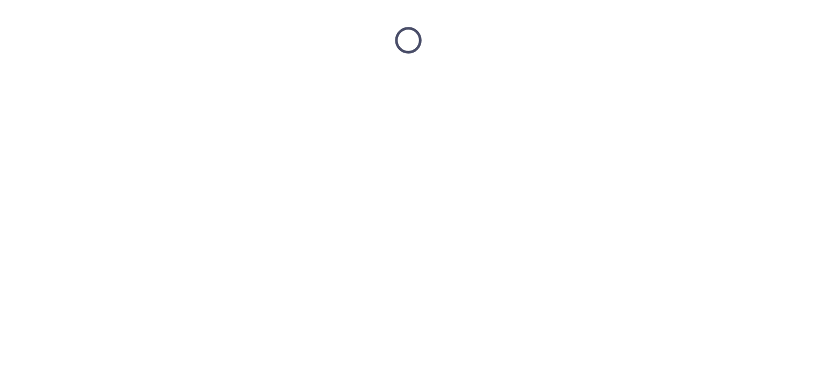
scroll to position [0, 0]
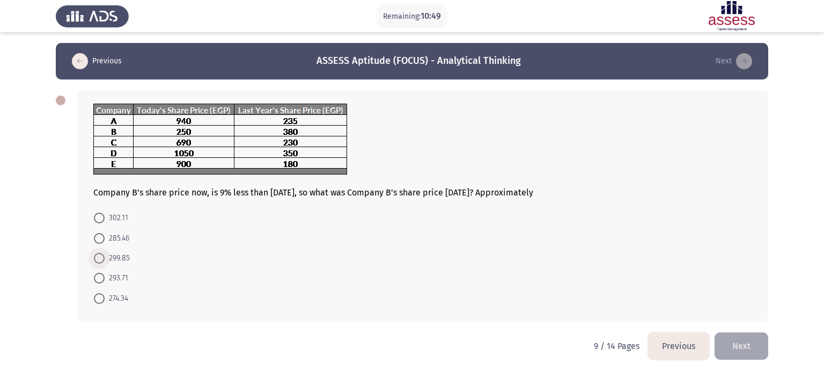
click at [123, 259] on span "299.85" at bounding box center [117, 258] width 25 height 13
click at [105, 259] on input "299.85" at bounding box center [99, 258] width 11 height 11
radio input "true"
click at [733, 338] on button "Next" at bounding box center [741, 344] width 54 height 27
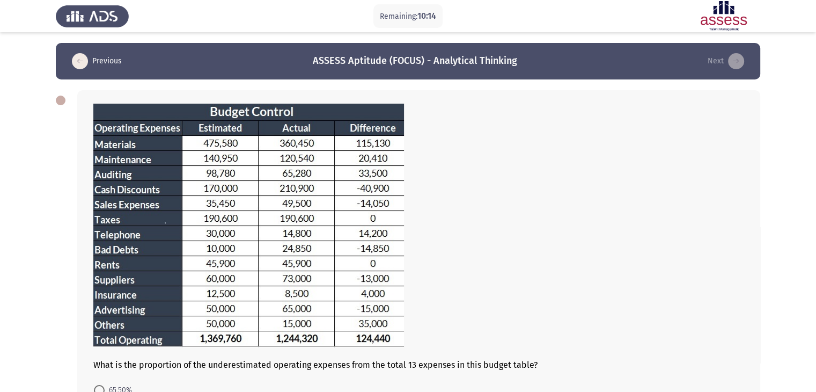
scroll to position [155, 0]
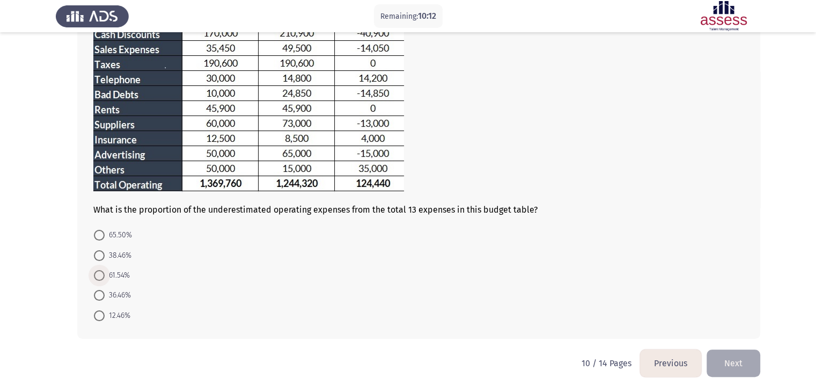
click at [129, 272] on span "61.54%" at bounding box center [117, 275] width 25 height 13
click at [105, 272] on input "61.54%" at bounding box center [99, 275] width 11 height 11
radio input "true"
click at [721, 355] on button "Next" at bounding box center [733, 362] width 54 height 27
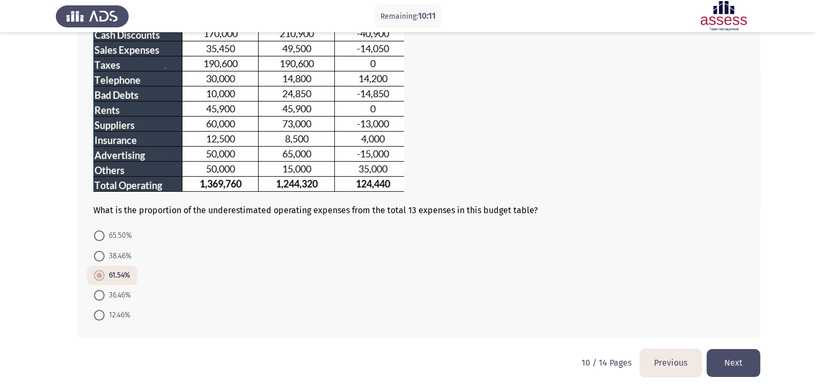
scroll to position [0, 0]
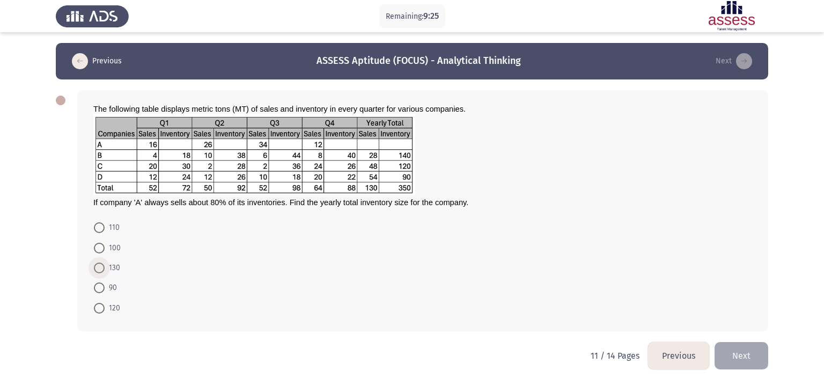
click at [112, 270] on span "130" at bounding box center [113, 267] width 16 height 13
click at [105, 270] on input "130" at bounding box center [99, 267] width 11 height 11
radio input "true"
click at [735, 346] on button "Next" at bounding box center [741, 354] width 54 height 27
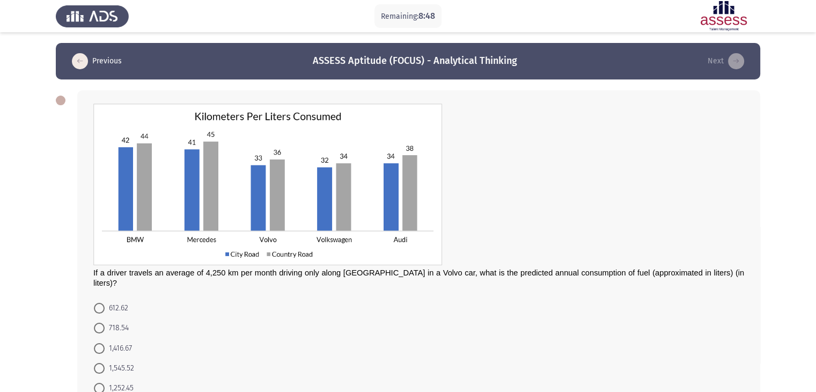
scroll to position [63, 0]
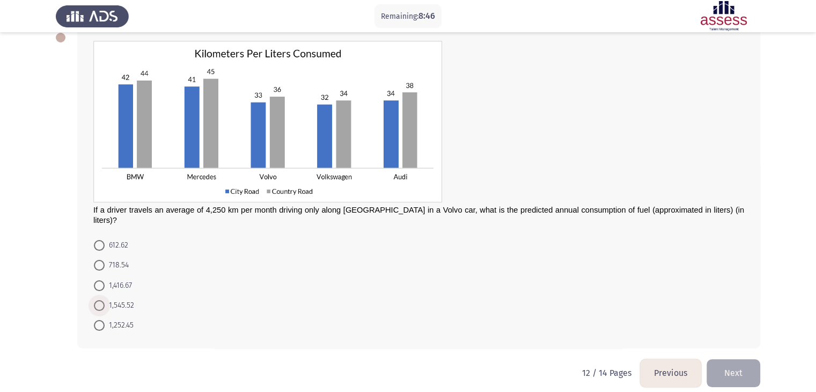
click at [124, 299] on span "1,545.52" at bounding box center [119, 305] width 29 height 13
click at [105, 300] on input "1,545.52" at bounding box center [99, 305] width 11 height 11
radio input "true"
click at [742, 363] on button "Next" at bounding box center [733, 372] width 54 height 27
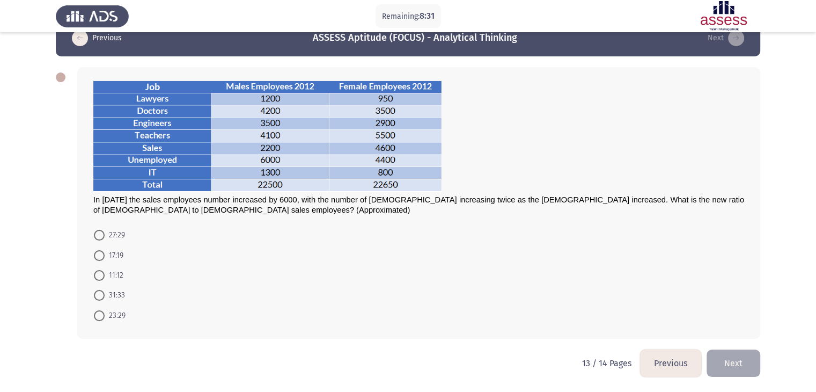
scroll to position [0, 0]
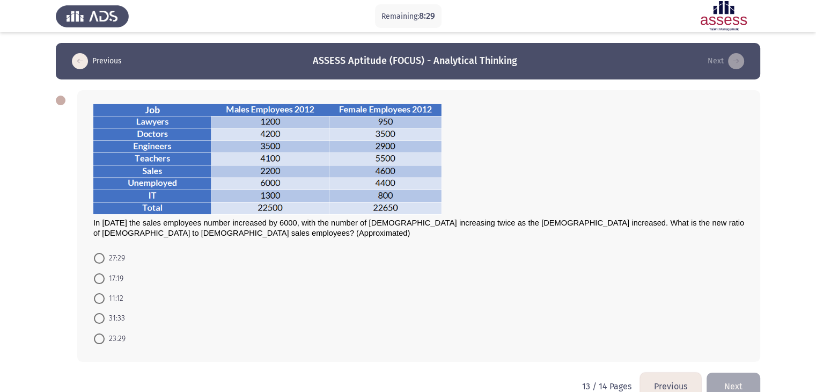
click at [108, 58] on button "Previous" at bounding box center [97, 61] width 56 height 17
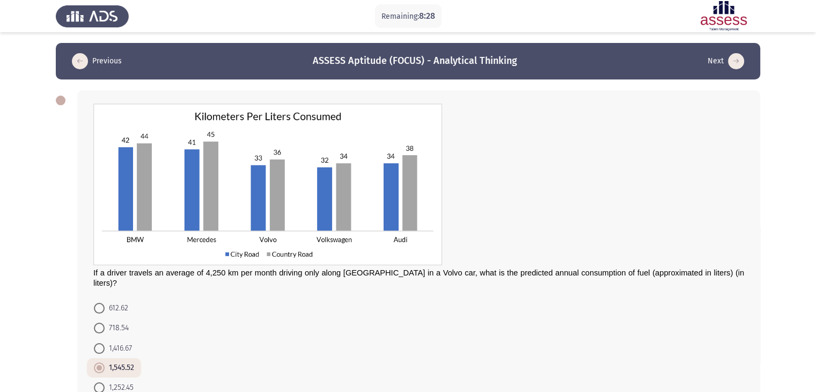
click at [108, 58] on button "Previous" at bounding box center [97, 61] width 56 height 17
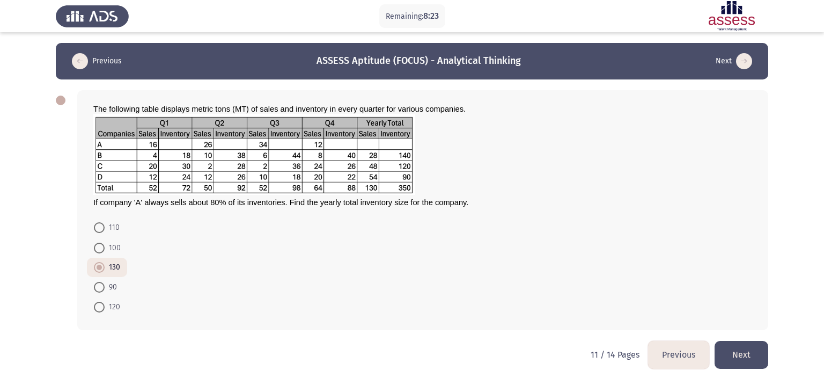
click at [87, 64] on icon "load previous page" at bounding box center [80, 61] width 16 height 16
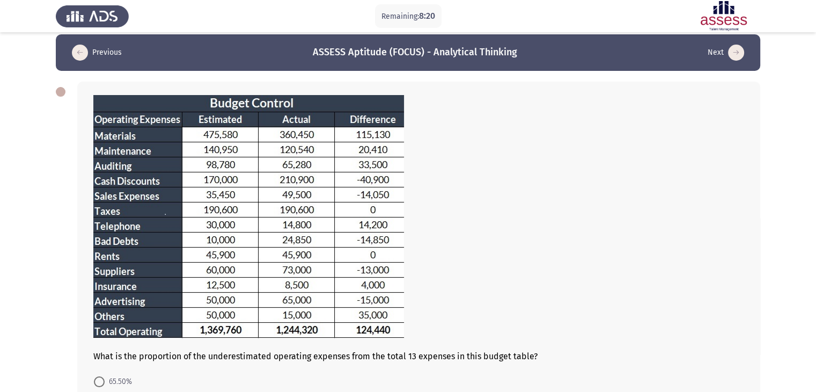
scroll to position [9, 0]
click at [729, 49] on icon "load next page" at bounding box center [736, 52] width 16 height 16
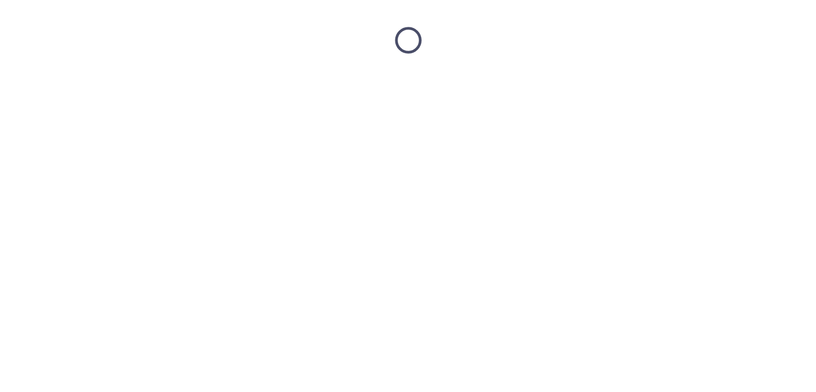
scroll to position [0, 0]
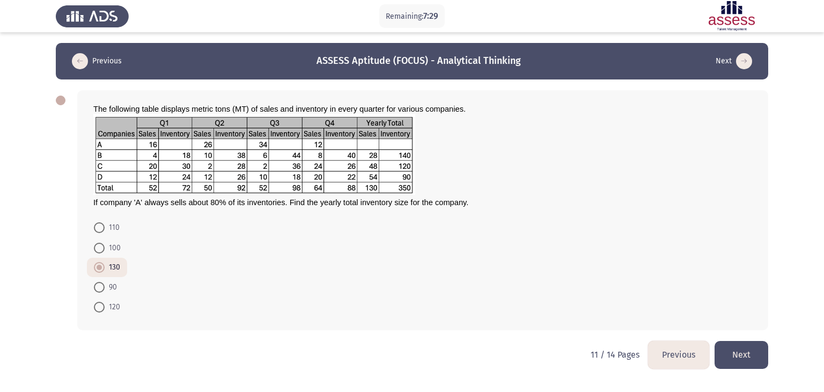
click at [762, 354] on button "Next" at bounding box center [741, 354] width 54 height 27
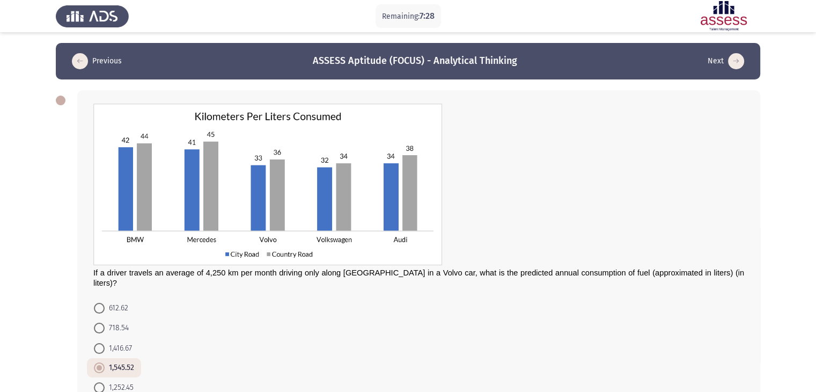
scroll to position [62, 0]
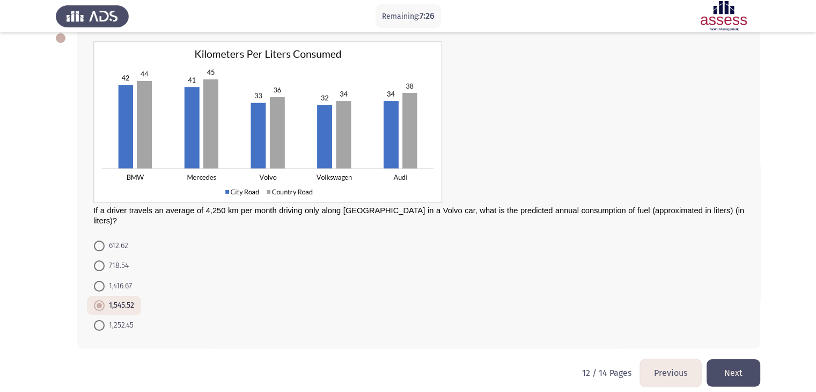
click at [728, 364] on button "Next" at bounding box center [733, 372] width 54 height 27
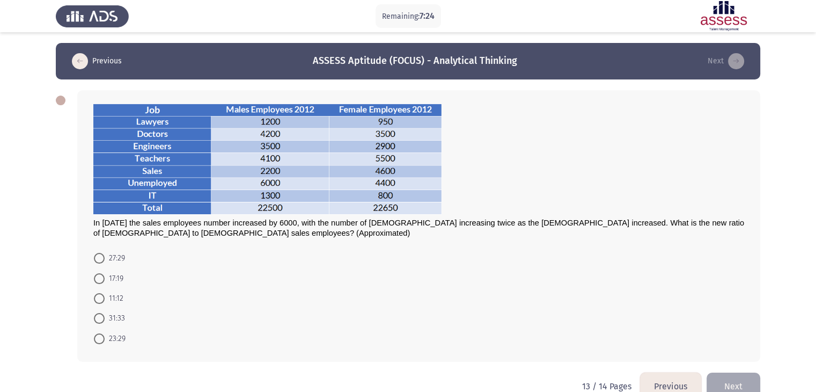
click at [117, 315] on span "31:33" at bounding box center [115, 318] width 20 height 13
click at [105, 315] on input "31:33" at bounding box center [99, 318] width 11 height 11
radio input "true"
click at [119, 262] on span "27:29" at bounding box center [115, 258] width 20 height 13
click at [105, 262] on input "27:29" at bounding box center [99, 258] width 11 height 11
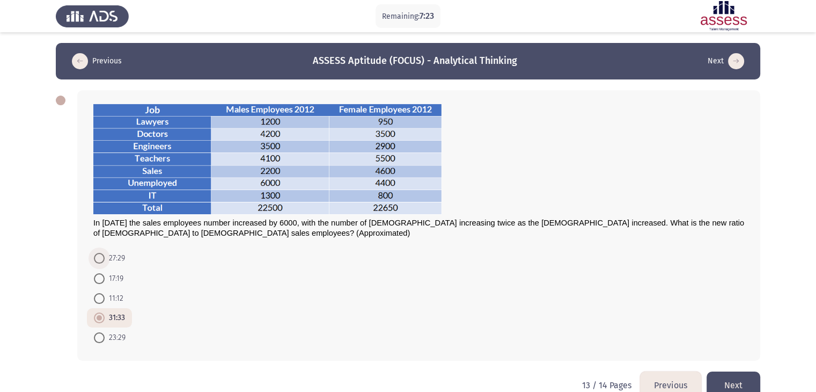
radio input "true"
click at [727, 378] on button "Next" at bounding box center [733, 384] width 54 height 27
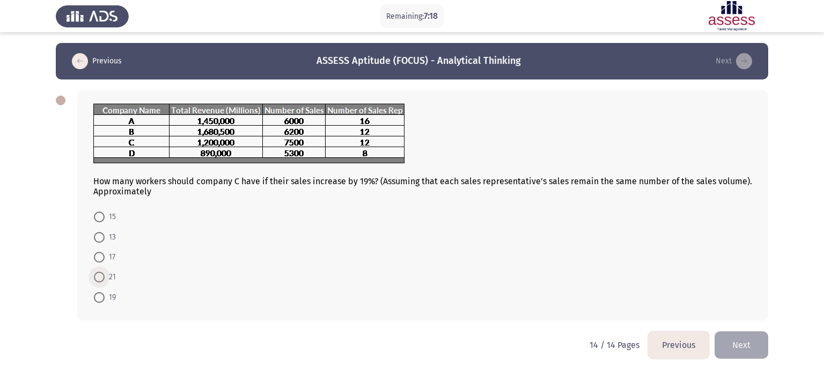
click at [95, 276] on span at bounding box center [99, 276] width 11 height 11
click at [95, 276] on input "21" at bounding box center [99, 276] width 11 height 11
radio input "true"
click at [743, 351] on button "Next" at bounding box center [741, 343] width 54 height 27
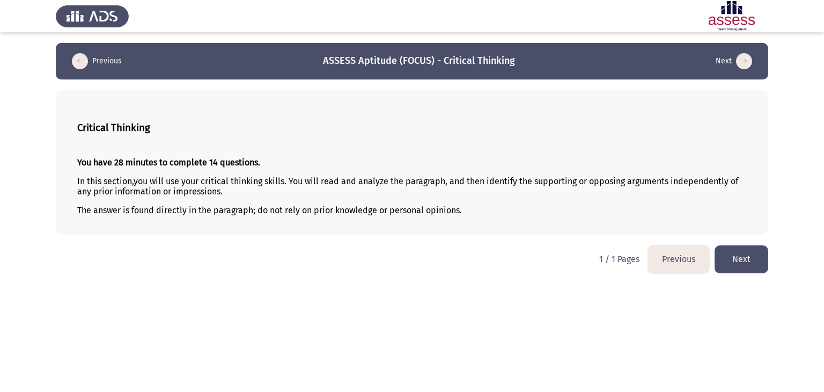
click at [743, 260] on button "Next" at bounding box center [741, 258] width 54 height 27
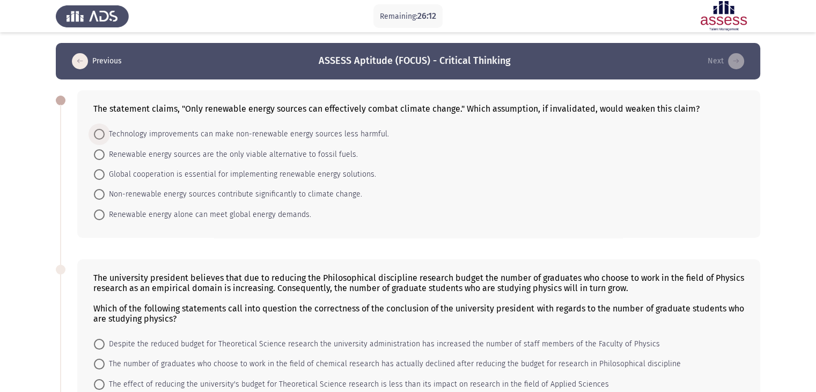
click at [287, 130] on span "Technology improvements can make non-renewable energy sources less harmful." at bounding box center [247, 134] width 284 height 13
click at [105, 130] on input "Technology improvements can make non-renewable energy sources less harmful." at bounding box center [99, 134] width 11 height 11
radio input "true"
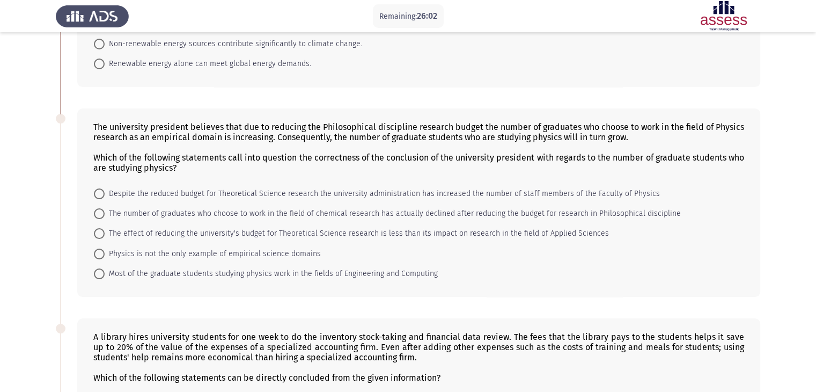
scroll to position [150, 0]
click at [293, 212] on span "The number of graduates who choose to work in the field of chemical research ha…" at bounding box center [393, 212] width 576 height 13
click at [105, 212] on input "The number of graduates who choose to work in the field of chemical research ha…" at bounding box center [99, 213] width 11 height 11
radio input "true"
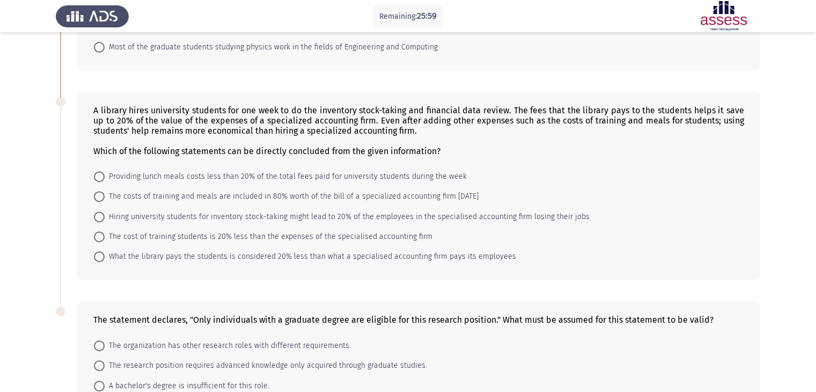
scroll to position [376, 0]
click at [403, 175] on span "Providing lunch meals costs less than 20% of the total fees paid for university…" at bounding box center [286, 175] width 362 height 13
click at [105, 175] on input "Providing lunch meals costs less than 20% of the total fees paid for university…" at bounding box center [99, 175] width 11 height 11
radio input "true"
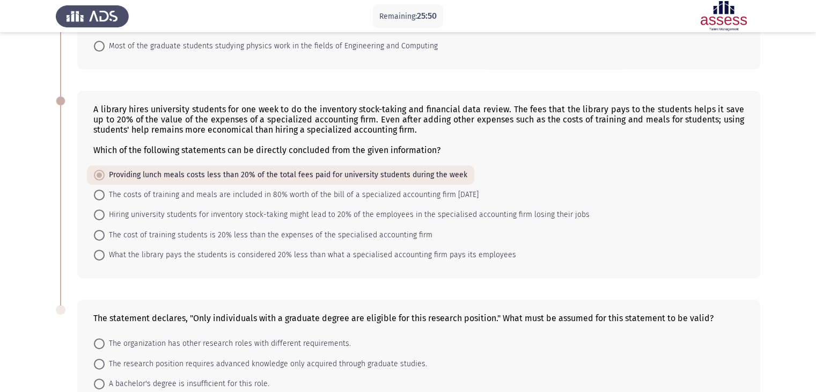
scroll to position [485, 0]
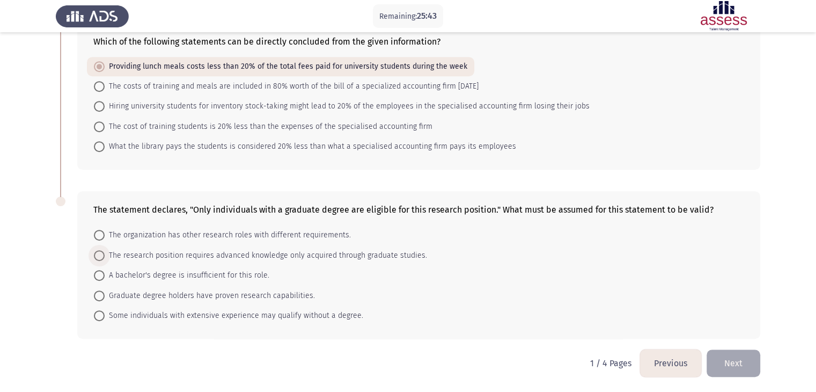
click at [283, 259] on span "The research position requires advanced knowledge only acquired through graduat…" at bounding box center [266, 255] width 322 height 13
click at [105, 259] on input "The research position requires advanced knowledge only acquired through graduat…" at bounding box center [99, 255] width 11 height 11
radio input "true"
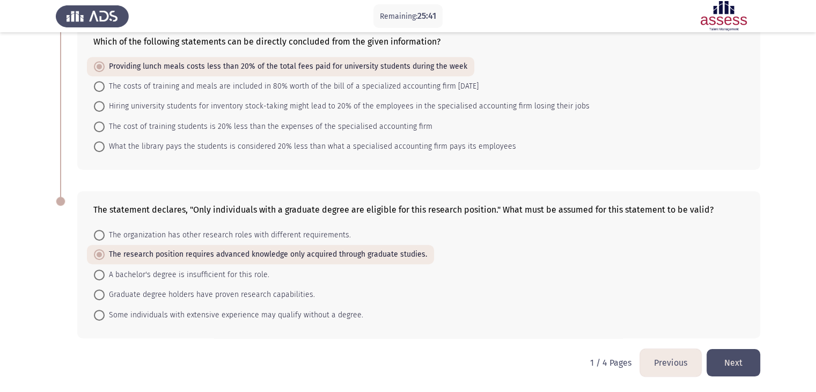
click at [752, 368] on button "Next" at bounding box center [733, 362] width 54 height 27
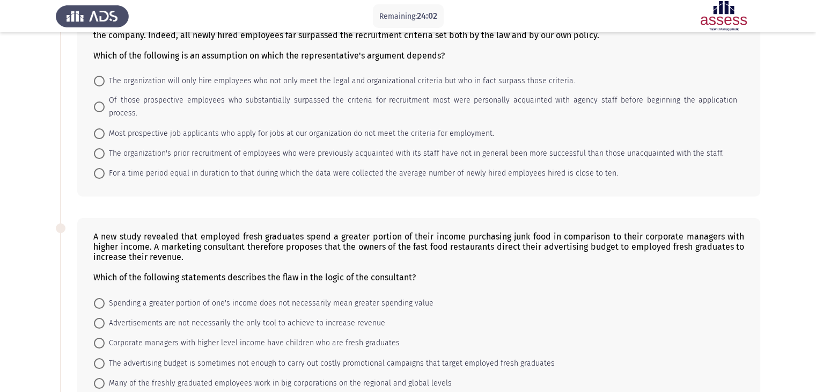
scroll to position [0, 0]
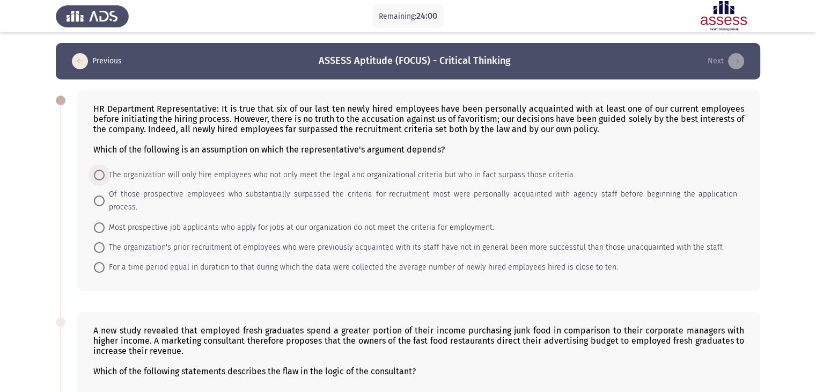
click at [327, 176] on span "The organization will only hire employees who not only meet the legal and organ…" at bounding box center [340, 174] width 470 height 13
click at [105, 176] on input "The organization will only hire employees who not only meet the legal and organ…" at bounding box center [99, 174] width 11 height 11
radio input "true"
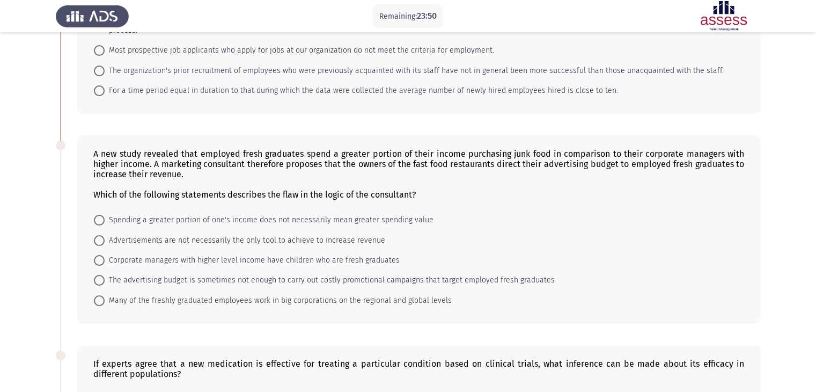
scroll to position [255, 0]
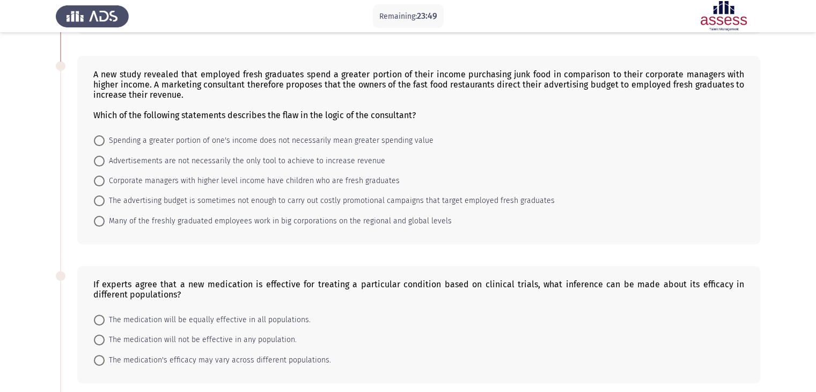
click at [367, 134] on span "Spending a greater portion of one's income does not necessarily mean greater sp…" at bounding box center [269, 140] width 329 height 13
click at [105, 135] on input "Spending a greater portion of one's income does not necessarily mean greater sp…" at bounding box center [99, 140] width 11 height 11
radio input "true"
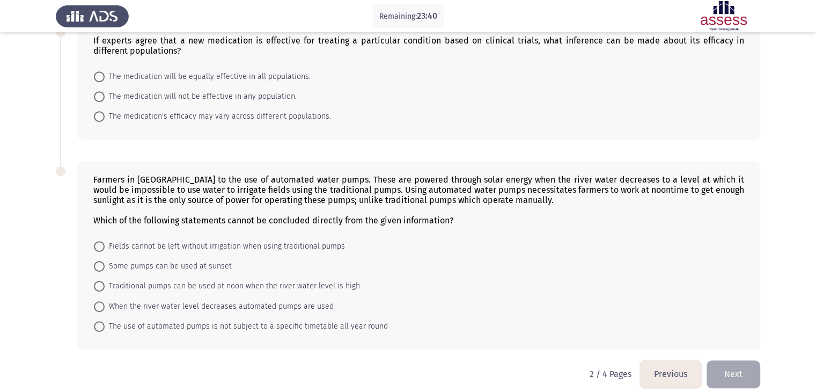
scroll to position [480, 0]
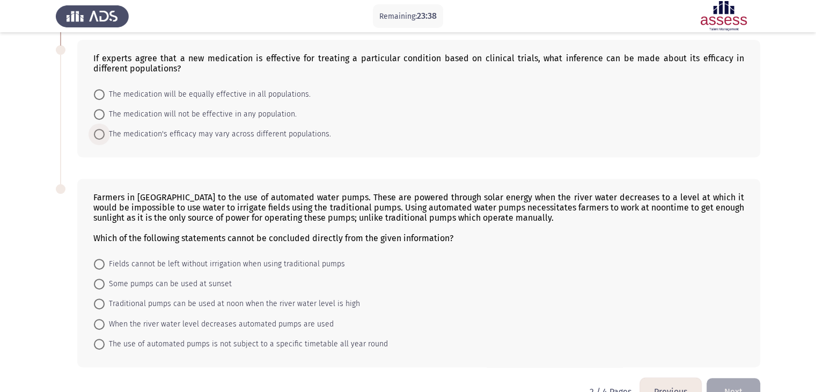
click at [260, 128] on span "The medication's efficacy may vary across different populations." at bounding box center [218, 134] width 226 height 13
click at [105, 129] on input "The medication's efficacy may vary across different populations." at bounding box center [99, 134] width 11 height 11
radio input "true"
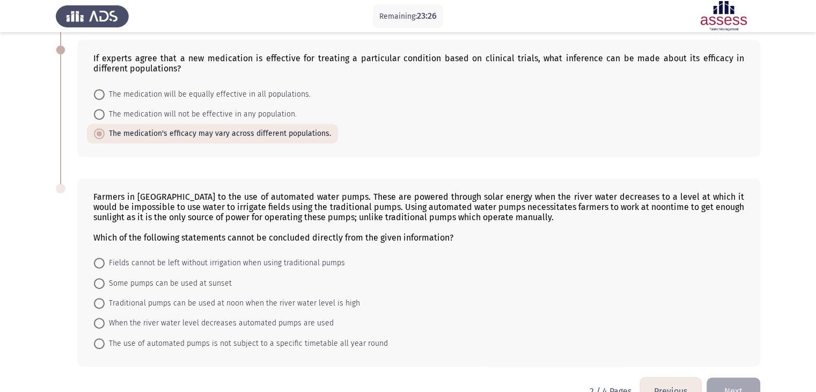
scroll to position [497, 0]
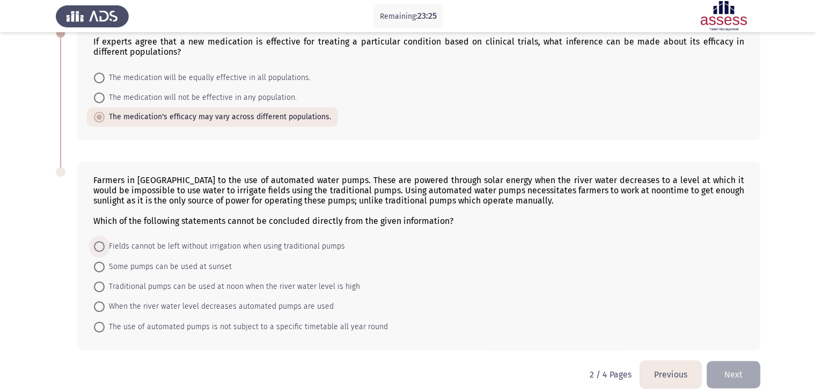
click at [306, 240] on span "Fields cannot be left without irrigation when using traditional pumps" at bounding box center [225, 246] width 240 height 13
click at [105, 241] on input "Fields cannot be left without irrigation when using traditional pumps" at bounding box center [99, 246] width 11 height 11
radio input "true"
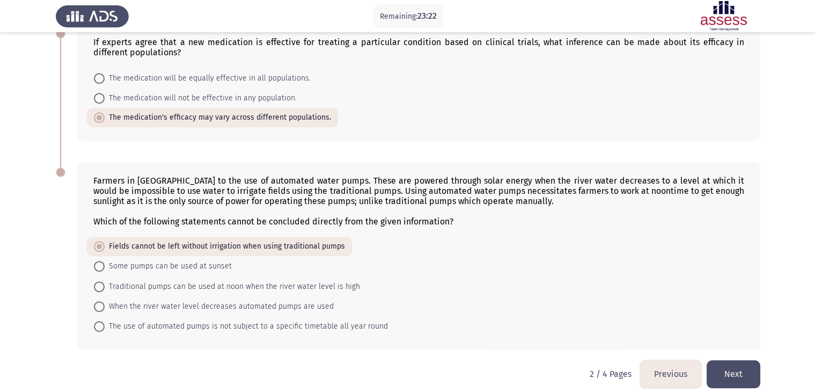
click at [749, 363] on button "Next" at bounding box center [733, 373] width 54 height 27
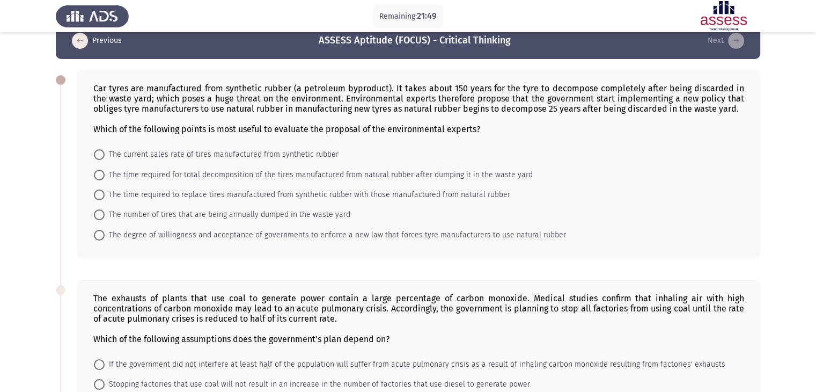
scroll to position [20, 0]
click at [311, 208] on mat-radio-button "The number of tires that are being annually dumped in the waste yard" at bounding box center [222, 215] width 270 height 20
click at [315, 211] on span "The number of tires that are being annually dumped in the waste yard" at bounding box center [228, 215] width 246 height 13
click at [105, 211] on input "The number of tires that are being annually dumped in the waste yard" at bounding box center [99, 215] width 11 height 11
radio input "true"
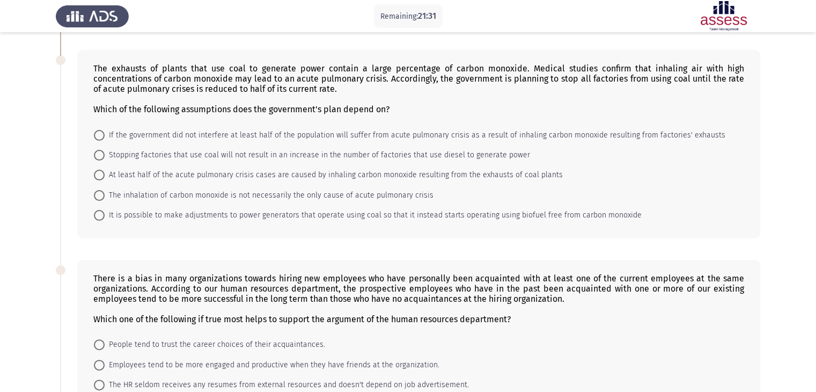
scroll to position [249, 0]
click at [237, 175] on span "At least half of the acute pulmonary crisis cases are caused by inhaling carbon…" at bounding box center [334, 174] width 458 height 13
click at [105, 175] on input "At least half of the acute pulmonary crisis cases are caused by inhaling carbon…" at bounding box center [99, 174] width 11 height 11
radio input "true"
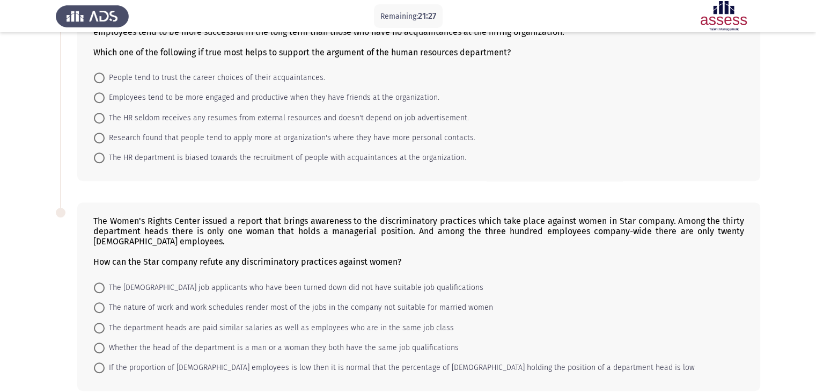
scroll to position [515, 0]
click at [294, 142] on span "Research found that people tend to apply more at organization's where they have…" at bounding box center [290, 137] width 371 height 13
click at [105, 142] on input "Research found that people tend to apply more at organization's where they have…" at bounding box center [99, 137] width 11 height 11
radio input "true"
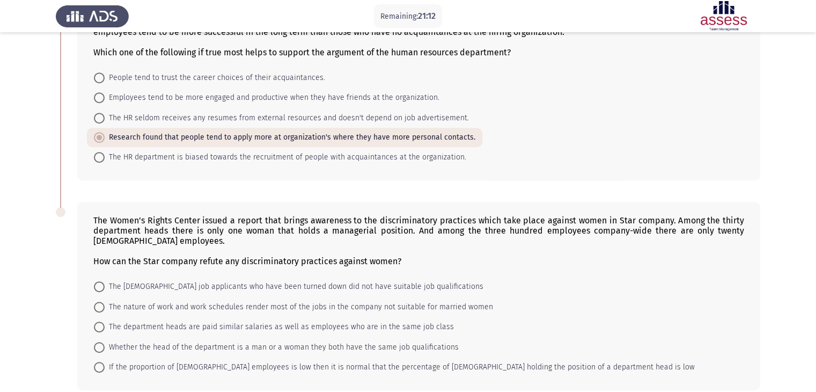
scroll to position [567, 0]
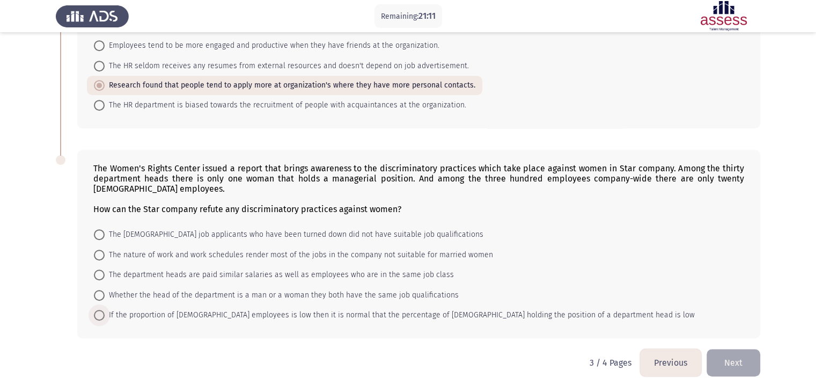
click at [240, 317] on span "If the proportion of female employees is low then it is normal that the percent…" at bounding box center [400, 314] width 590 height 13
click at [105, 317] on input "If the proportion of female employees is low then it is normal that the percent…" at bounding box center [99, 314] width 11 height 11
radio input "true"
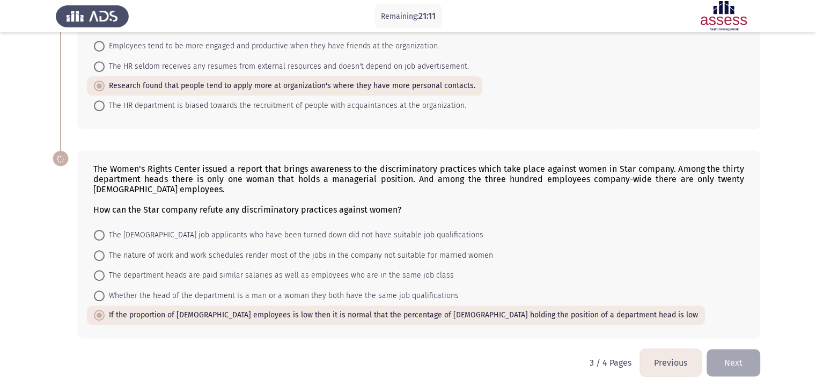
scroll to position [567, 0]
click at [736, 358] on button "Next" at bounding box center [733, 362] width 54 height 27
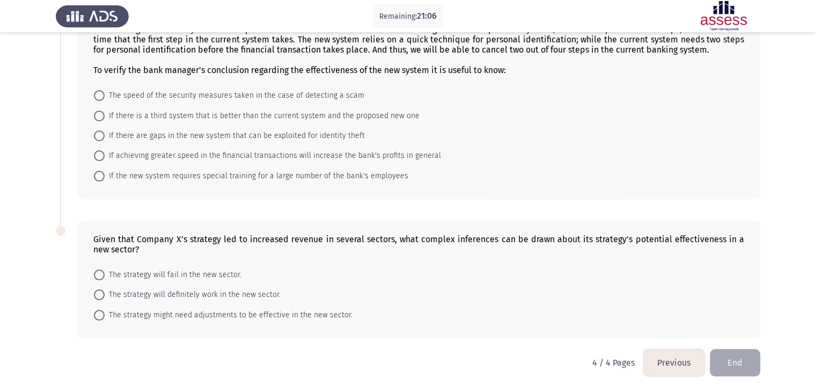
scroll to position [0, 0]
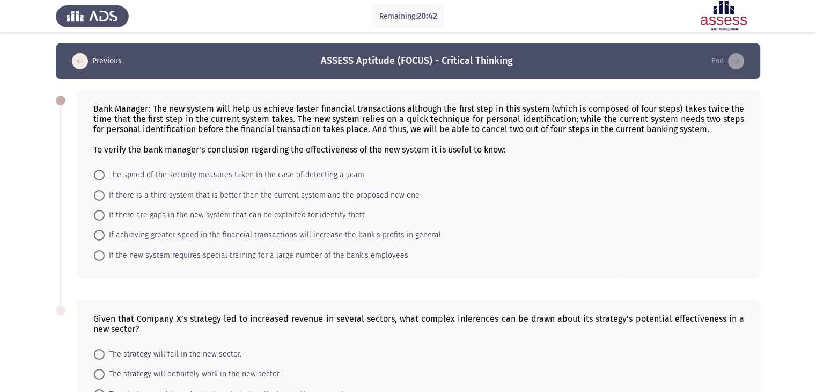
click at [215, 210] on span "If there are gaps in the new system that can be exploited for identity theft" at bounding box center [235, 215] width 260 height 13
click at [105, 210] on input "If there are gaps in the new system that can be exploited for identity theft" at bounding box center [99, 215] width 11 height 11
radio input "true"
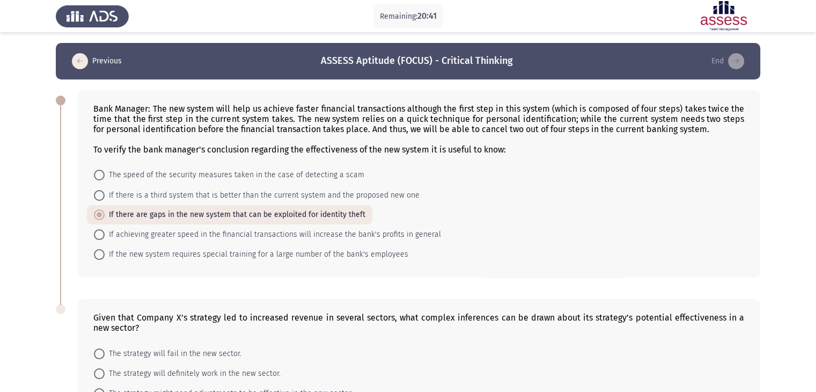
scroll to position [79, 0]
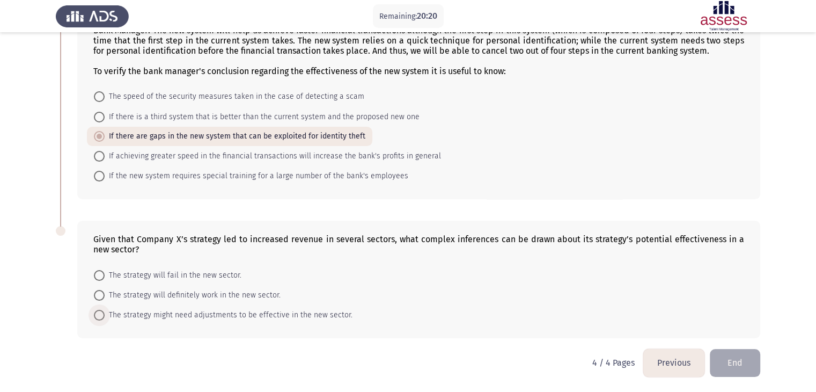
click at [264, 312] on span "The strategy might need adjustments to be effective in the new sector." at bounding box center [229, 314] width 248 height 13
click at [105, 312] on input "The strategy might need adjustments to be effective in the new sector." at bounding box center [99, 314] width 11 height 11
radio input "true"
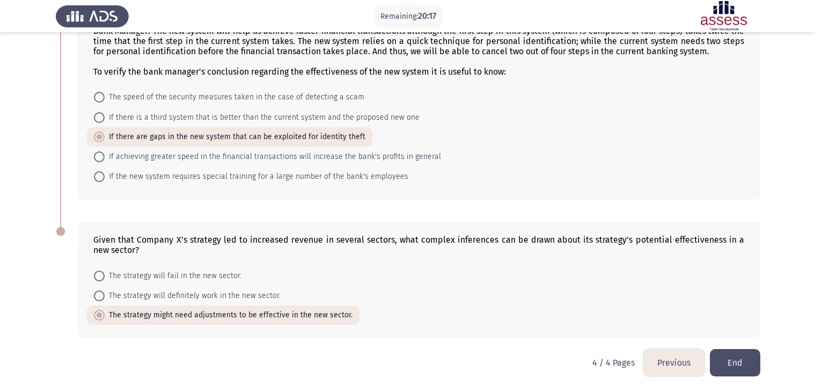
click at [756, 368] on button "End" at bounding box center [735, 362] width 50 height 27
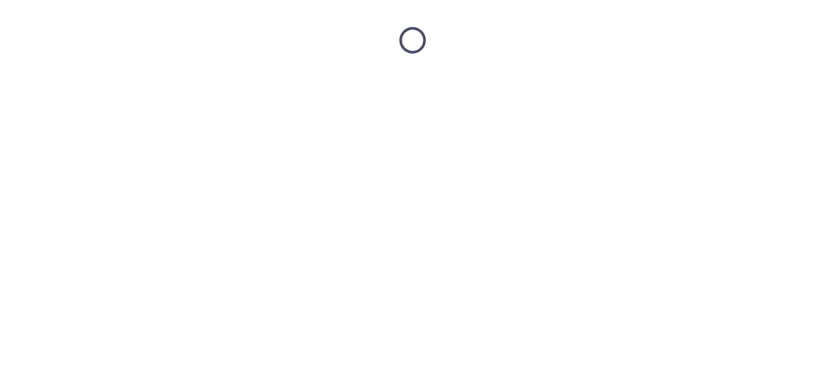
scroll to position [0, 0]
